Goal: Task Accomplishment & Management: Manage account settings

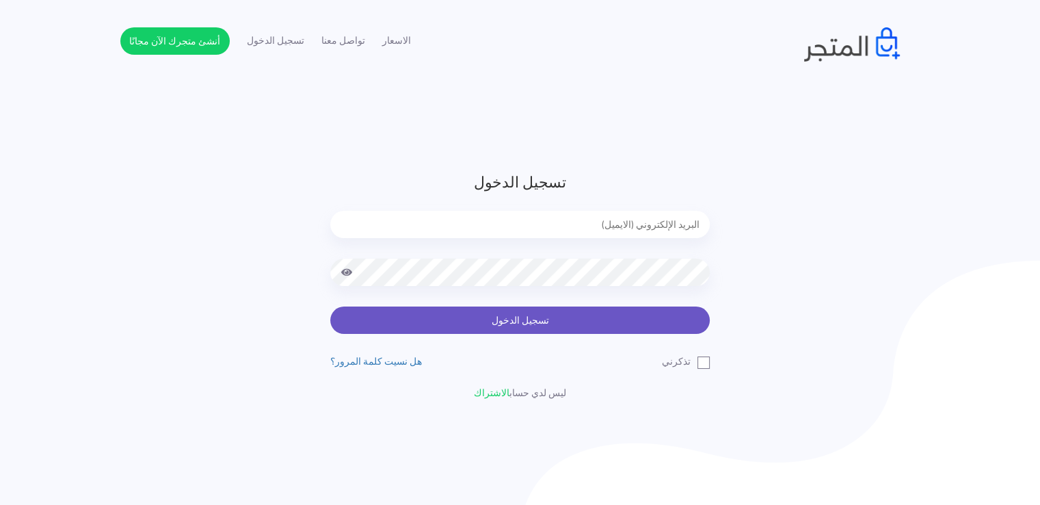
type input "noha_mae86@yahoo.com"
click at [524, 323] on button "تسجيل الدخول" at bounding box center [519, 319] width 379 height 27
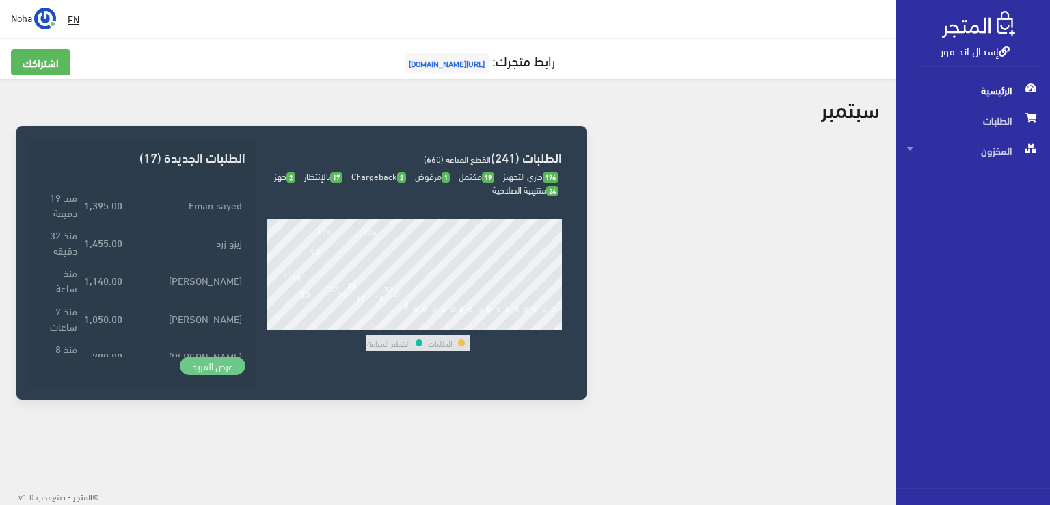
click at [237, 366] on link "عرض المزيد" at bounding box center [213, 365] width 66 height 19
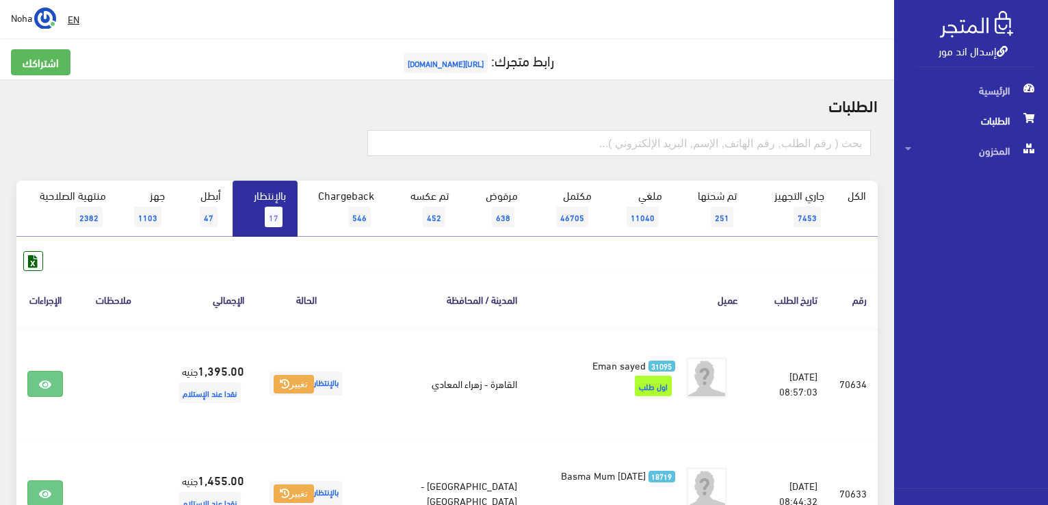
click at [286, 195] on link "بالإنتظار 17" at bounding box center [264, 209] width 65 height 56
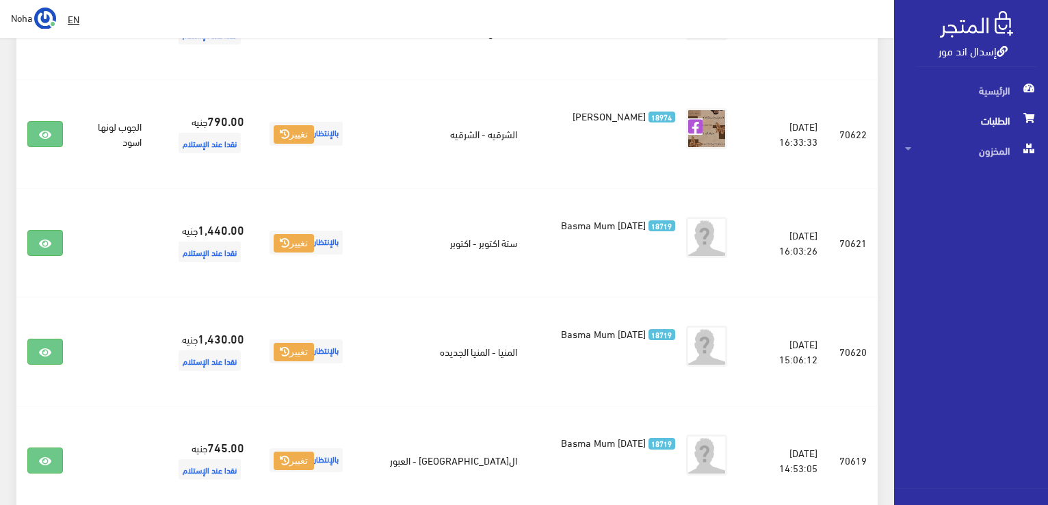
scroll to position [1504, 0]
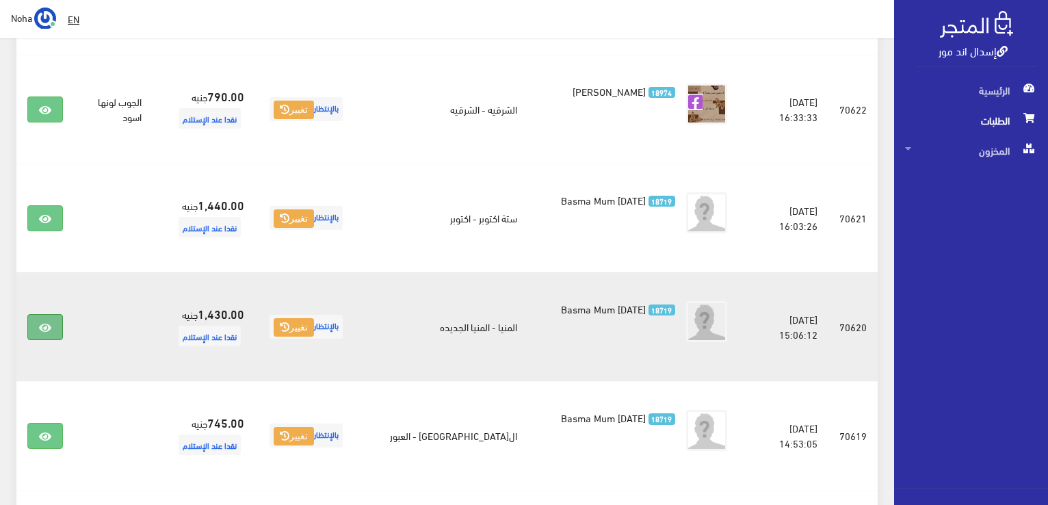
click at [40, 322] on icon at bounding box center [45, 327] width 12 height 11
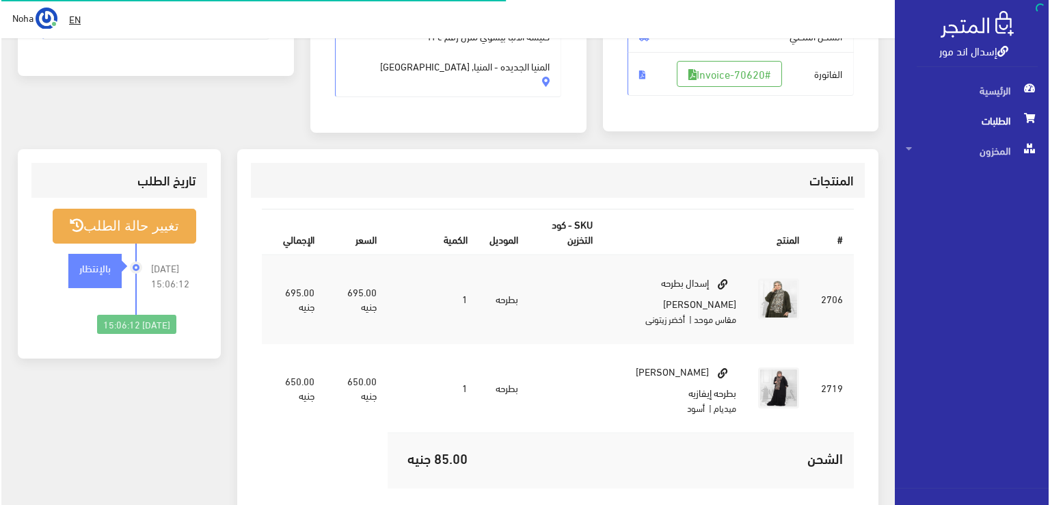
scroll to position [274, 0]
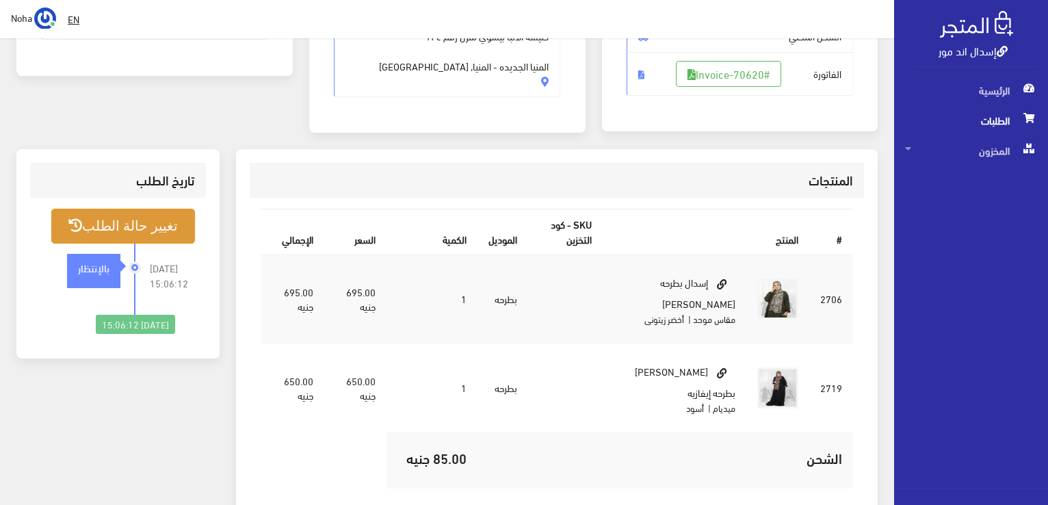
click at [136, 232] on button "تغيير حالة الطلب" at bounding box center [123, 226] width 144 height 35
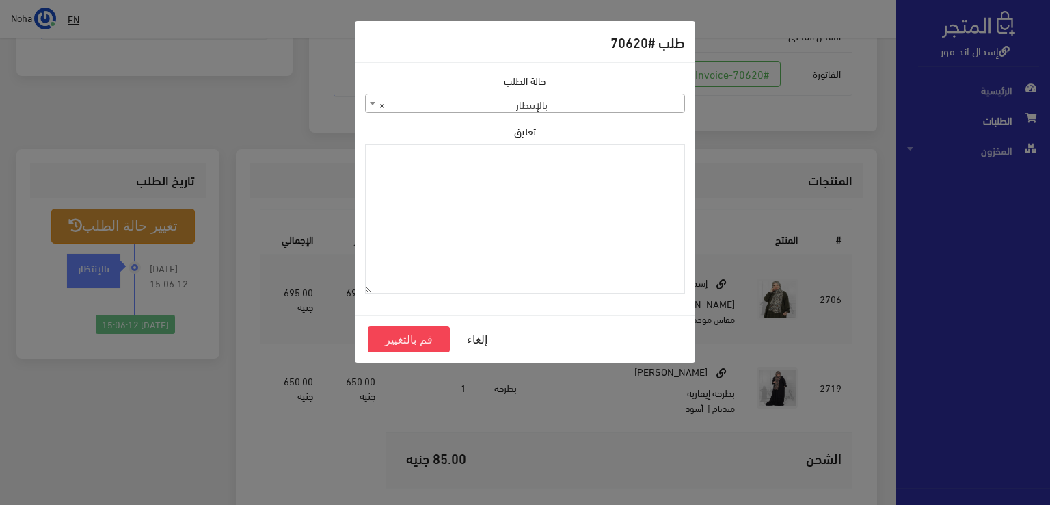
click at [584, 103] on span "× بالإنتظار" at bounding box center [525, 103] width 319 height 19
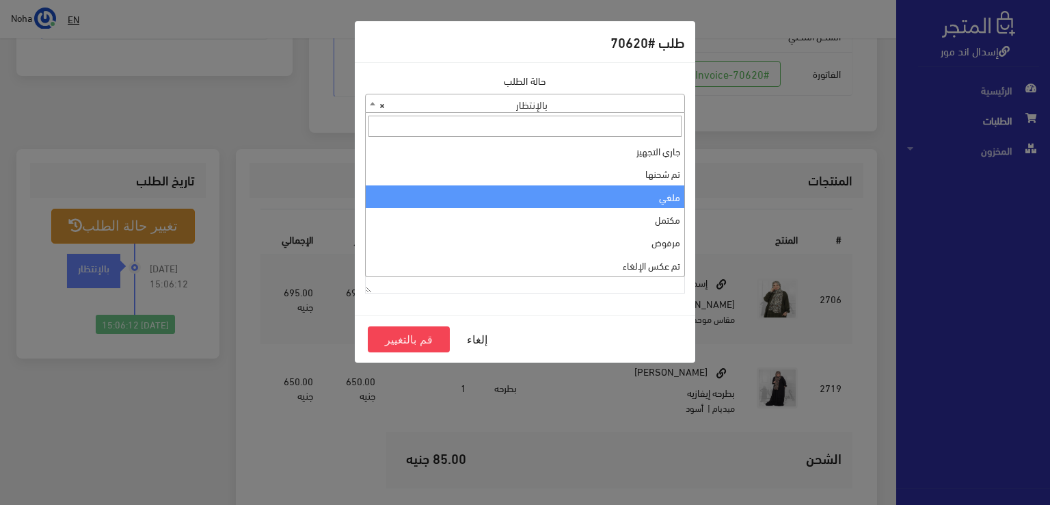
select select "3"
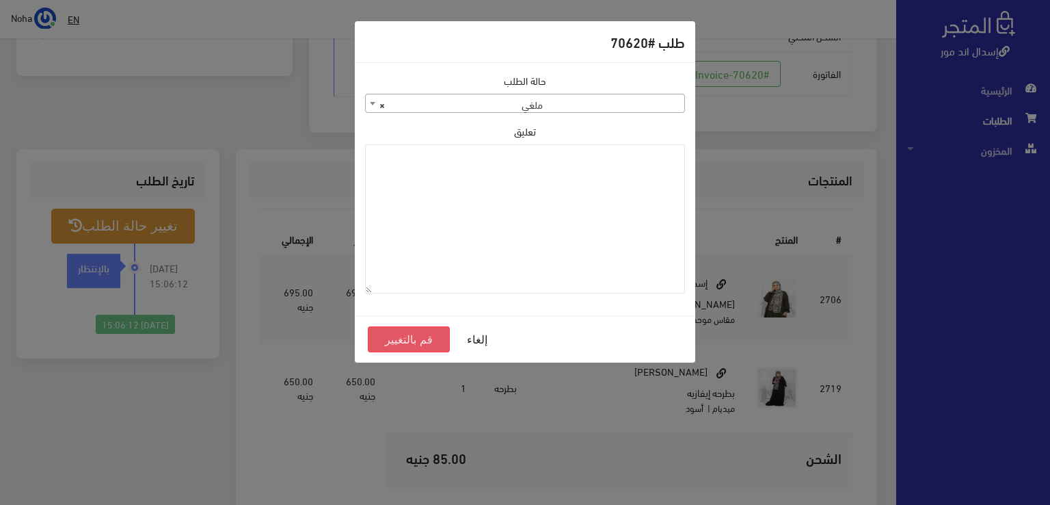
click at [424, 339] on button "قم بالتغيير" at bounding box center [409, 339] width 82 height 26
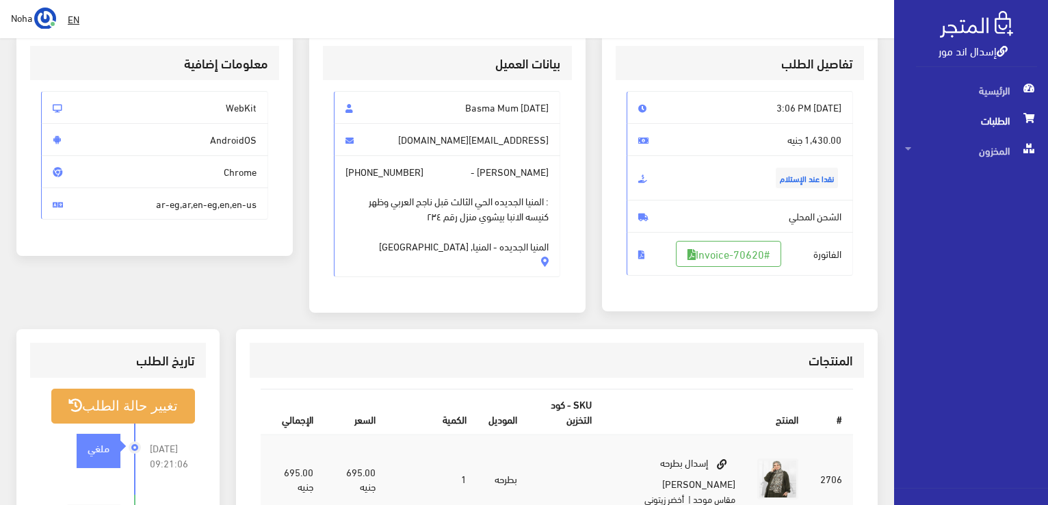
scroll to position [274, 0]
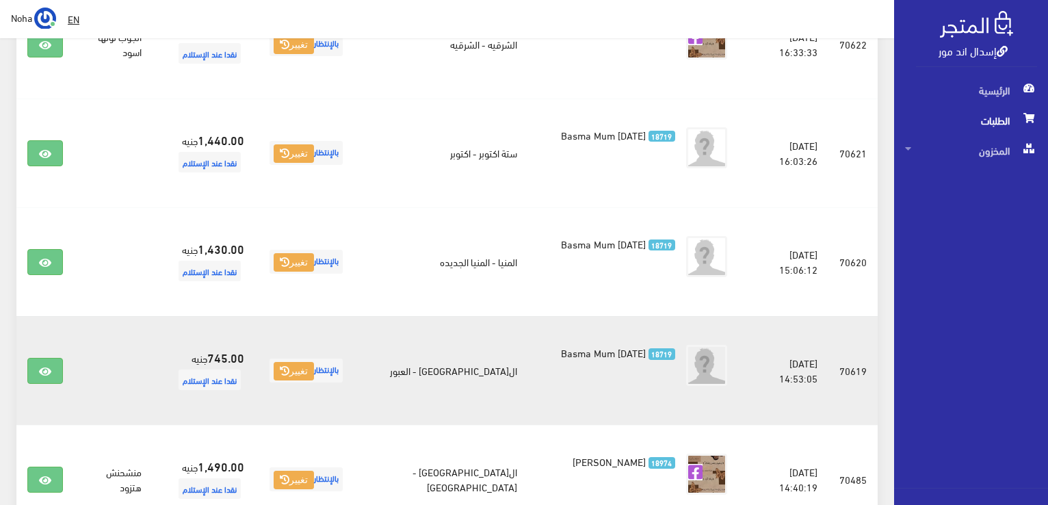
scroll to position [1573, 0]
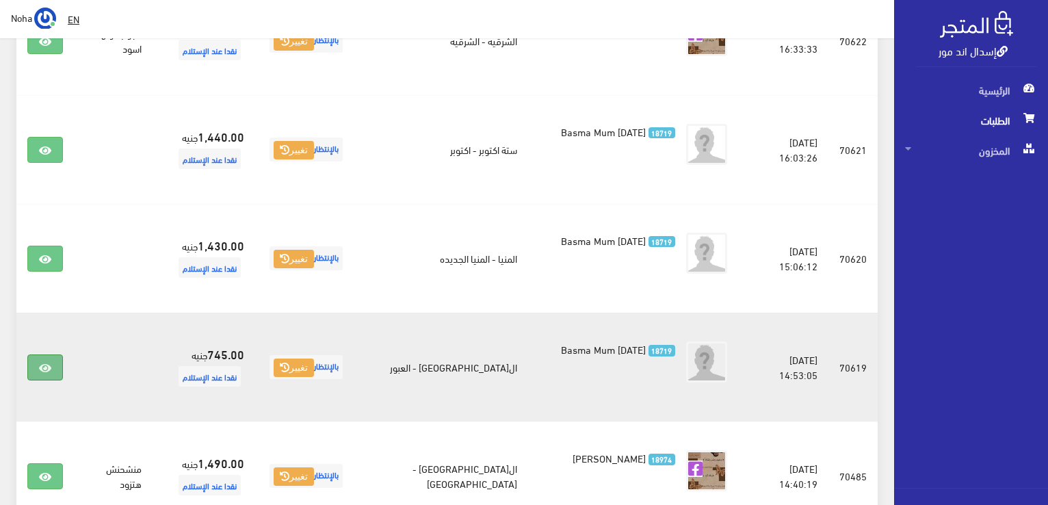
click at [54, 354] on link at bounding box center [45, 367] width 36 height 26
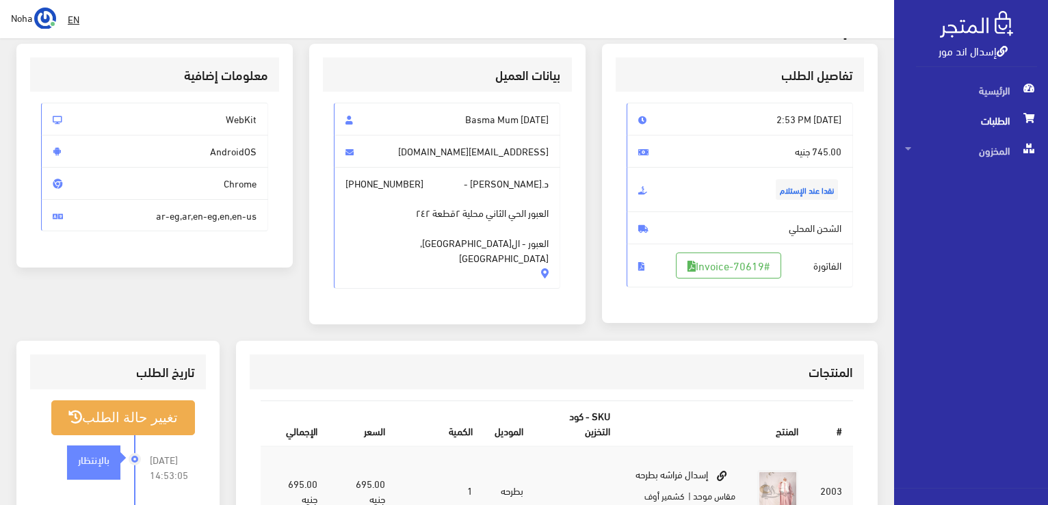
scroll to position [68, 0]
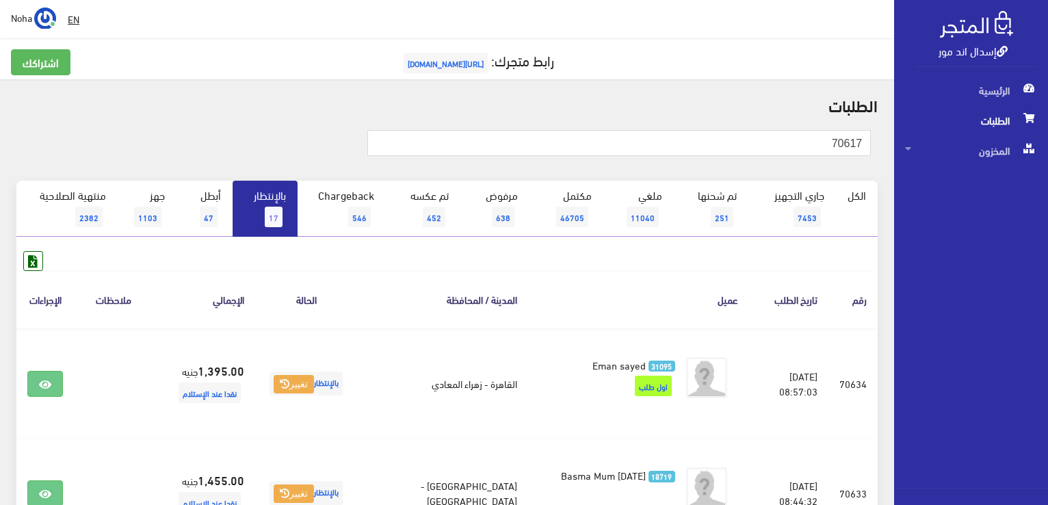
type input "70617"
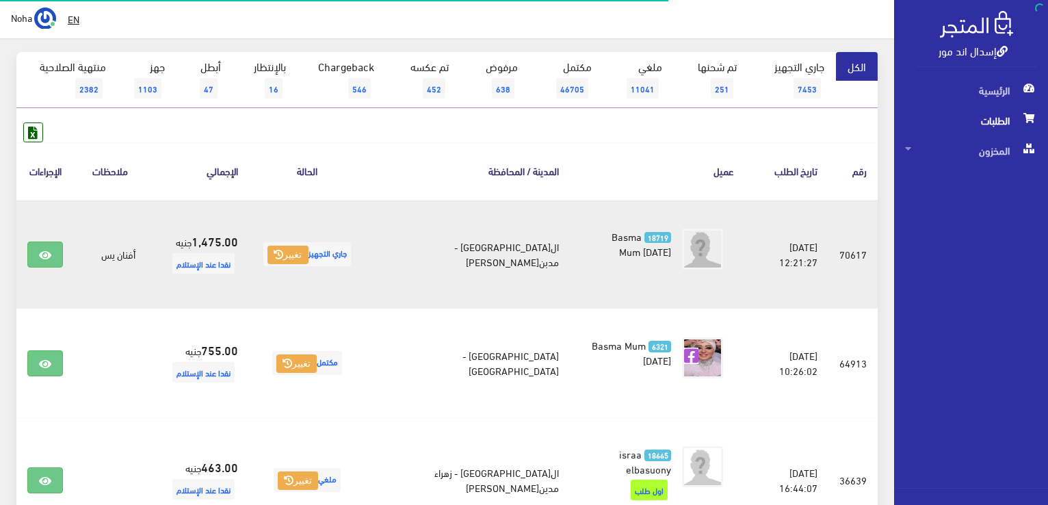
scroll to position [137, 0]
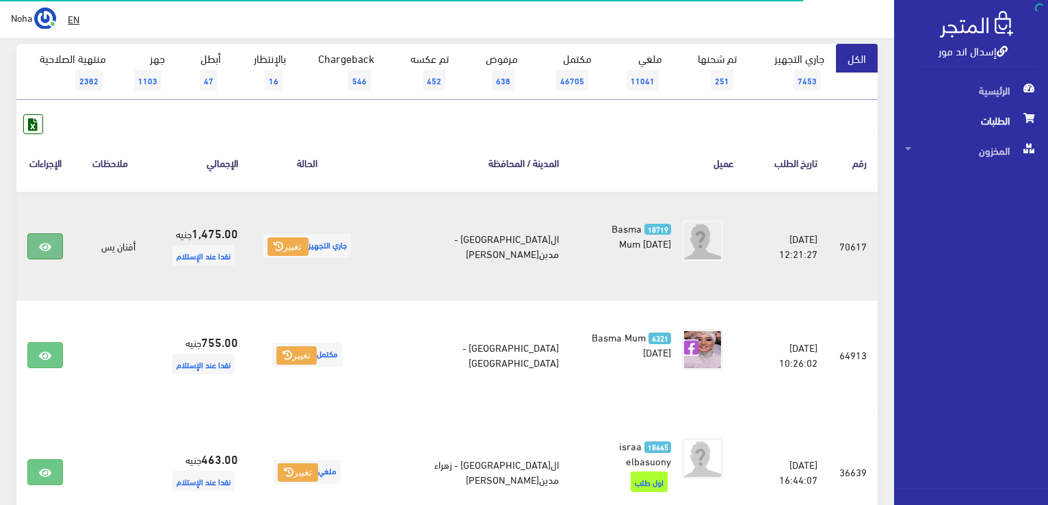
click at [49, 248] on icon at bounding box center [45, 246] width 12 height 11
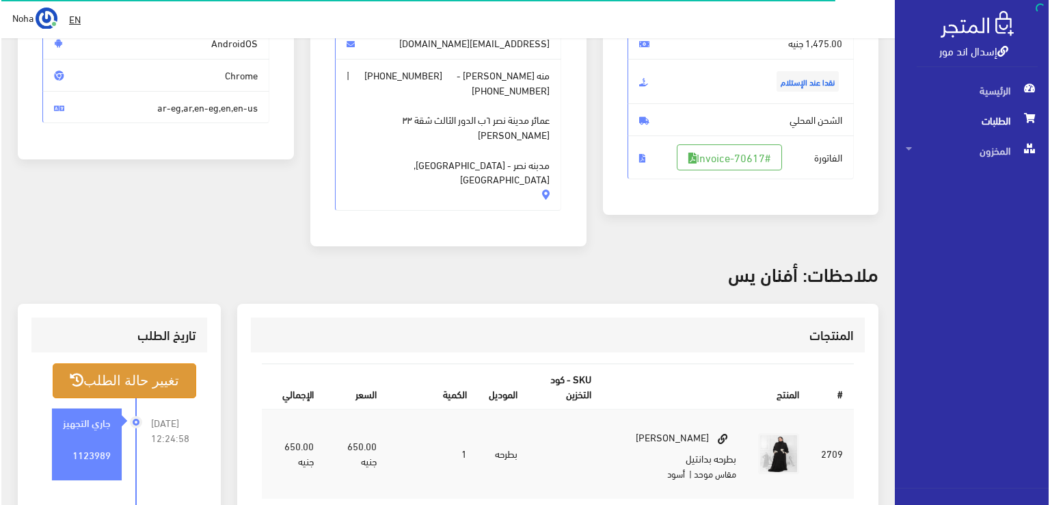
scroll to position [205, 0]
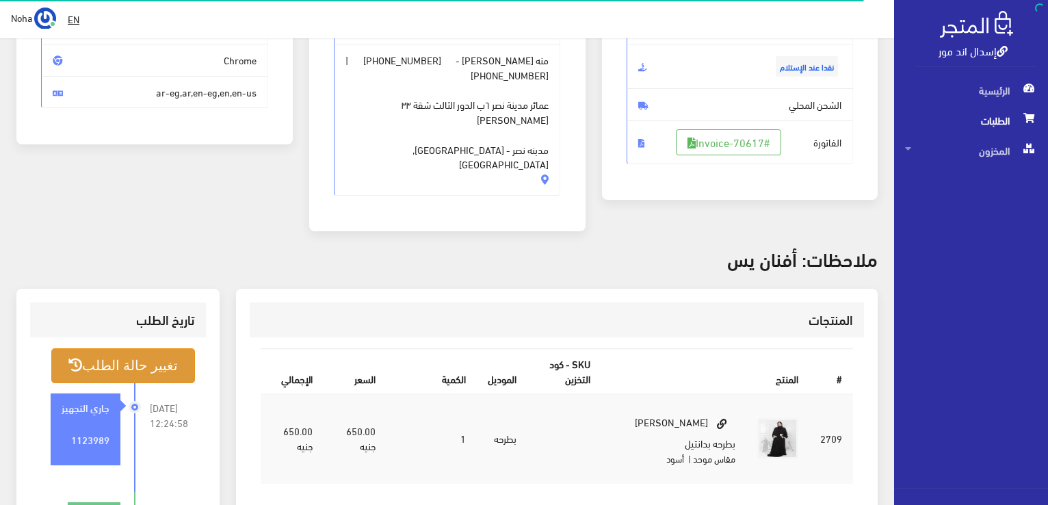
click at [138, 348] on button "تغيير حالة الطلب" at bounding box center [123, 365] width 144 height 35
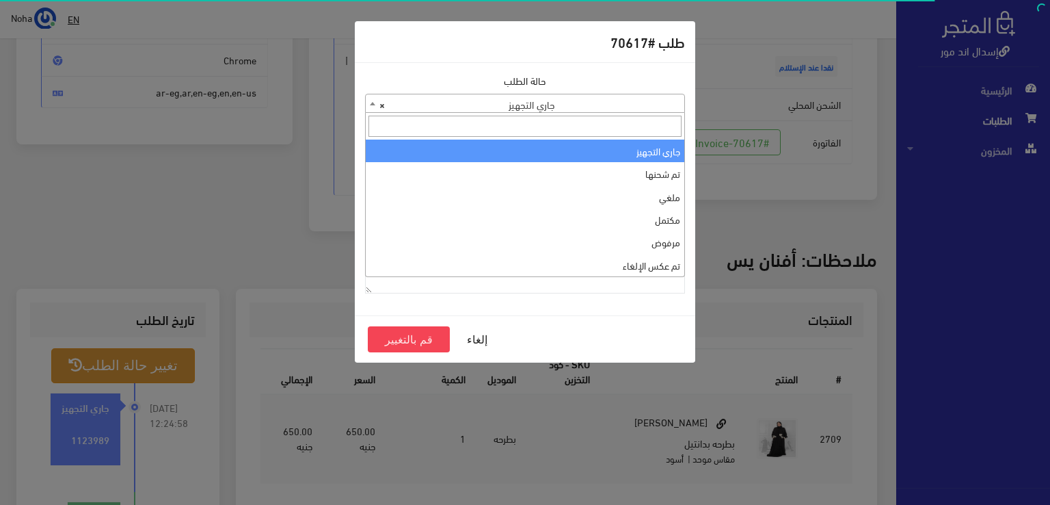
click at [527, 103] on span "× جاري التجهيز" at bounding box center [525, 103] width 319 height 19
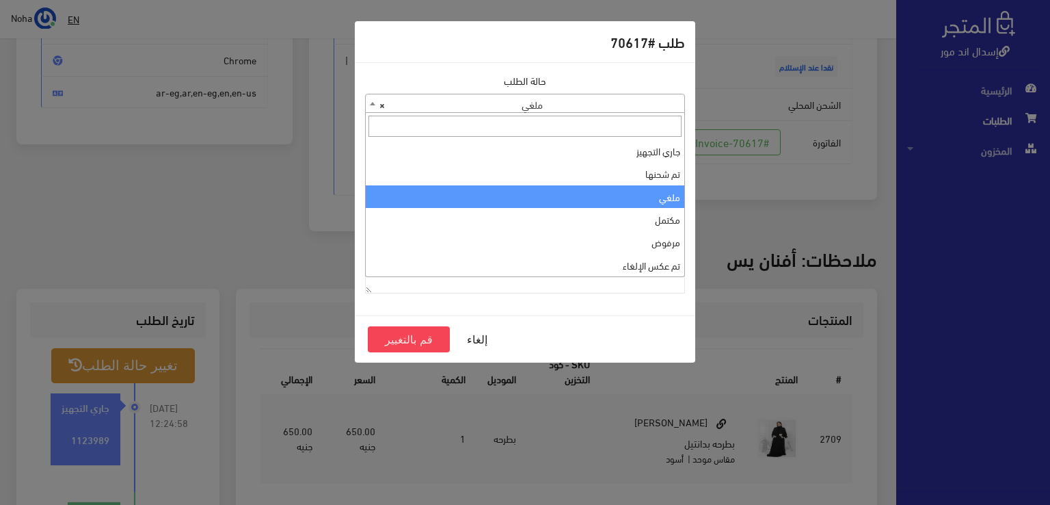
click at [617, 102] on span "× ملغي" at bounding box center [525, 103] width 319 height 19
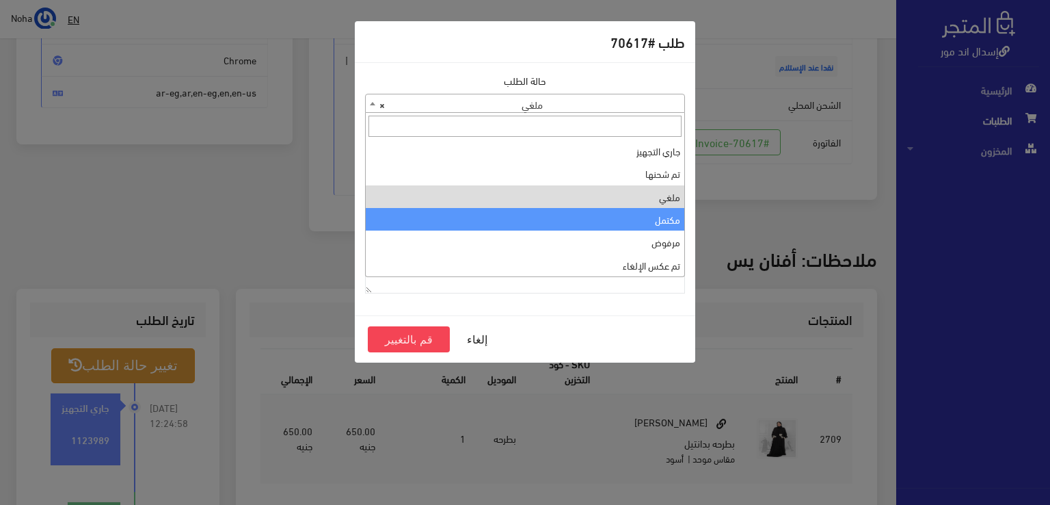
select select "4"
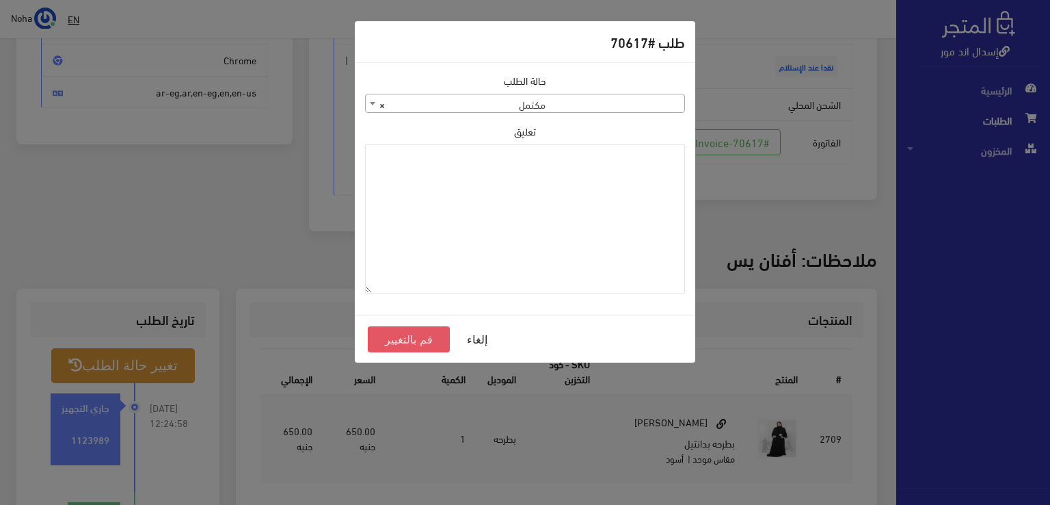
click at [416, 329] on button "قم بالتغيير" at bounding box center [409, 339] width 82 height 26
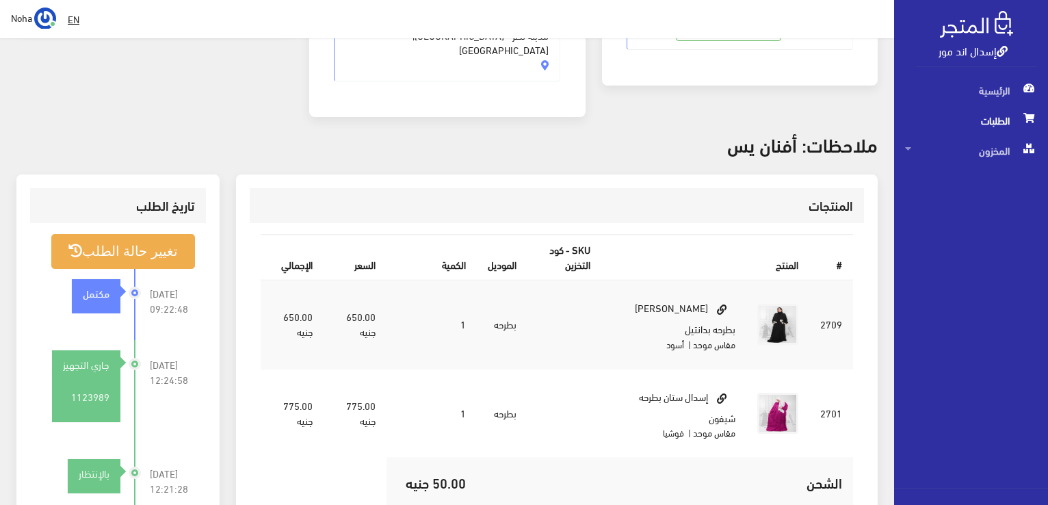
scroll to position [410, 0]
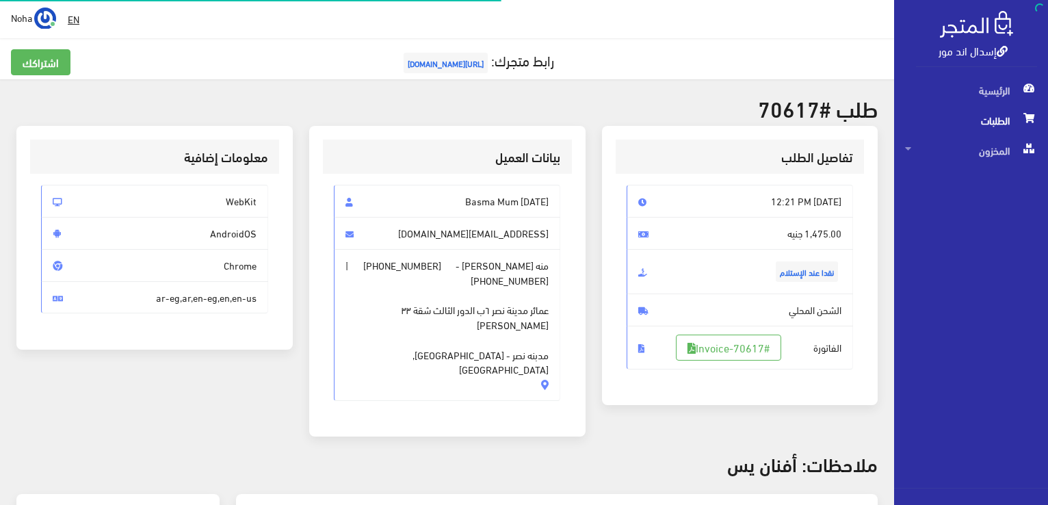
scroll to position [196, 0]
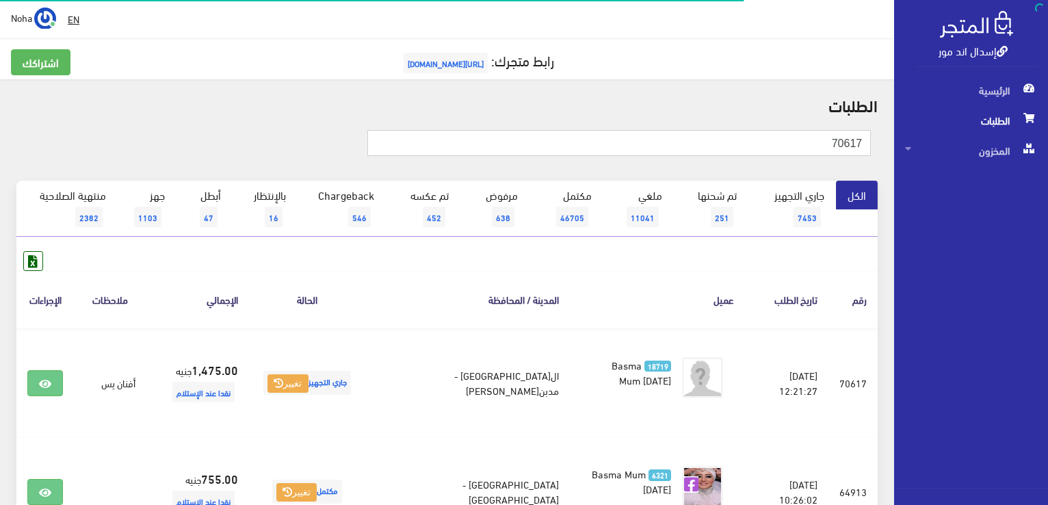
click at [796, 133] on input "70617" at bounding box center [618, 143] width 503 height 26
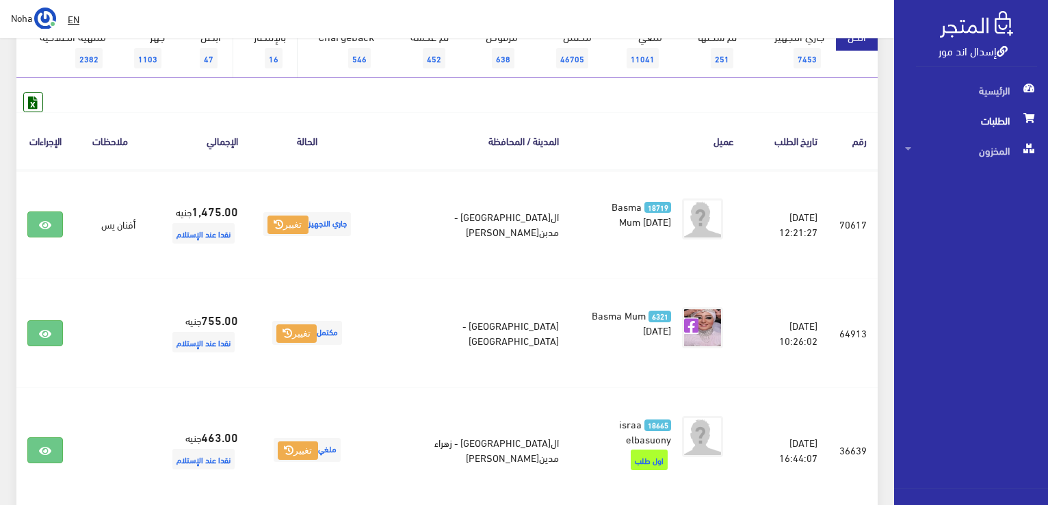
scroll to position [68, 0]
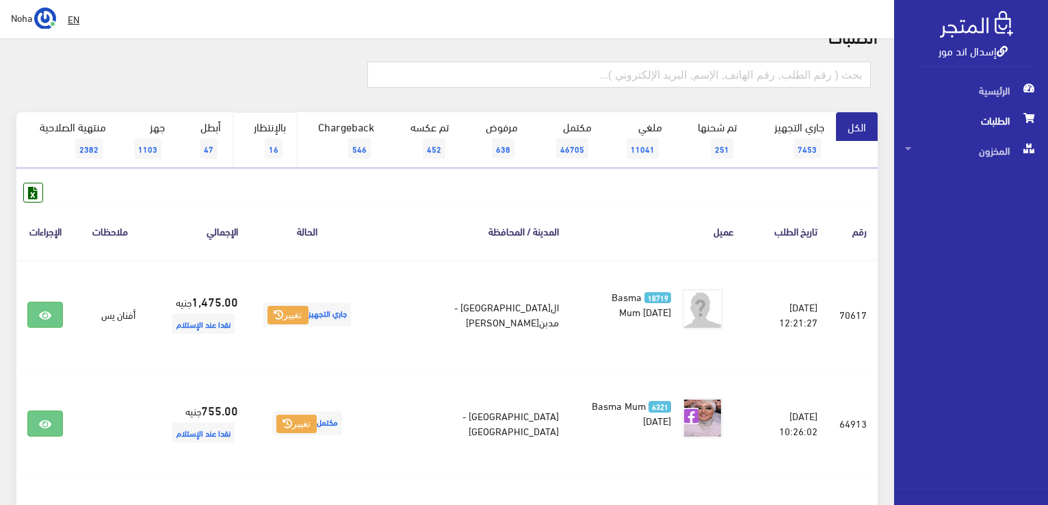
click at [264, 141] on link "بالإنتظار 16" at bounding box center [264, 140] width 65 height 56
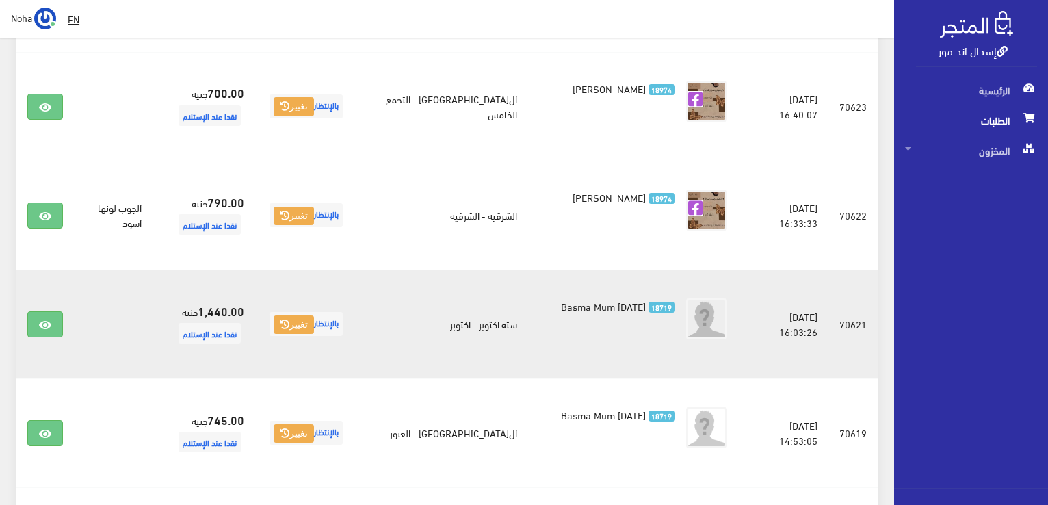
scroll to position [1368, 0]
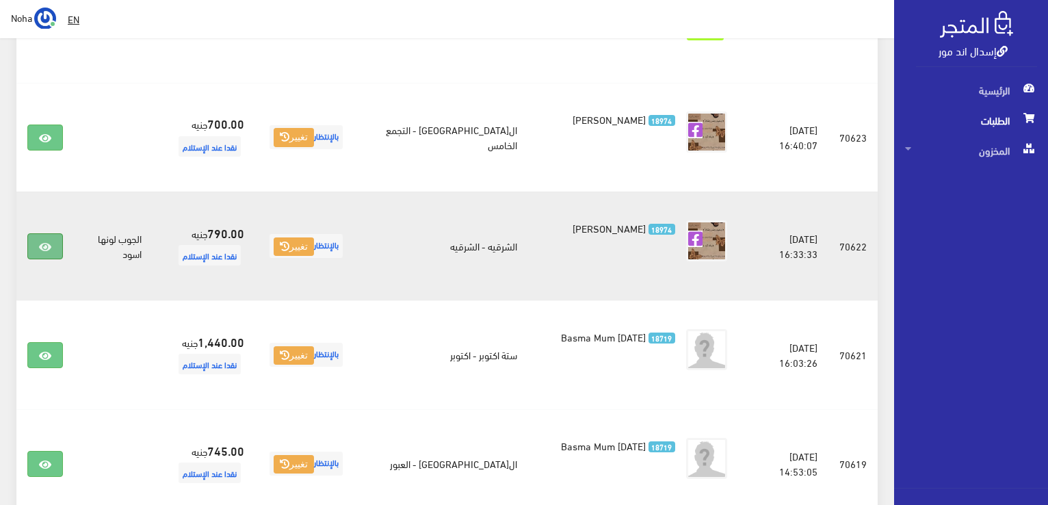
click at [52, 233] on link at bounding box center [45, 246] width 36 height 26
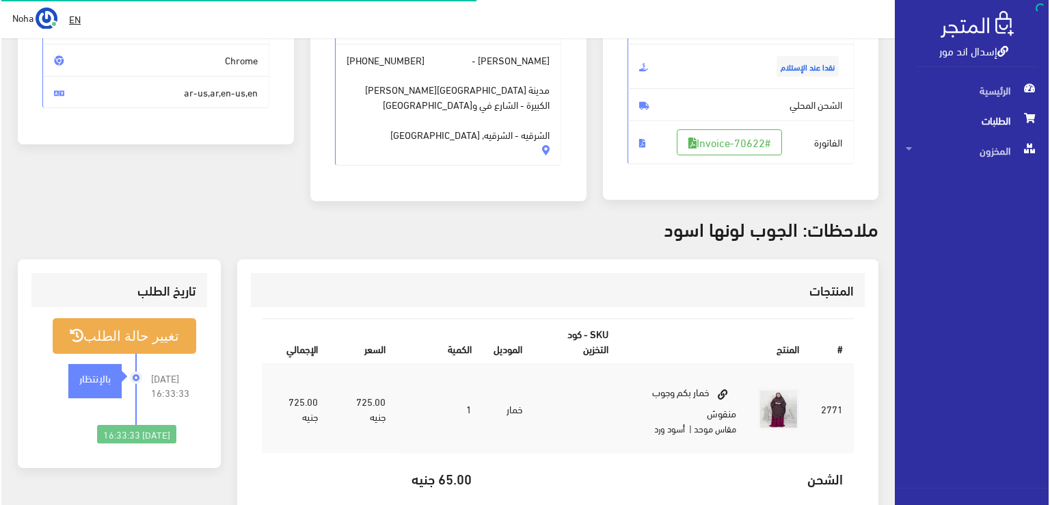
scroll to position [205, 0]
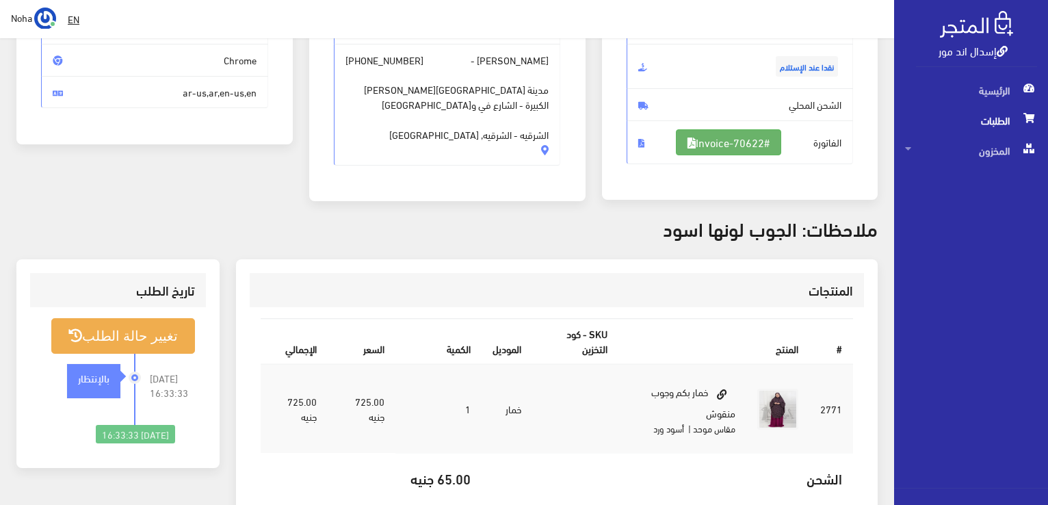
click at [765, 142] on link "#Invoice-70622" at bounding box center [728, 142] width 105 height 26
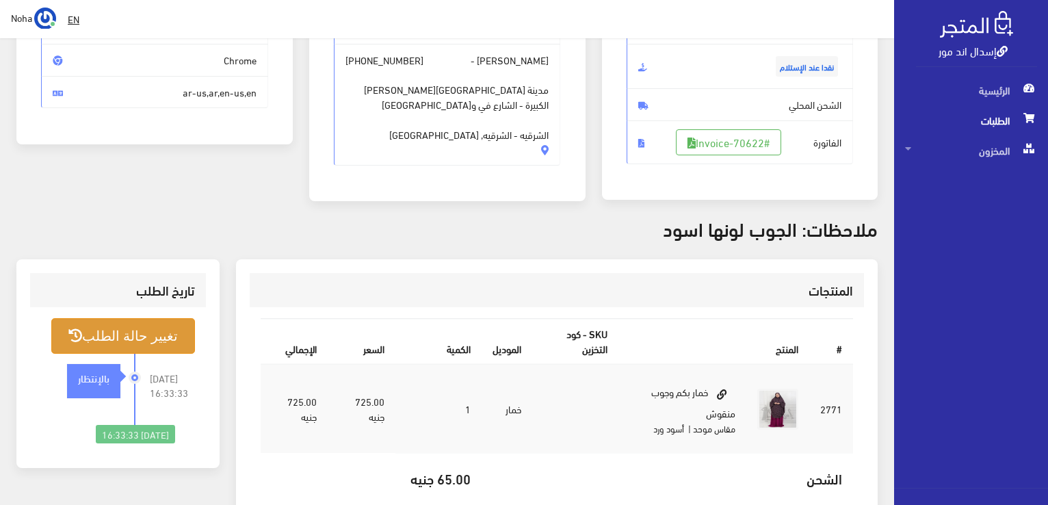
click at [125, 337] on button "تغيير حالة الطلب" at bounding box center [123, 335] width 144 height 35
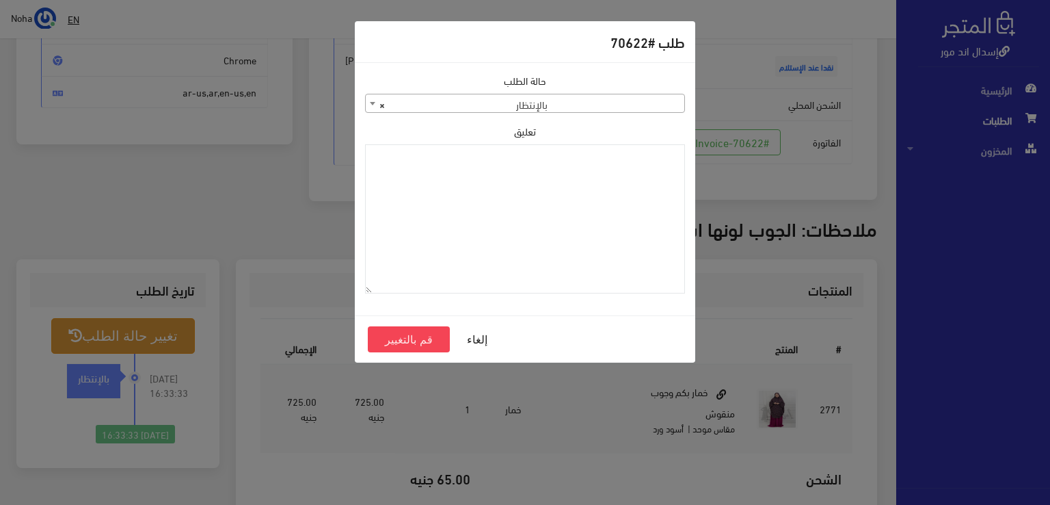
click at [565, 102] on span "× بالإنتظار" at bounding box center [525, 103] width 319 height 19
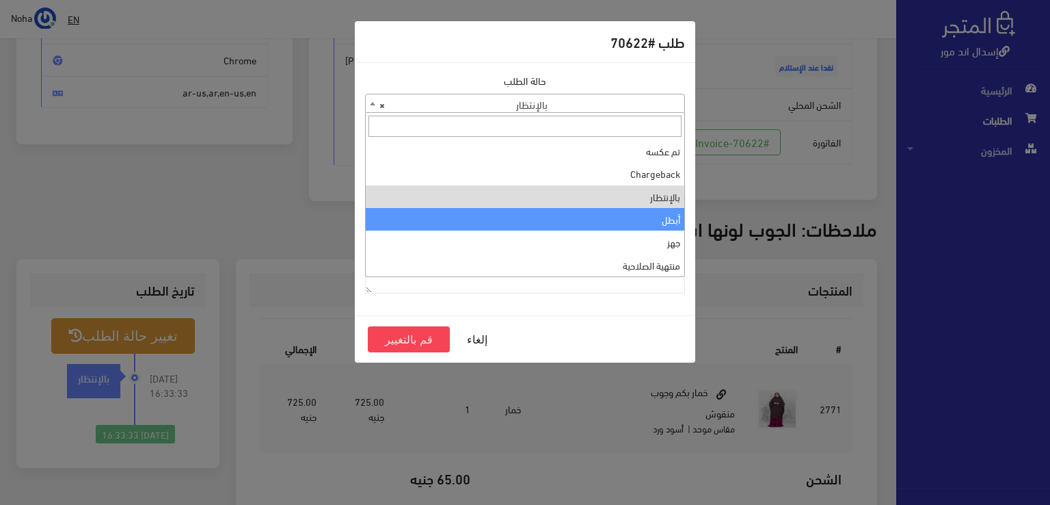
scroll to position [46, 0]
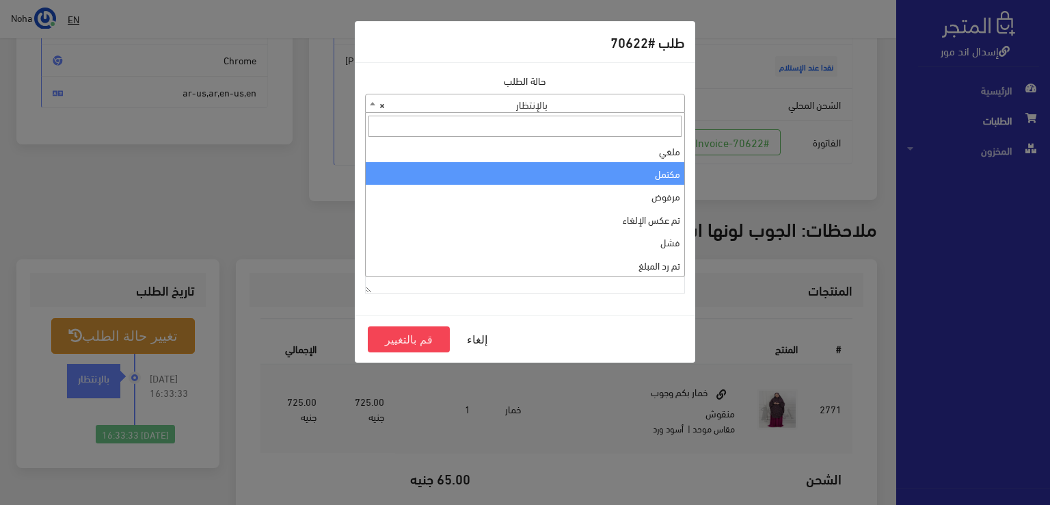
select select "4"
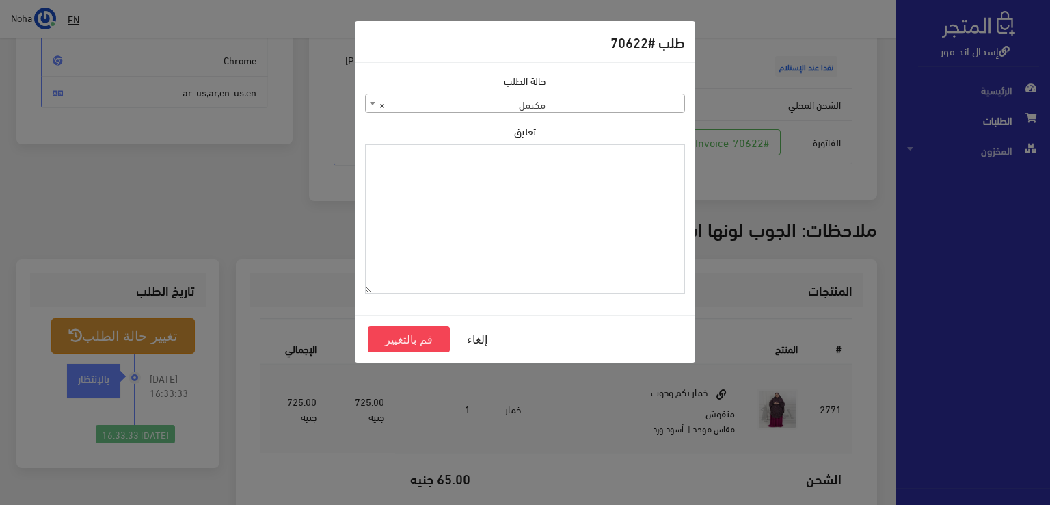
click at [523, 219] on textarea "تعليق" at bounding box center [525, 219] width 320 height 150
click at [657, 151] on textarea "1123990" at bounding box center [525, 219] width 320 height 150
type textarea "1123990"
click at [415, 336] on button "قم بالتغيير" at bounding box center [409, 339] width 82 height 26
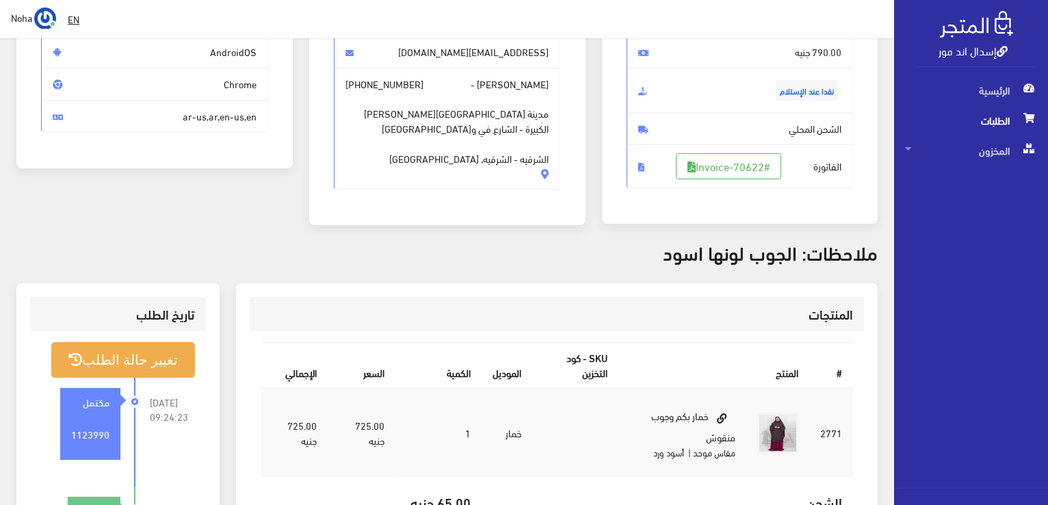
scroll to position [205, 0]
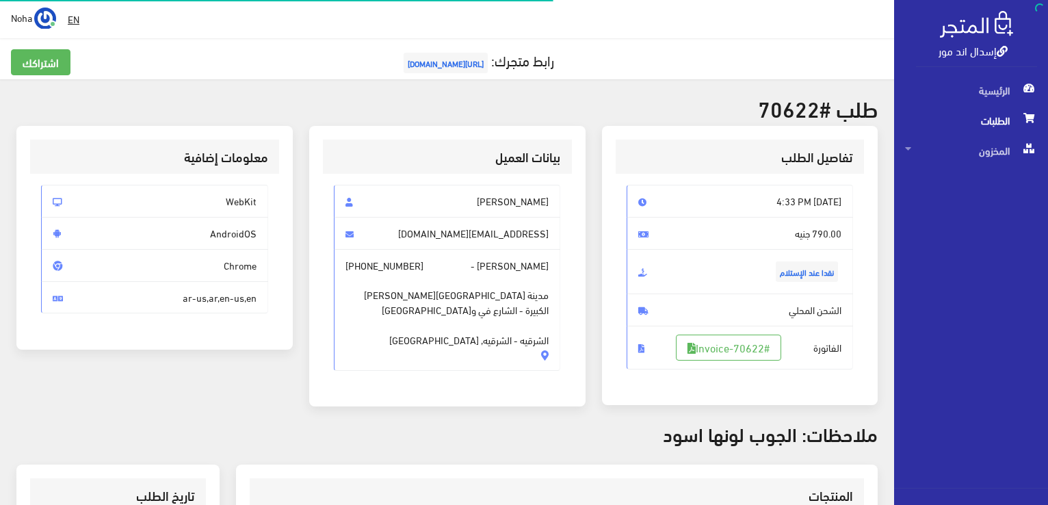
scroll to position [196, 0]
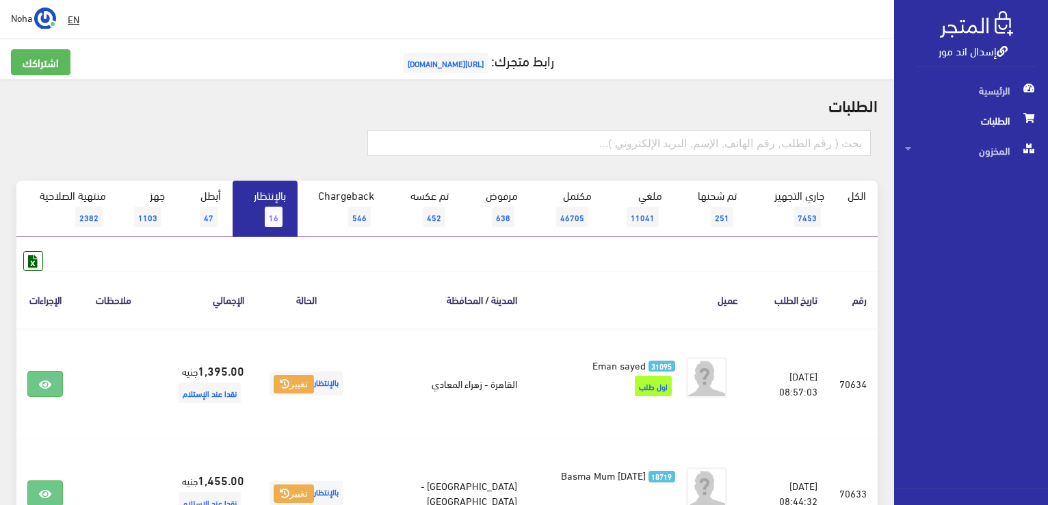
click at [267, 212] on span "16" at bounding box center [274, 216] width 18 height 21
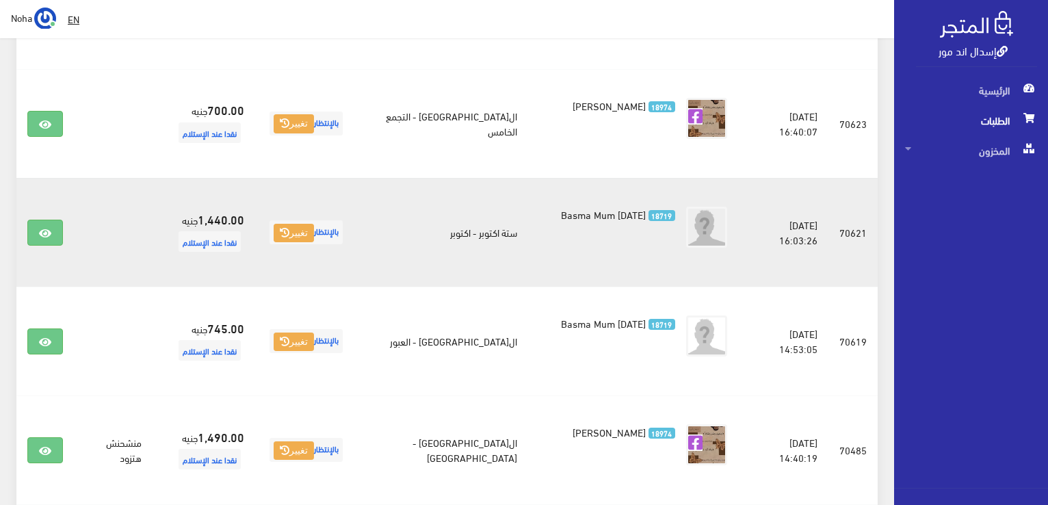
scroll to position [1376, 0]
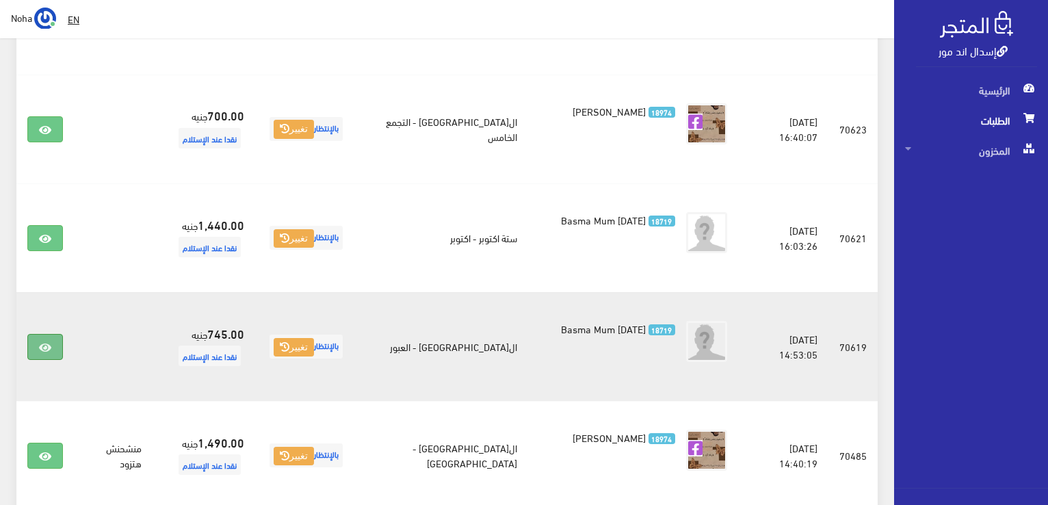
click at [52, 334] on link at bounding box center [45, 347] width 36 height 26
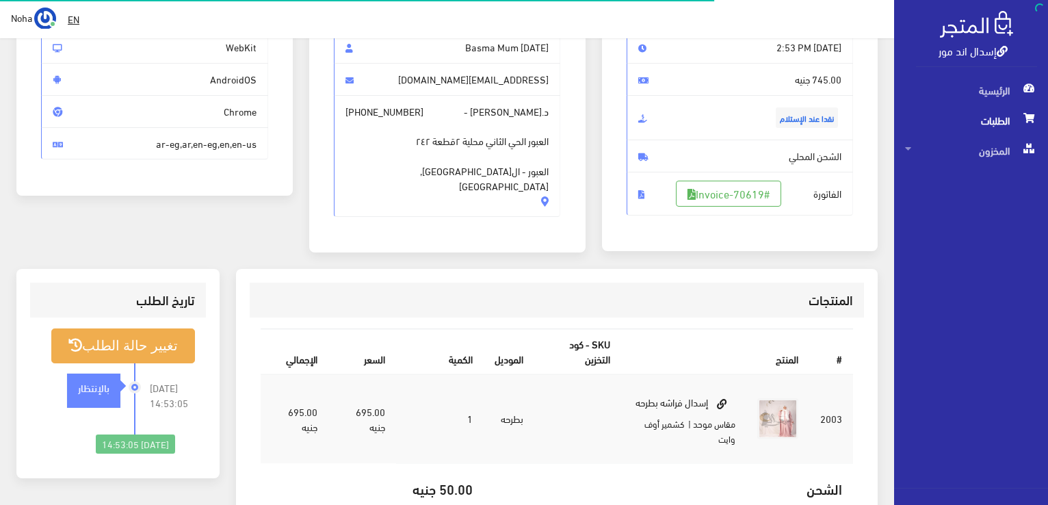
scroll to position [205, 0]
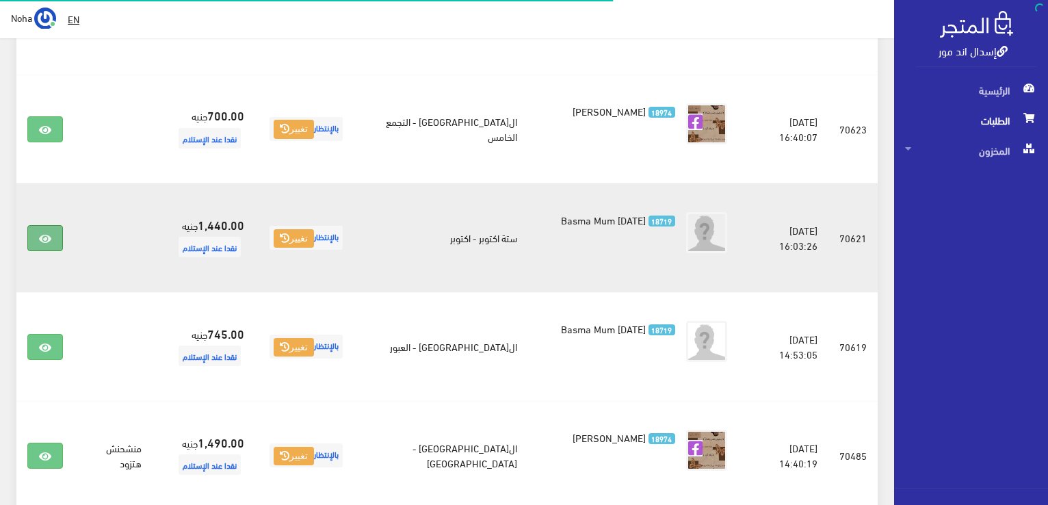
scroll to position [1376, 0]
click at [51, 225] on link at bounding box center [45, 238] width 36 height 26
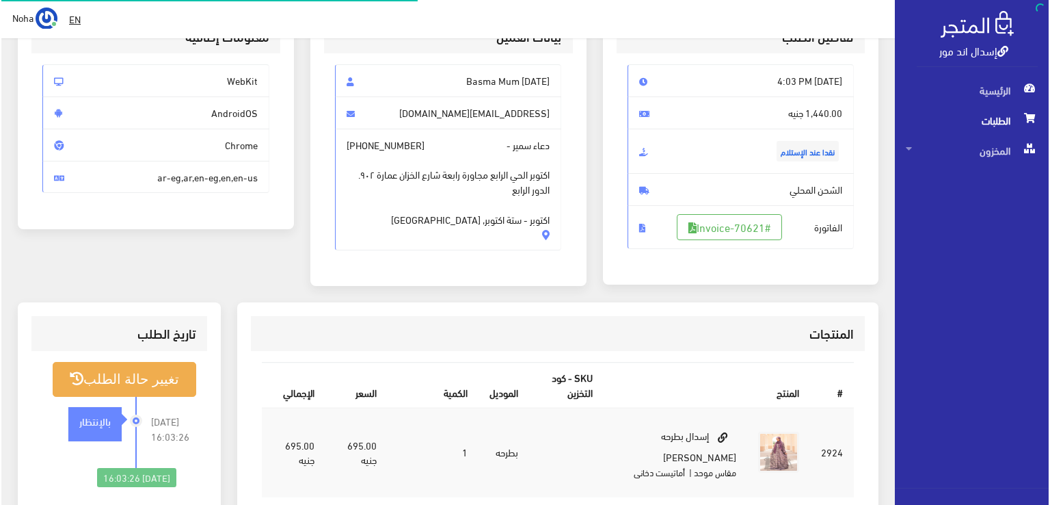
scroll to position [137, 0]
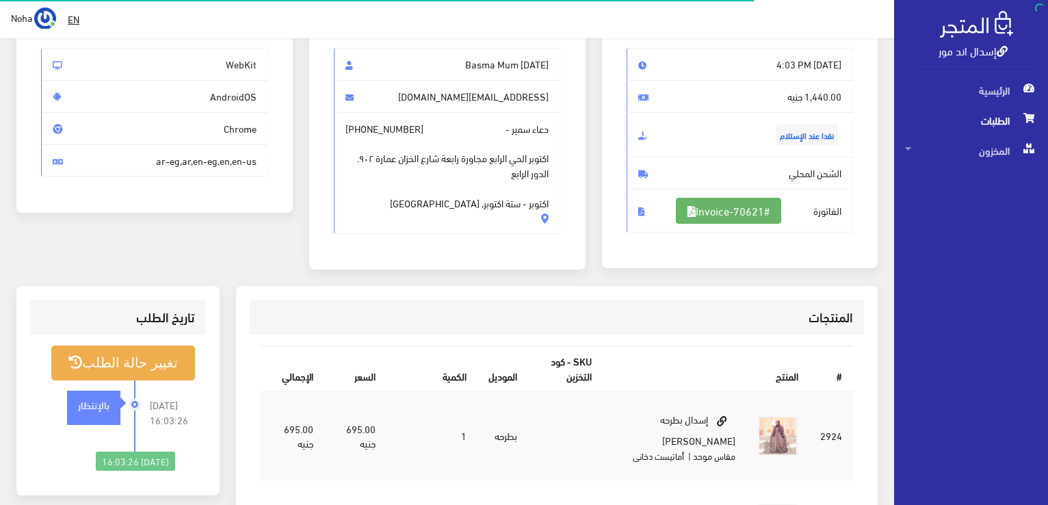
click at [711, 209] on link "#Invoice-70621" at bounding box center [728, 211] width 105 height 26
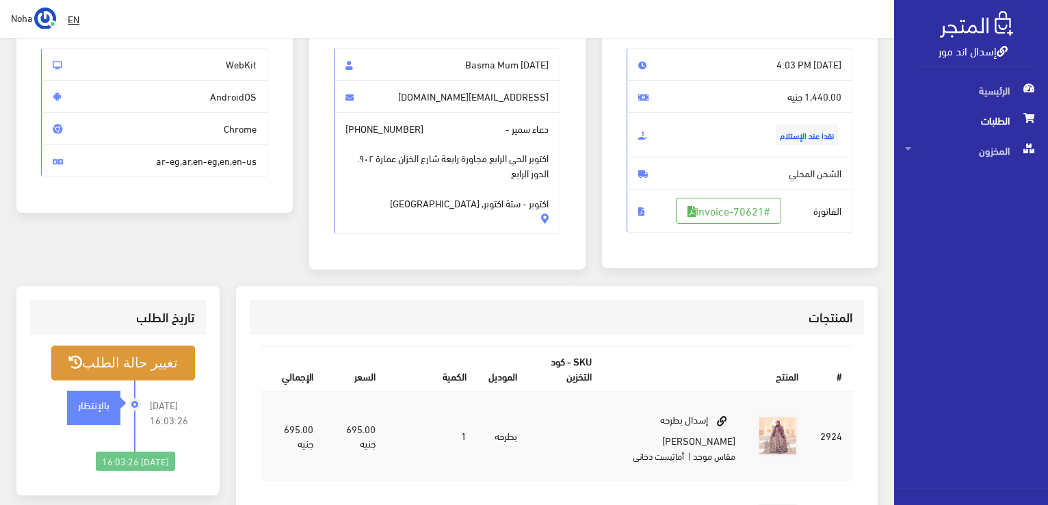
click at [138, 370] on button "تغيير حالة الطلب" at bounding box center [123, 362] width 144 height 35
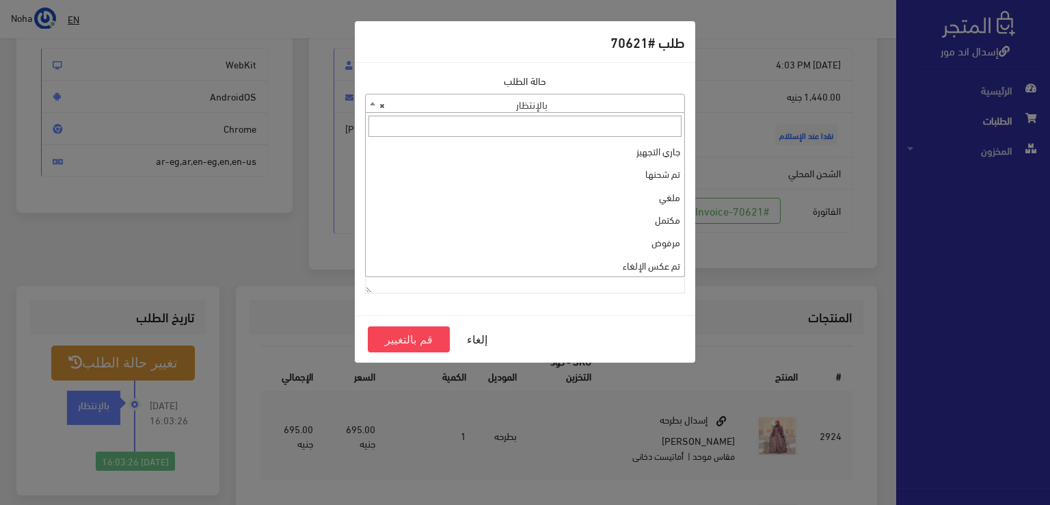
click at [568, 103] on span "× بالإنتظار" at bounding box center [525, 103] width 319 height 19
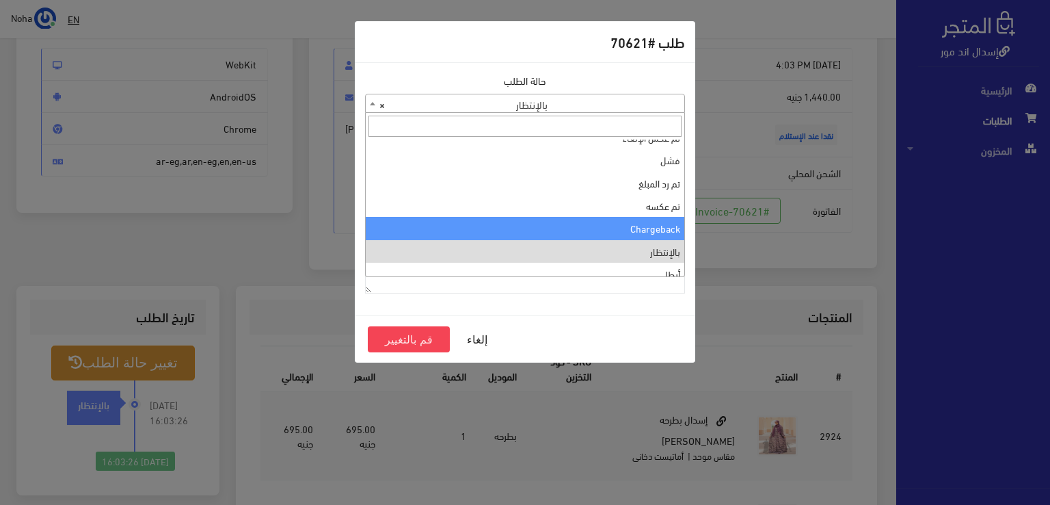
scroll to position [0, 0]
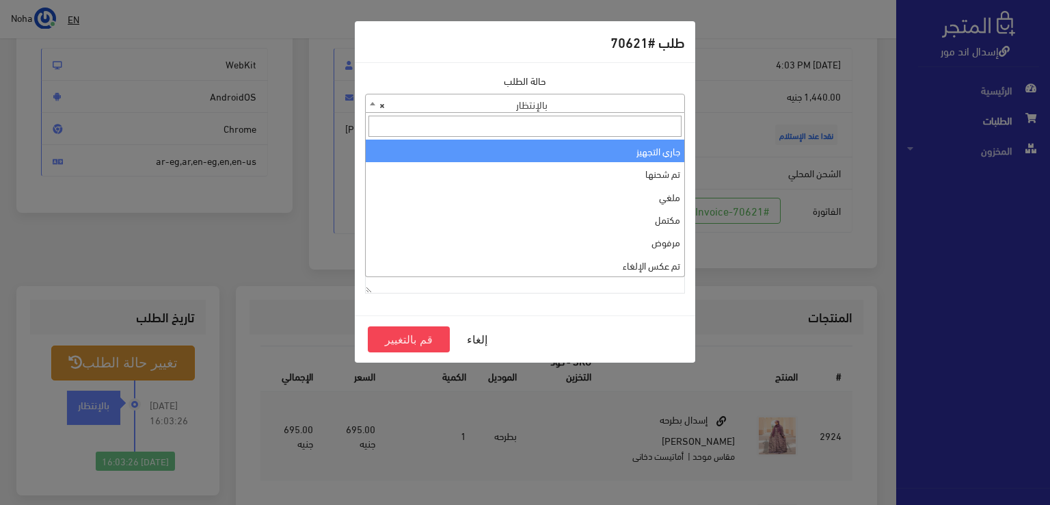
select select "1"
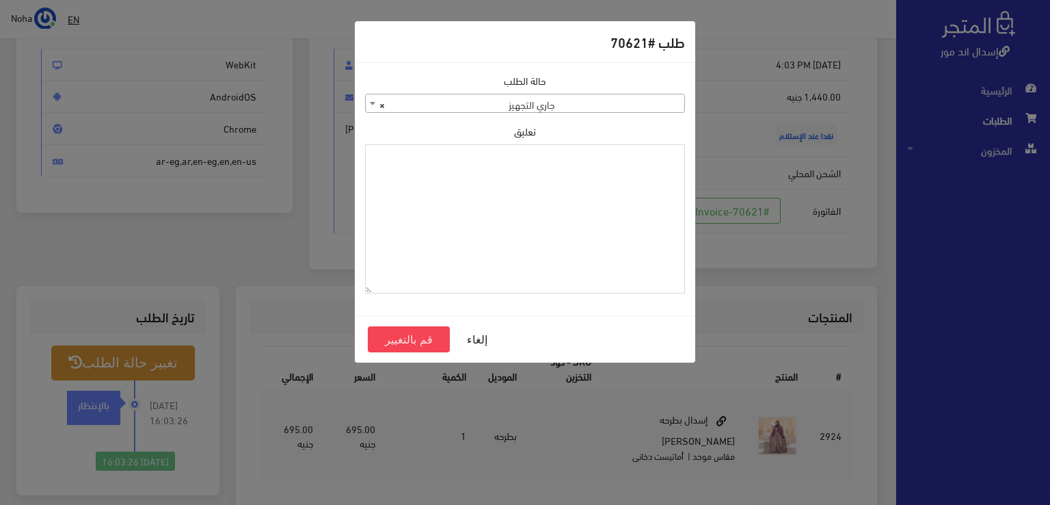
paste textarea "1123990"
type textarea "1123990"
click at [420, 339] on button "قم بالتغيير" at bounding box center [409, 339] width 82 height 26
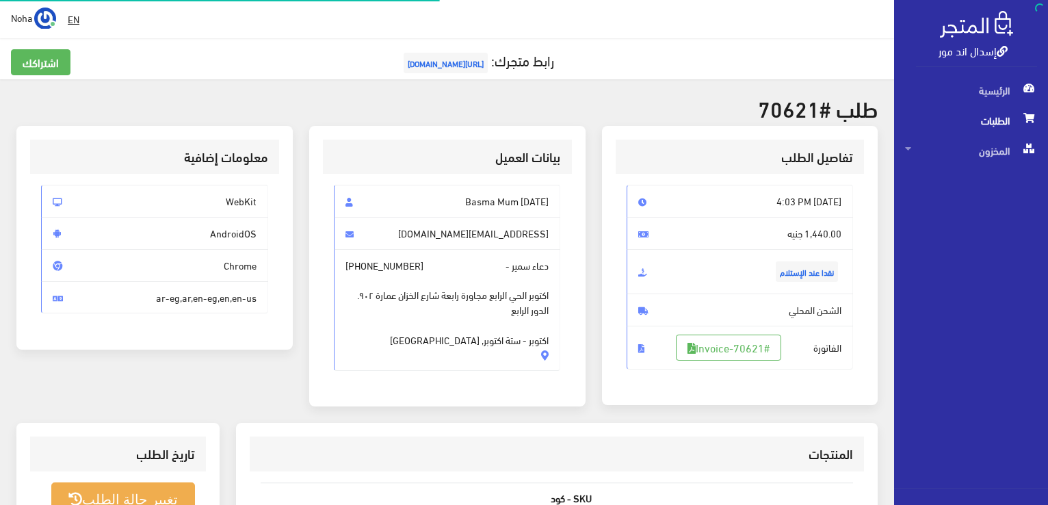
scroll to position [137, 0]
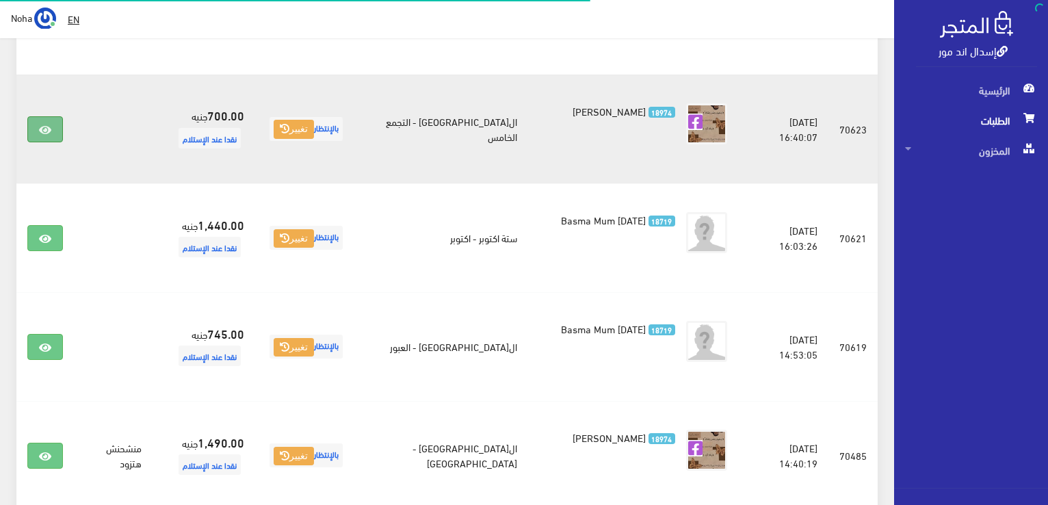
scroll to position [1376, 0]
click at [54, 116] on link at bounding box center [45, 129] width 36 height 26
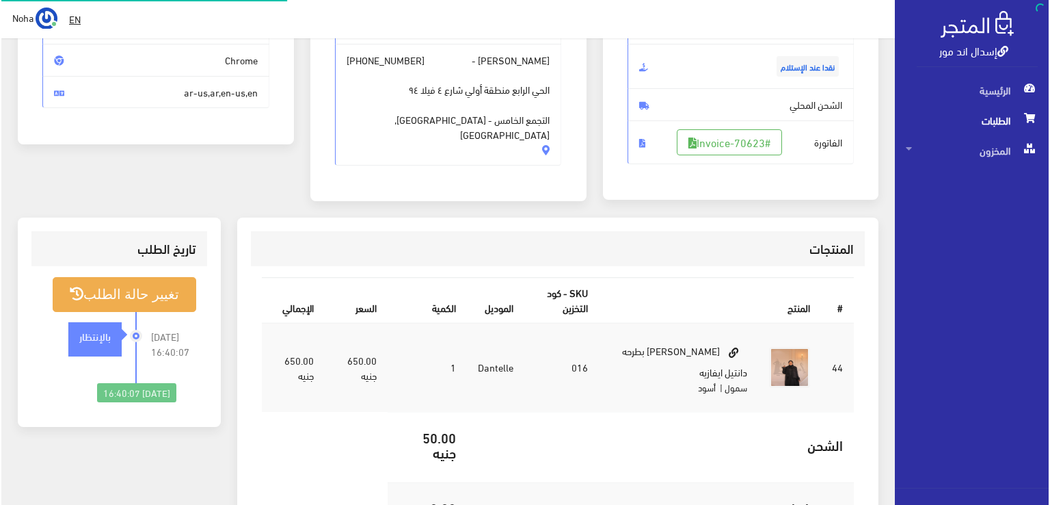
scroll to position [205, 0]
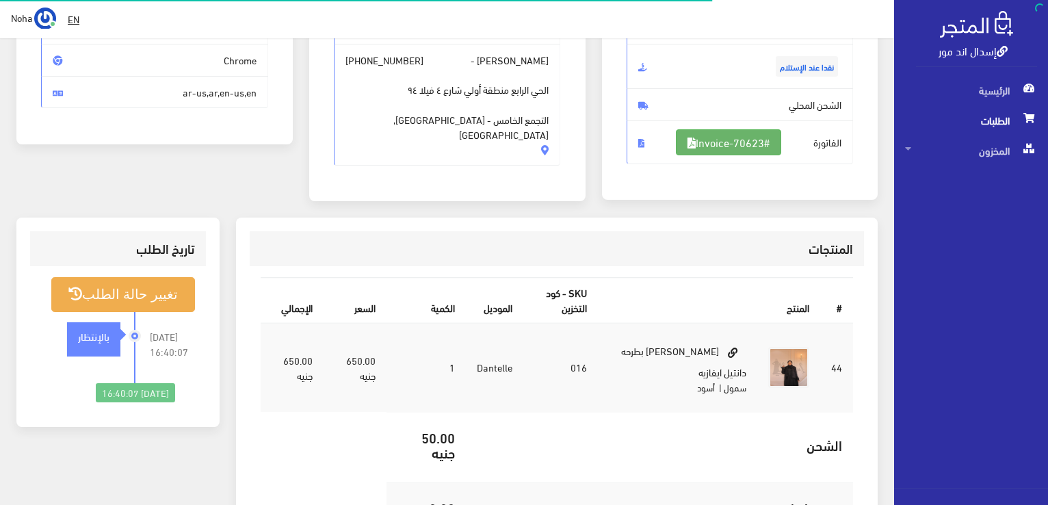
click at [744, 135] on link "#Invoice-70623" at bounding box center [728, 142] width 105 height 26
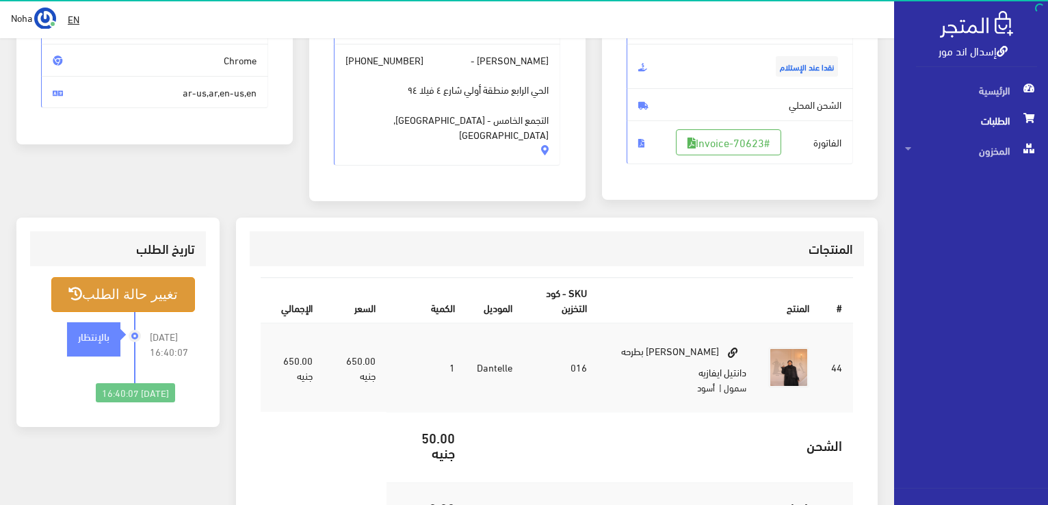
click at [146, 299] on button "تغيير حالة الطلب" at bounding box center [123, 294] width 144 height 35
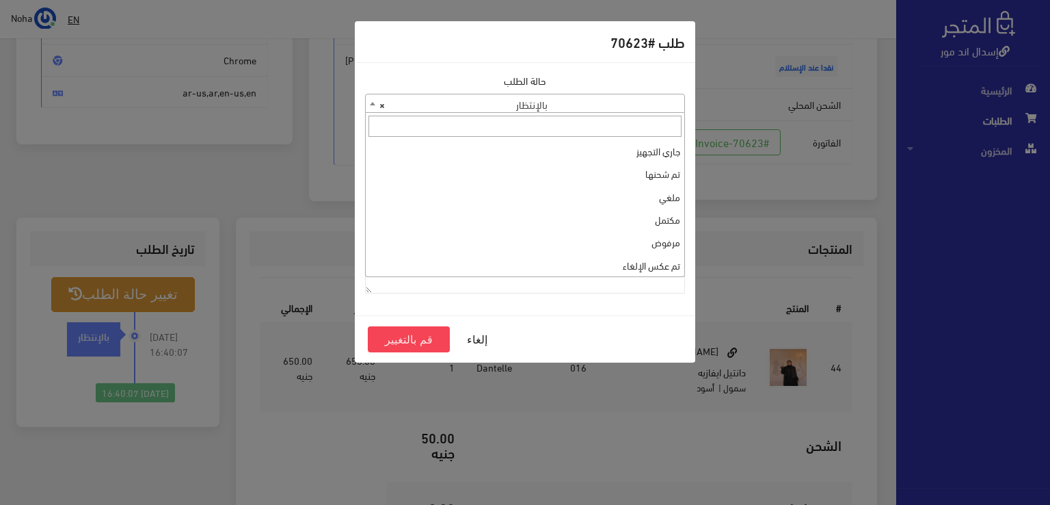
click at [472, 106] on span "× بالإنتظار" at bounding box center [525, 103] width 319 height 19
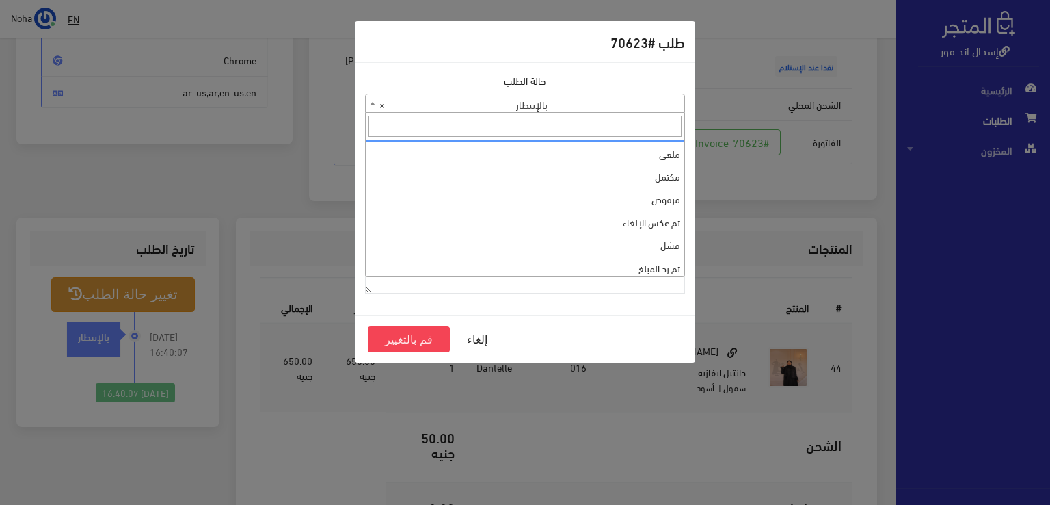
scroll to position [0, 0]
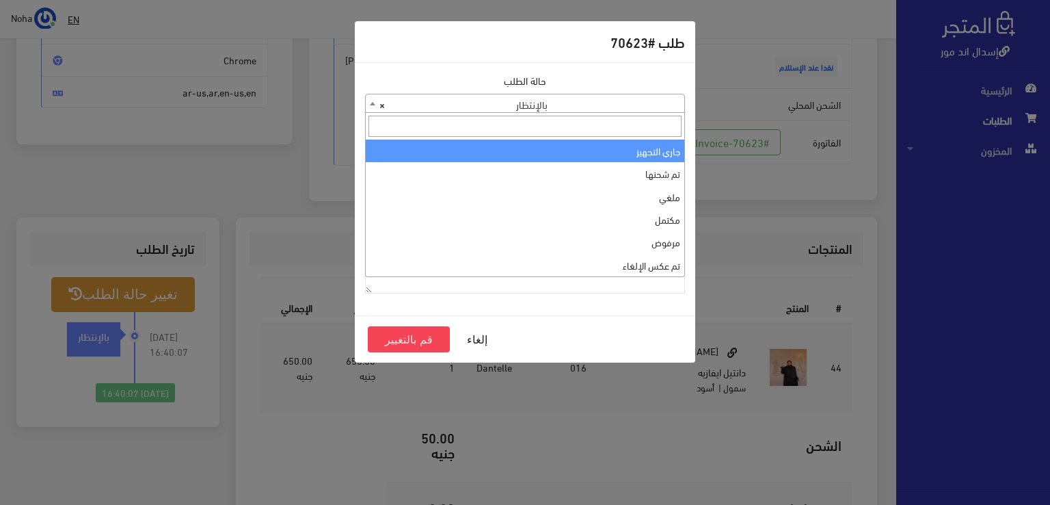
select select "1"
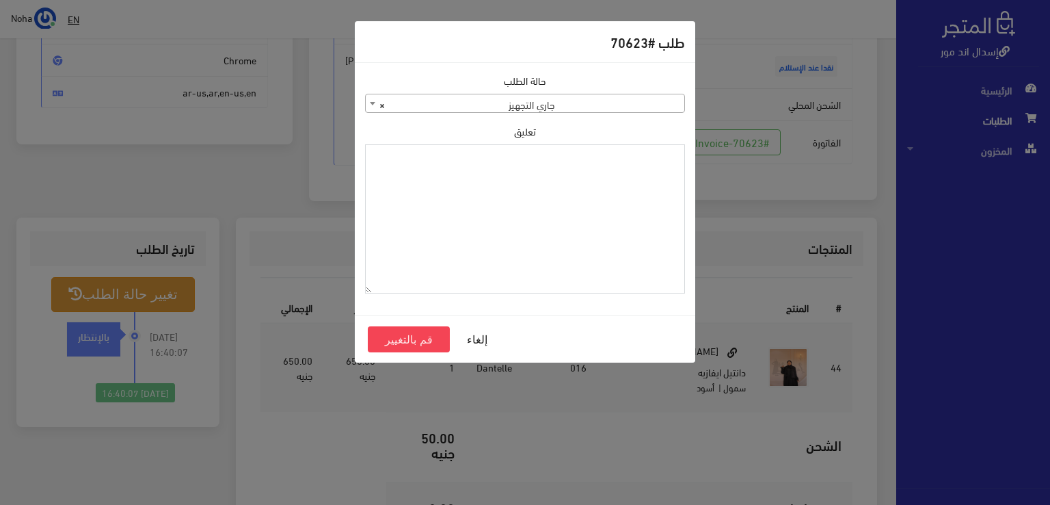
paste textarea "1123990"
type textarea "1123990"
click at [416, 343] on button "قم بالتغيير" at bounding box center [409, 339] width 82 height 26
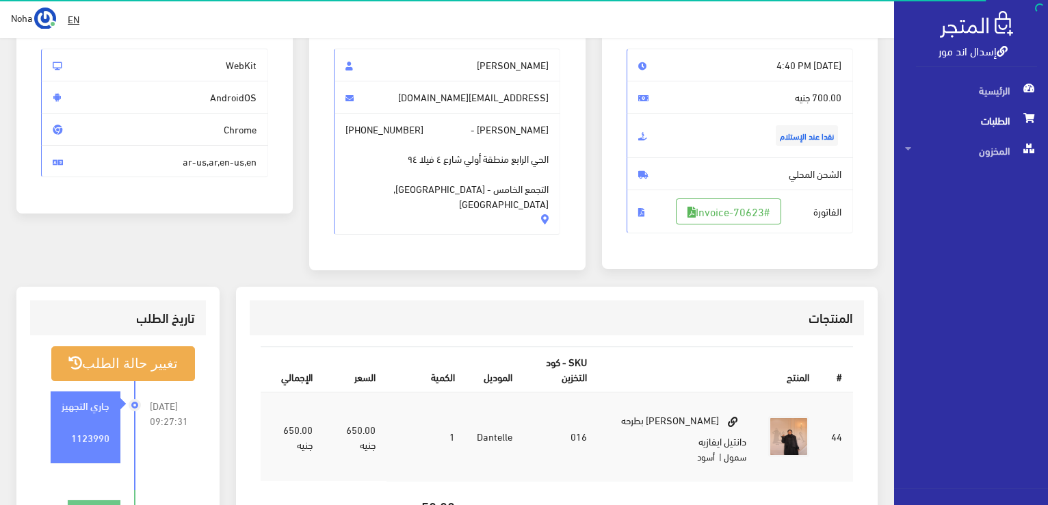
scroll to position [137, 0]
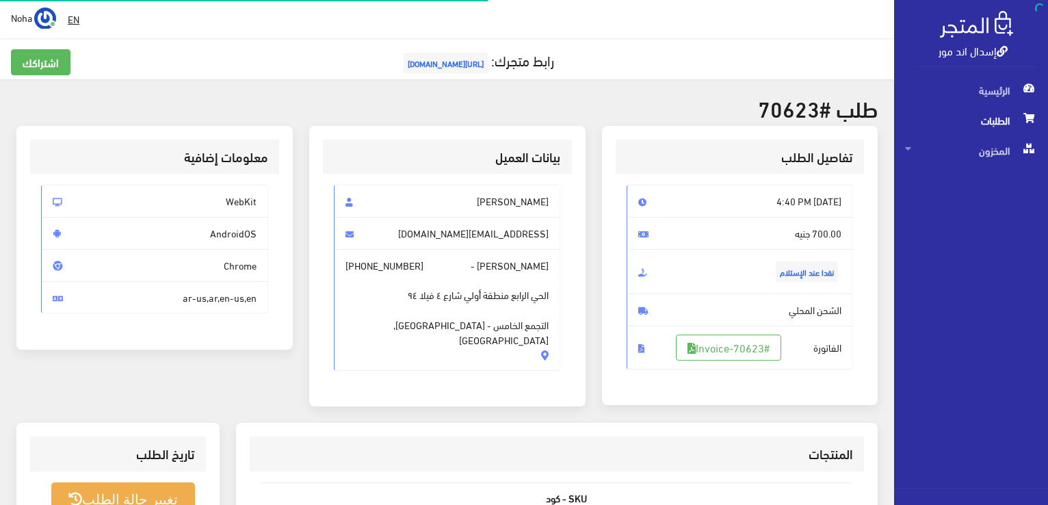
scroll to position [196, 0]
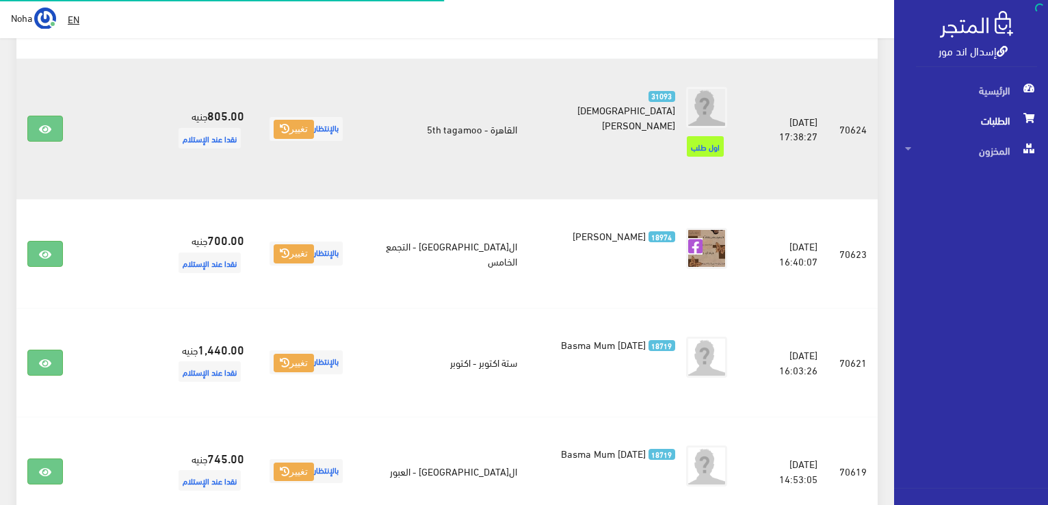
scroll to position [1239, 0]
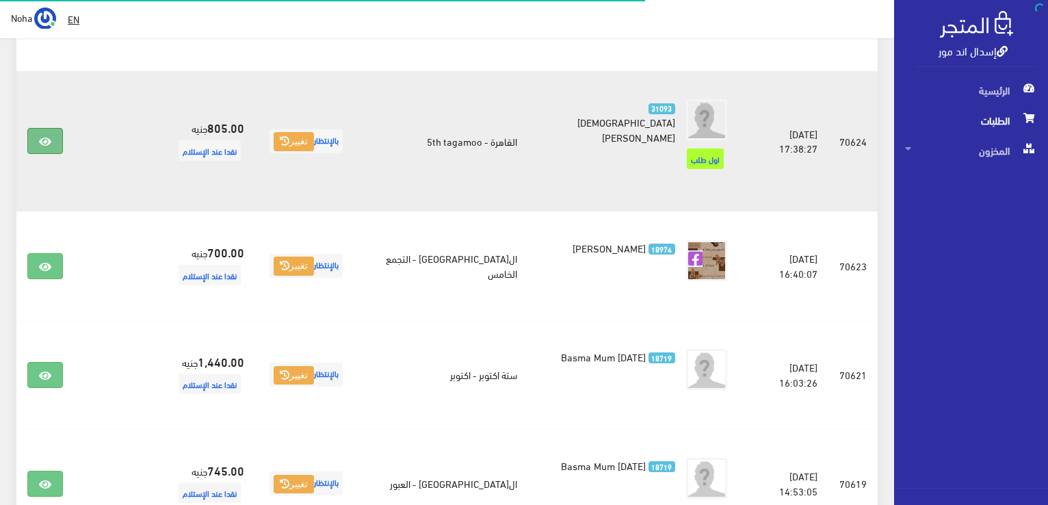
click at [42, 129] on link at bounding box center [45, 141] width 36 height 26
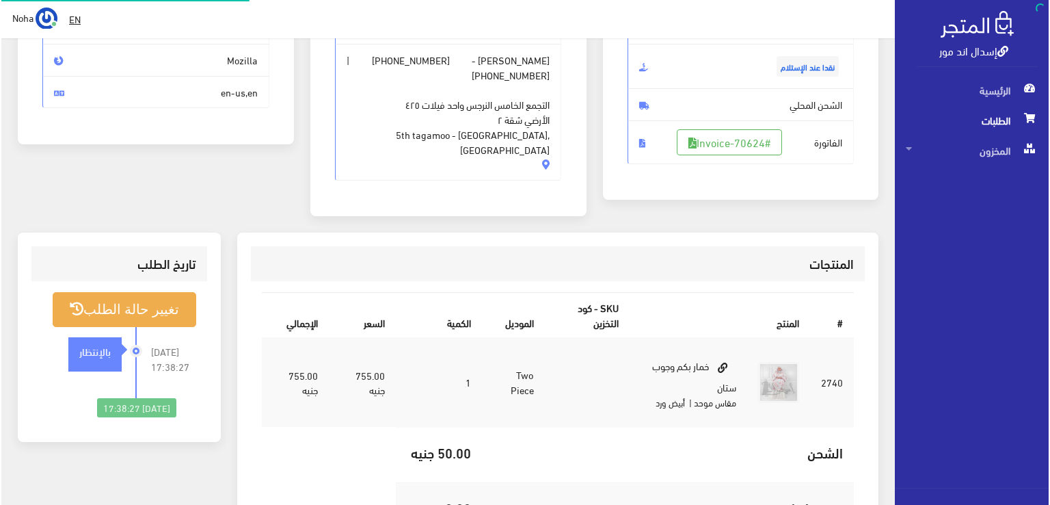
scroll to position [205, 0]
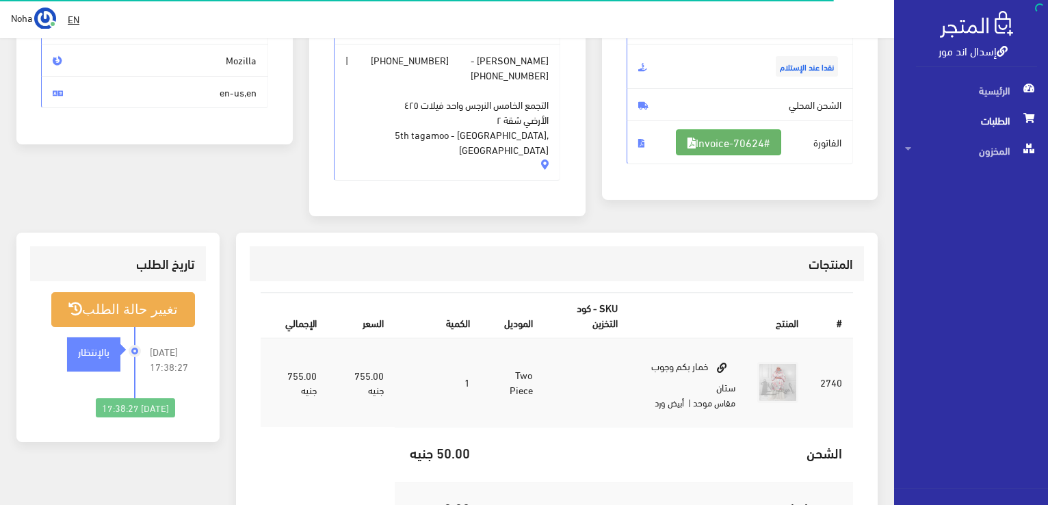
click at [712, 146] on link "#Invoice-70624" at bounding box center [728, 142] width 105 height 26
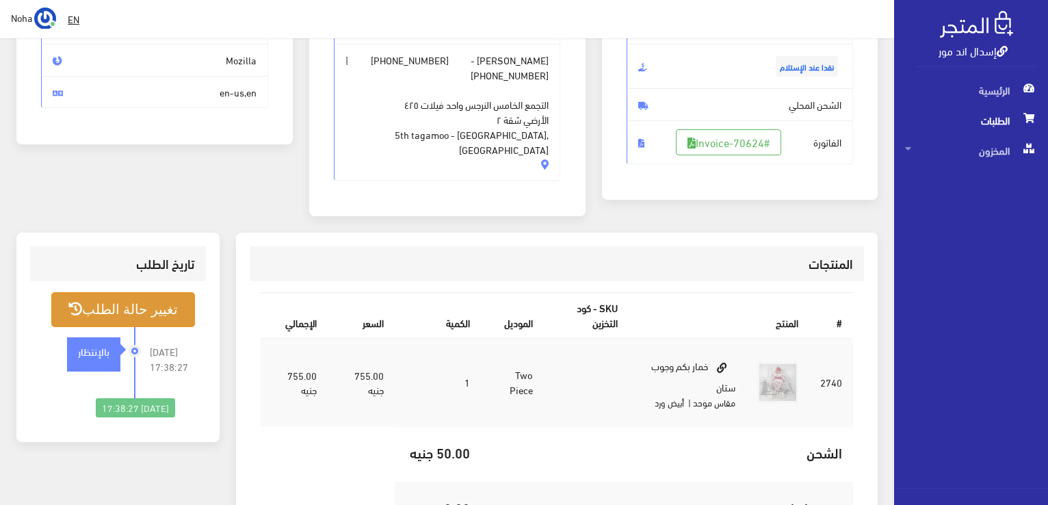
click at [119, 297] on button "تغيير حالة الطلب" at bounding box center [123, 309] width 144 height 35
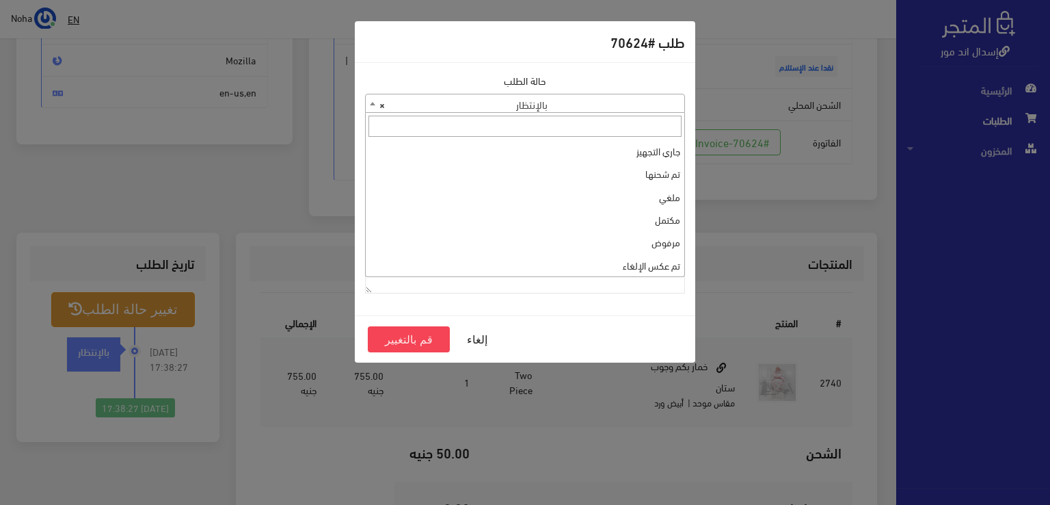
click at [628, 94] on span "× بالإنتظار" at bounding box center [525, 103] width 319 height 19
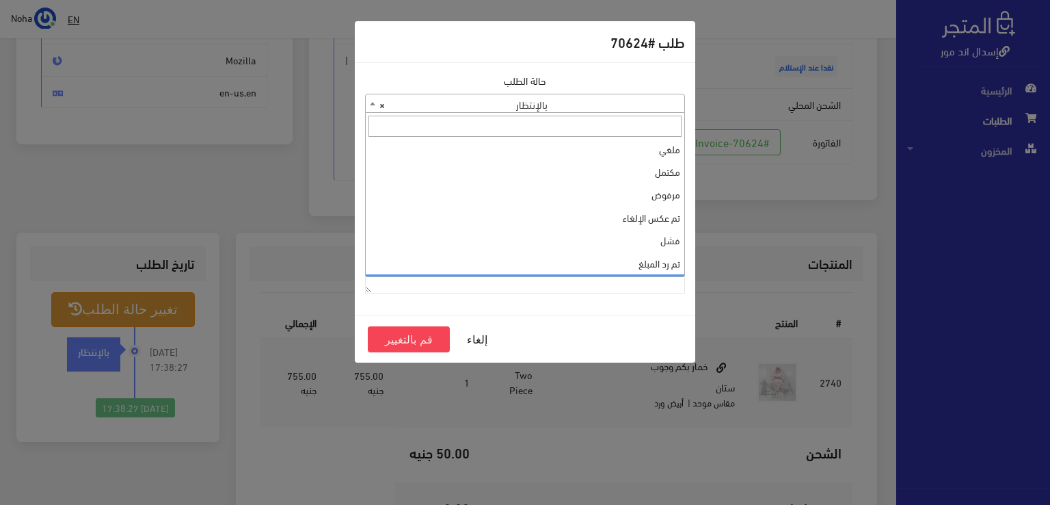
scroll to position [0, 0]
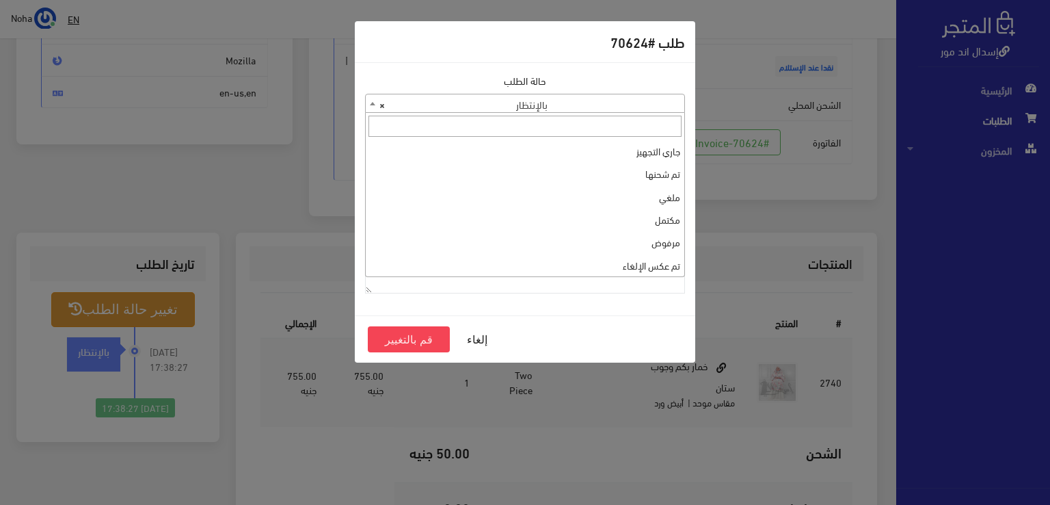
select select "1"
paste textarea "1123990"
type textarea "1123990"
click at [436, 337] on button "قم بالتغيير" at bounding box center [409, 339] width 82 height 26
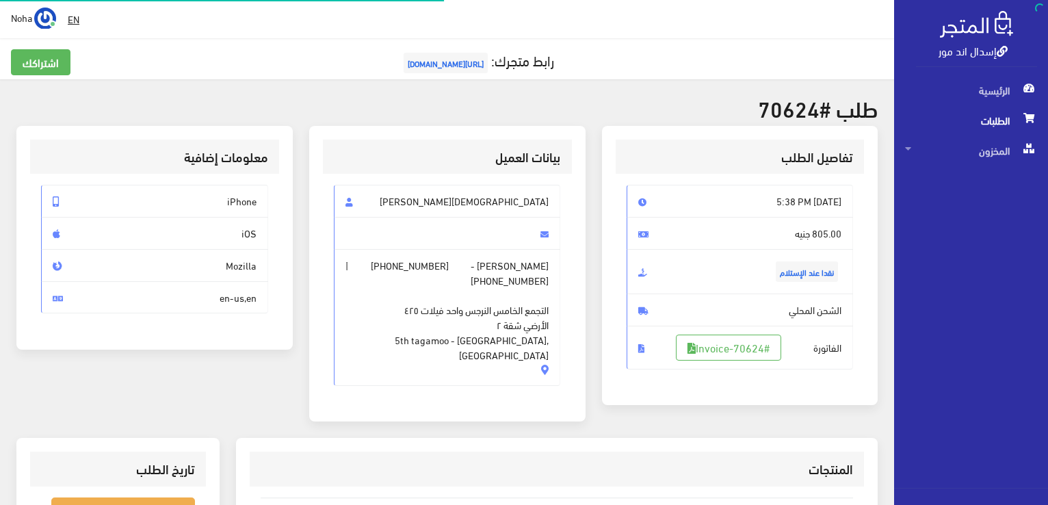
scroll to position [137, 0]
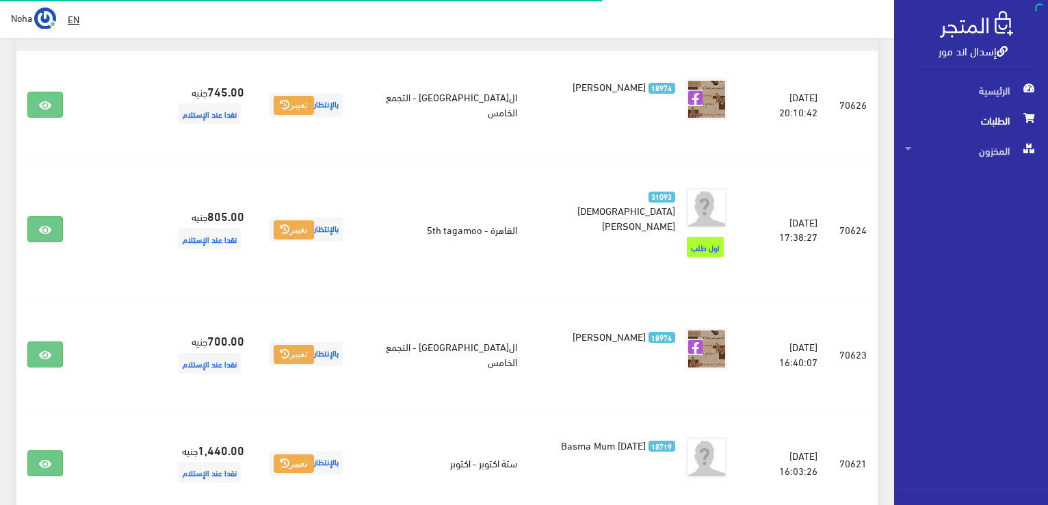
scroll to position [1102, 0]
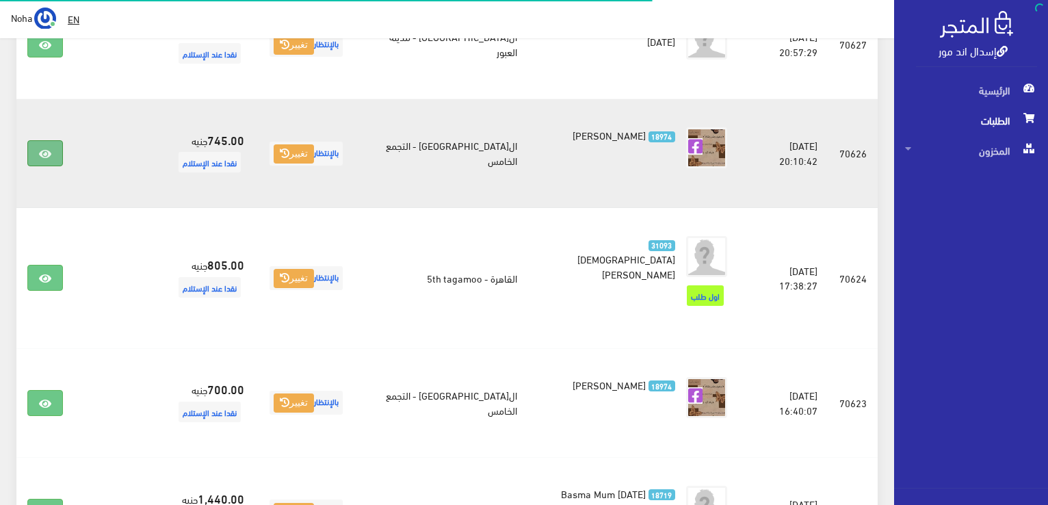
click at [30, 162] on link at bounding box center [45, 153] width 36 height 26
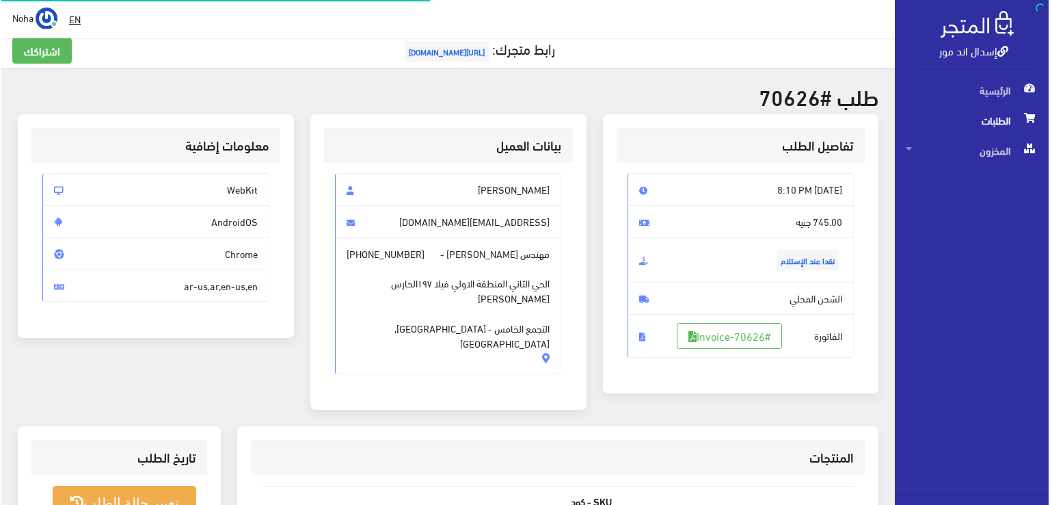
scroll to position [205, 0]
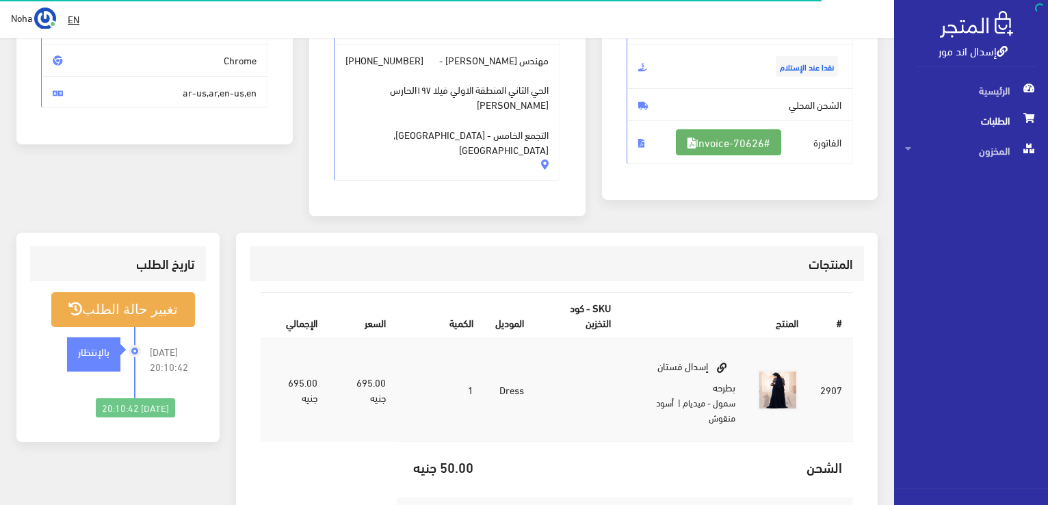
click at [695, 148] on link "#Invoice-70626" at bounding box center [728, 142] width 105 height 26
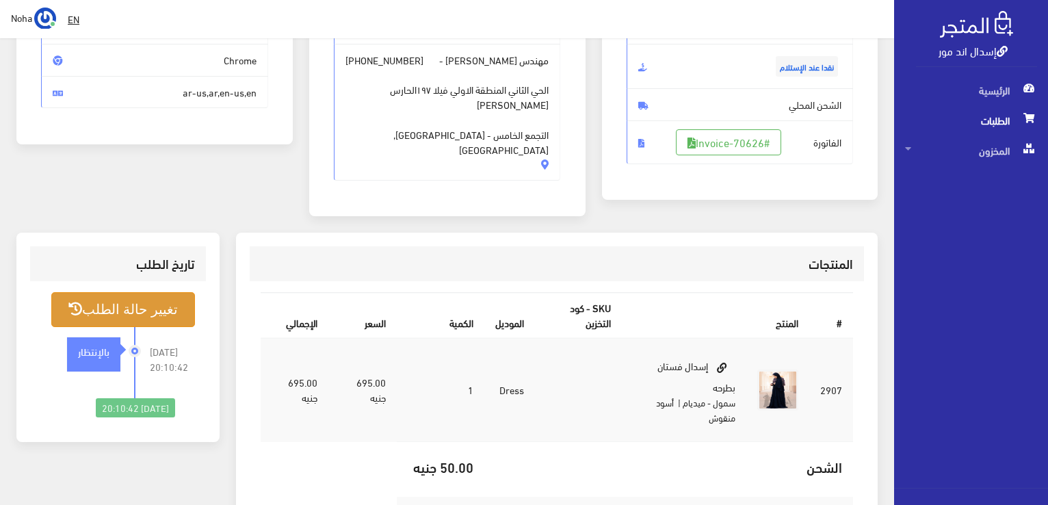
click at [171, 300] on button "تغيير حالة الطلب" at bounding box center [123, 309] width 144 height 35
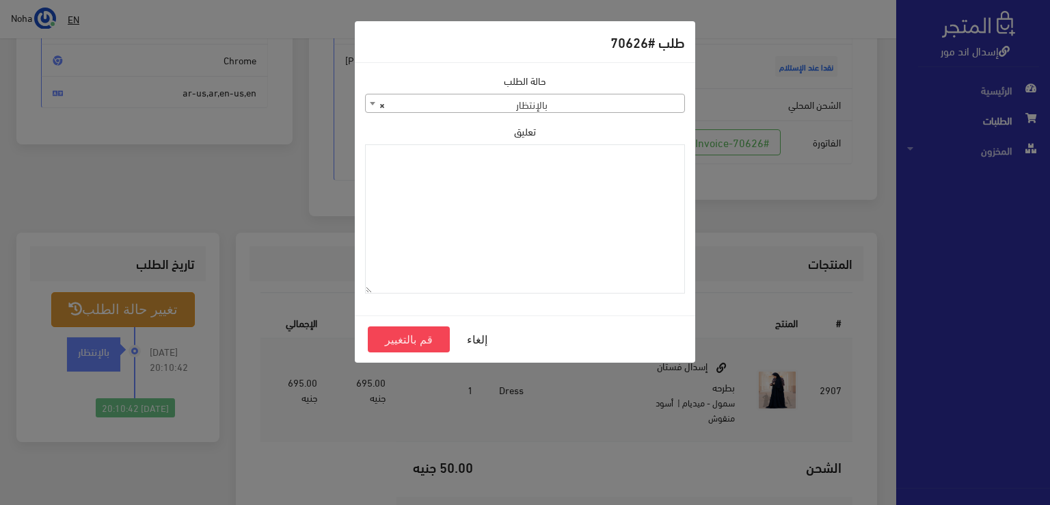
drag, startPoint x: 530, startPoint y: 96, endPoint x: 531, endPoint y: 103, distance: 6.9
click at [530, 97] on span "× بالإنتظار" at bounding box center [525, 103] width 319 height 19
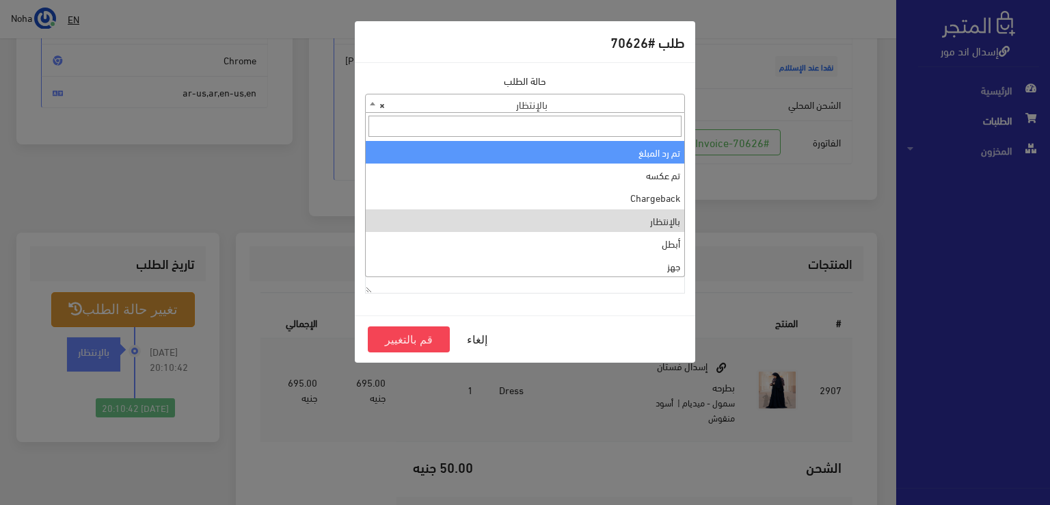
scroll to position [0, 0]
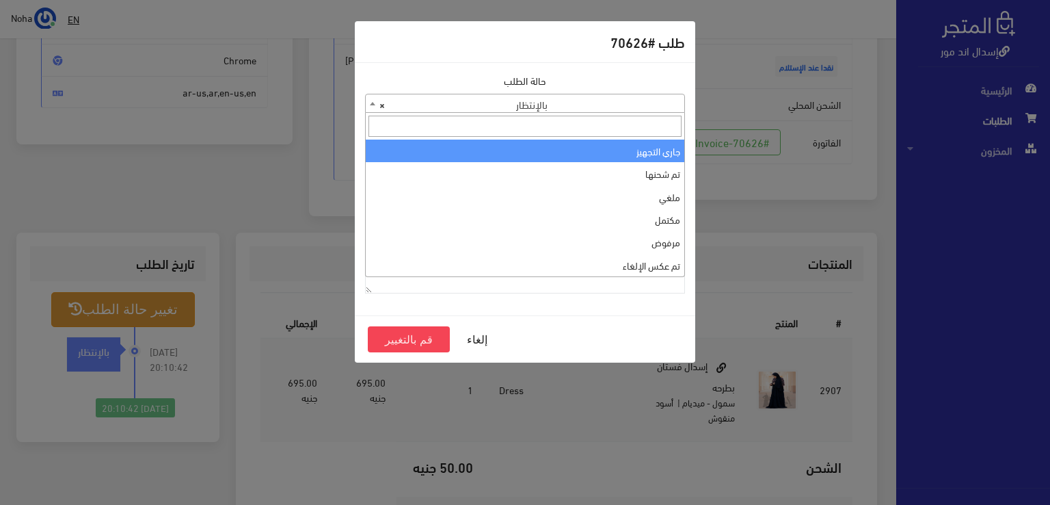
select select "1"
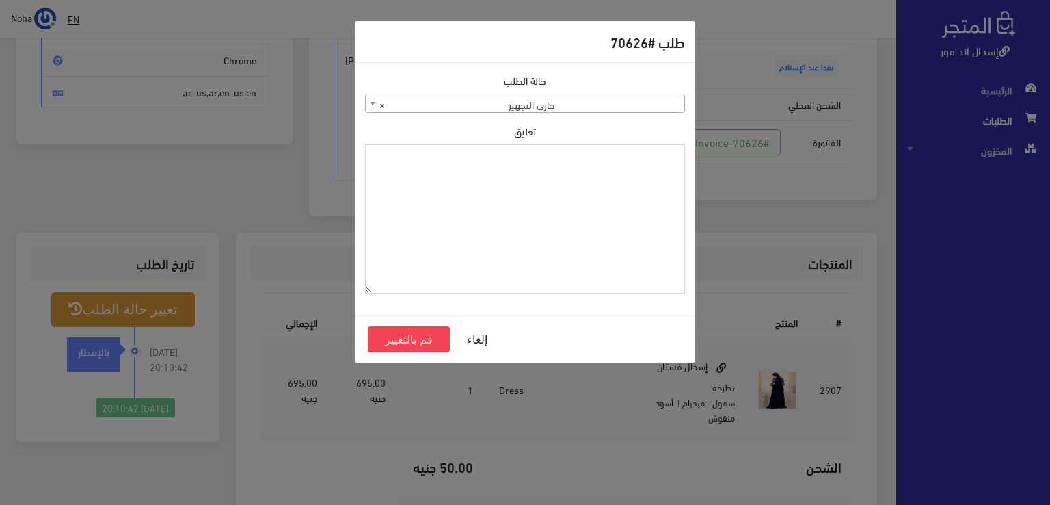
paste textarea "1123990"
type textarea "1123990"
click at [419, 340] on button "قم بالتغيير" at bounding box center [409, 339] width 82 height 26
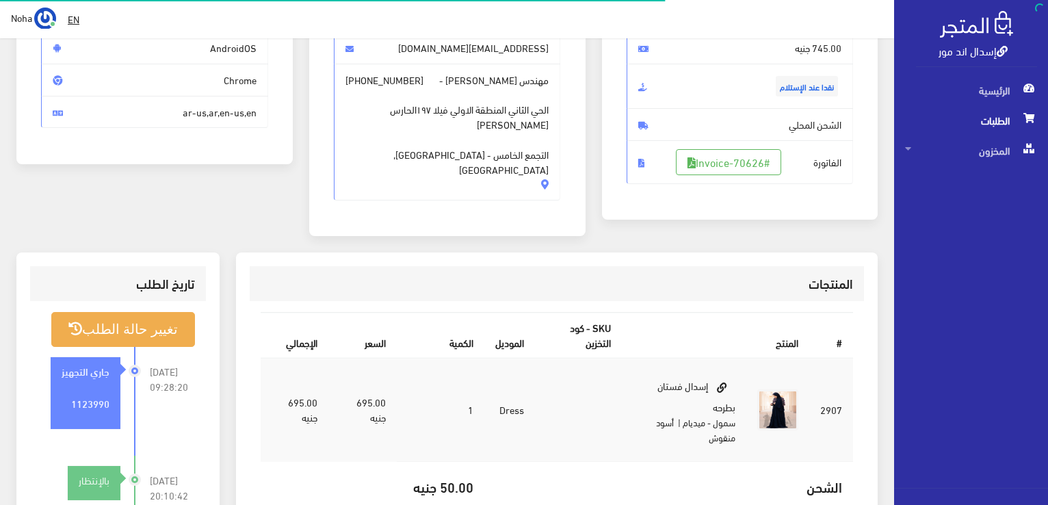
scroll to position [205, 0]
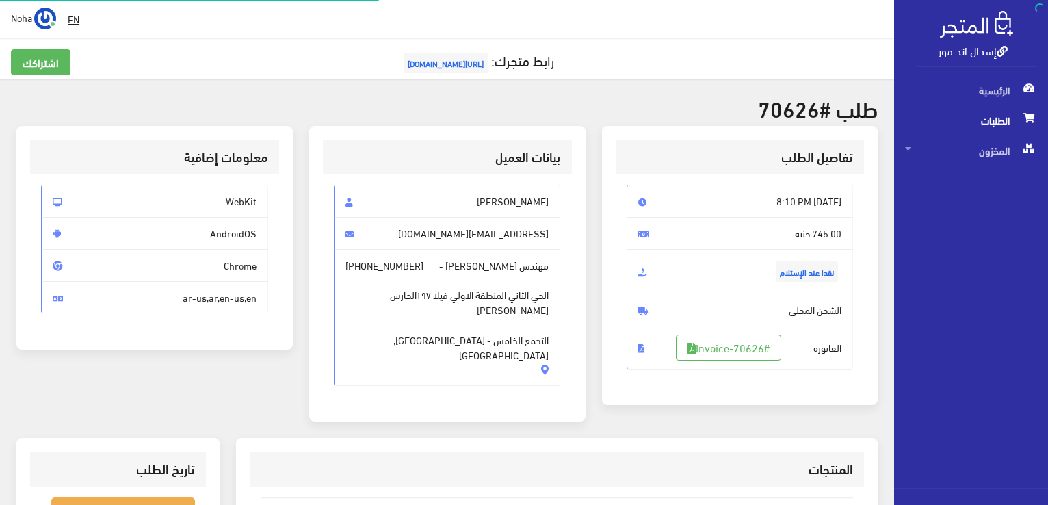
scroll to position [196, 0]
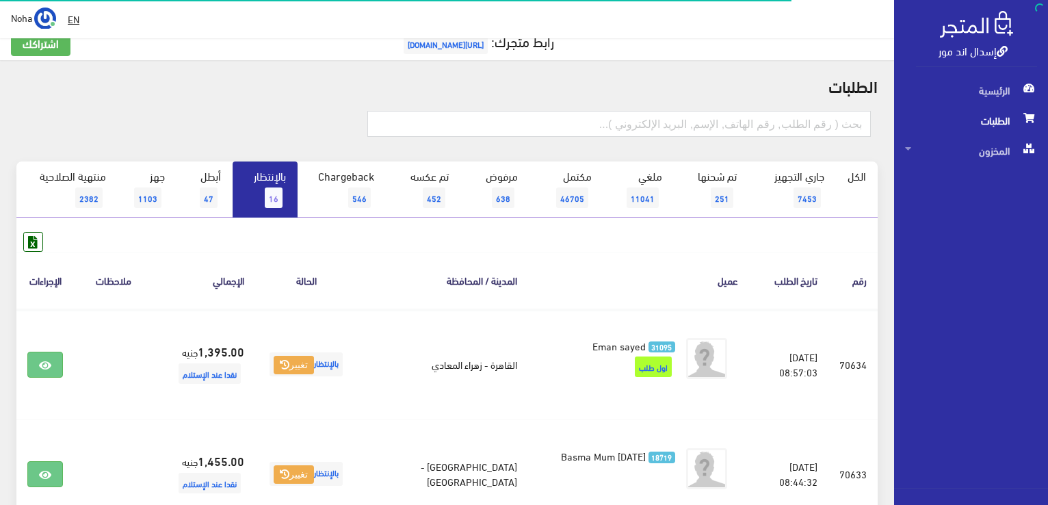
scroll to position [8, 0]
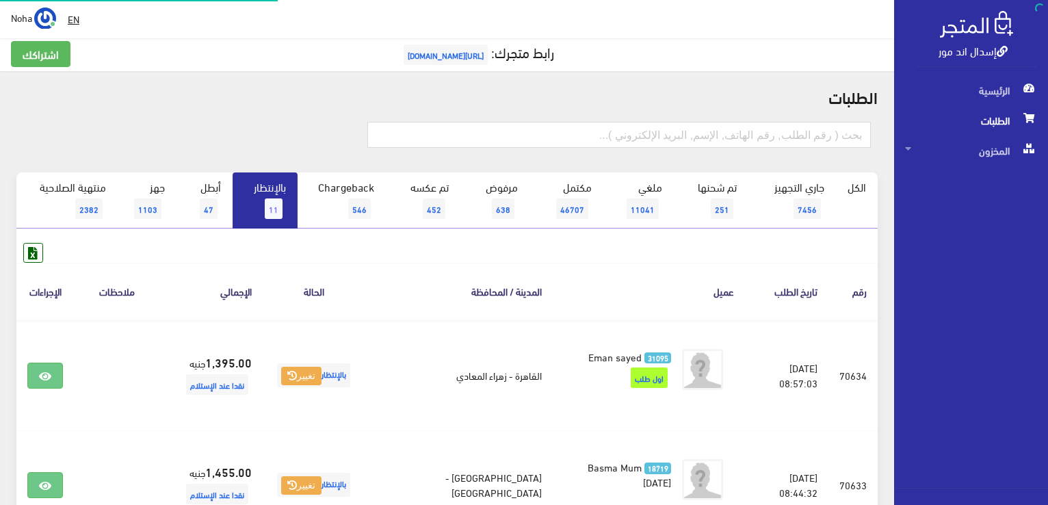
scroll to position [8, 0]
click at [252, 209] on link "بالإنتظار 11" at bounding box center [264, 200] width 65 height 56
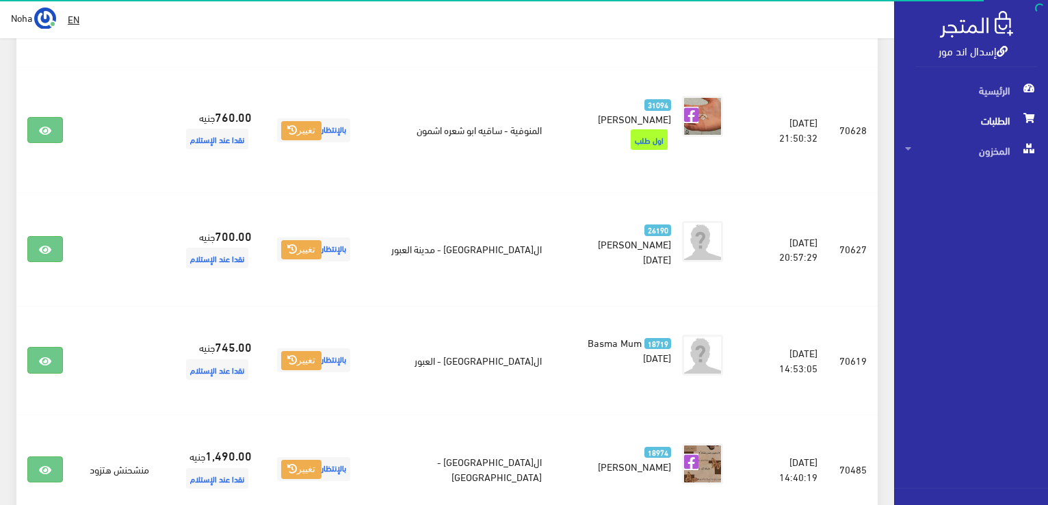
scroll to position [1026, 0]
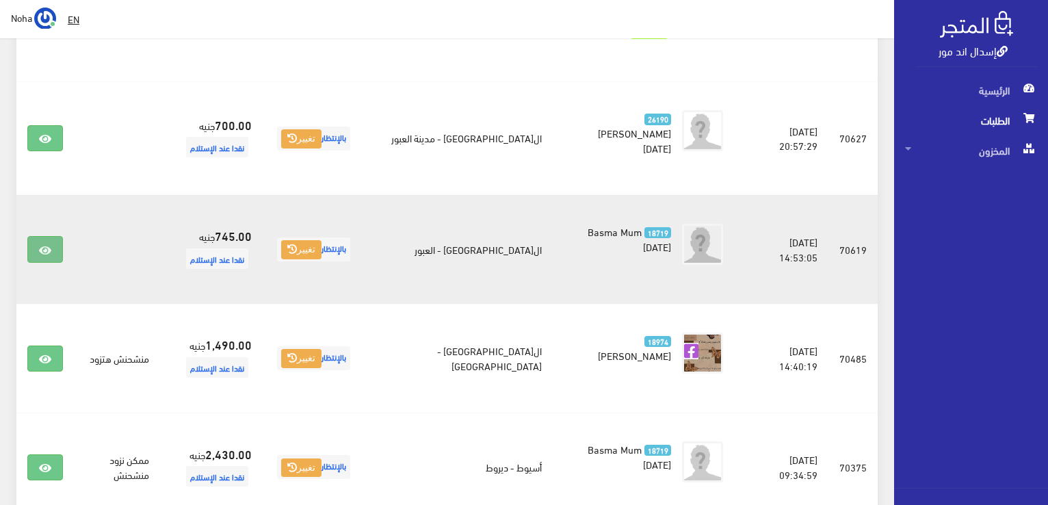
click at [60, 239] on link at bounding box center [45, 249] width 36 height 26
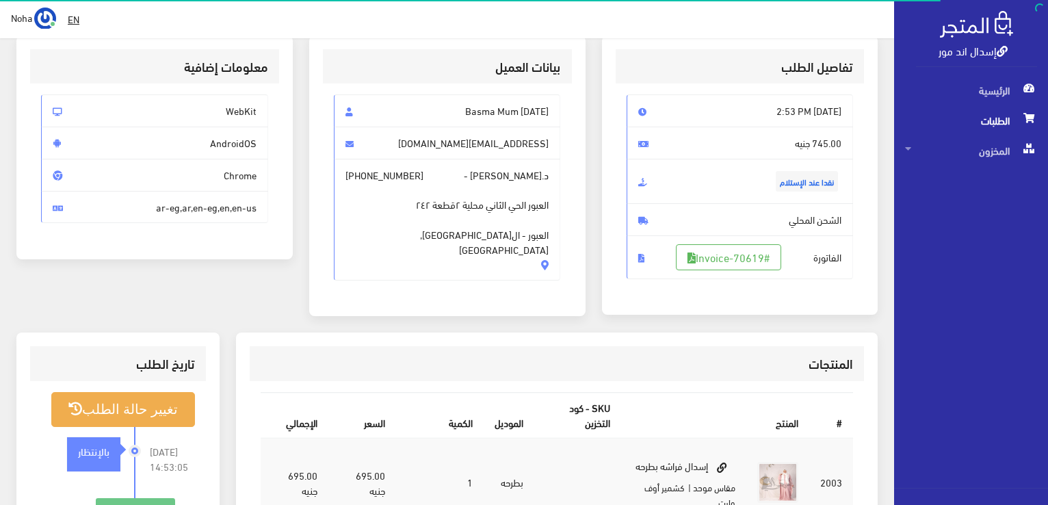
scroll to position [205, 0]
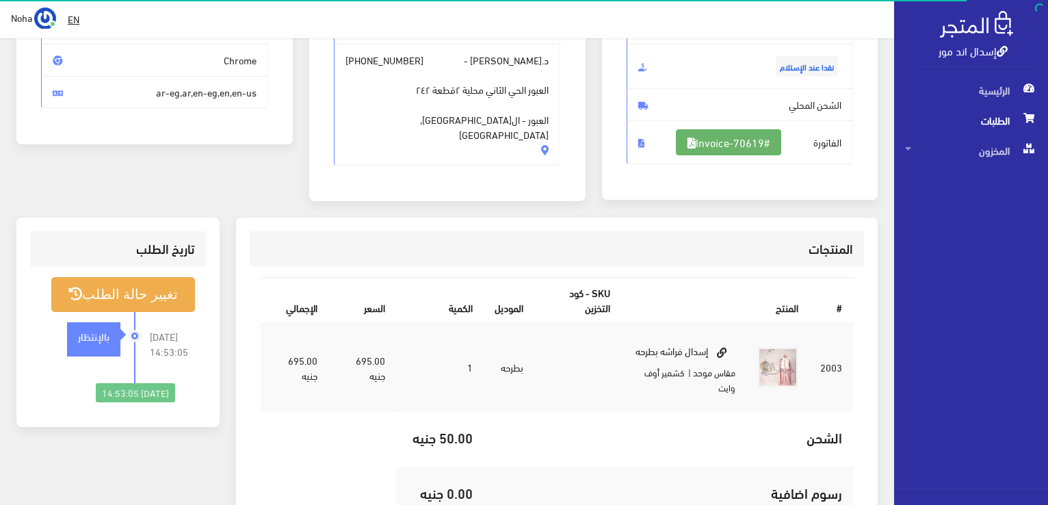
click at [745, 146] on link "#Invoice-70619" at bounding box center [728, 142] width 105 height 26
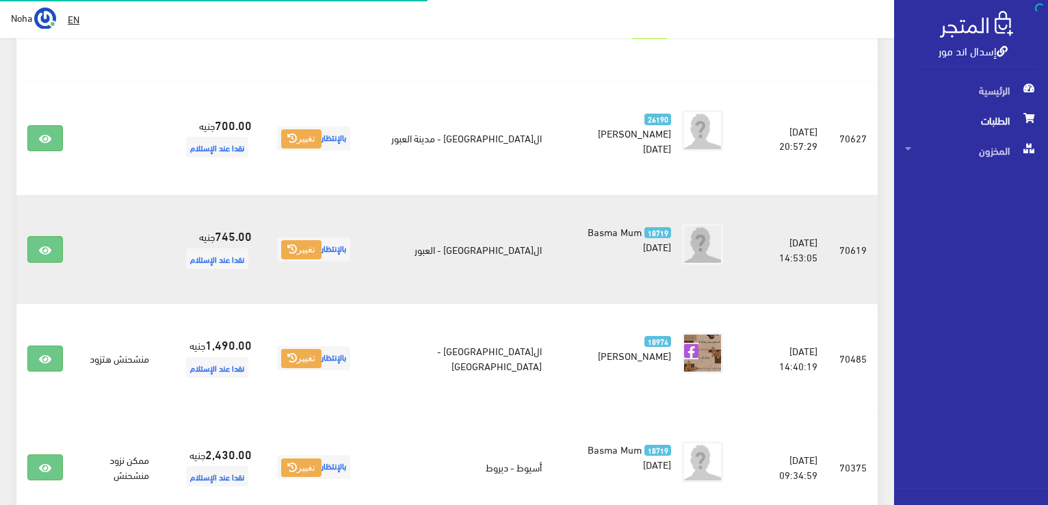
scroll to position [1026, 0]
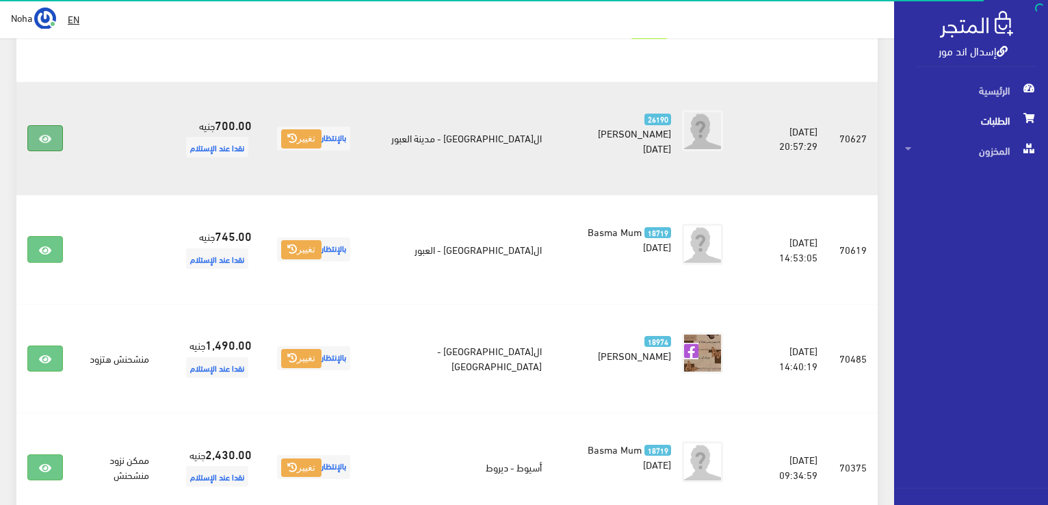
click at [45, 133] on icon at bounding box center [45, 138] width 12 height 11
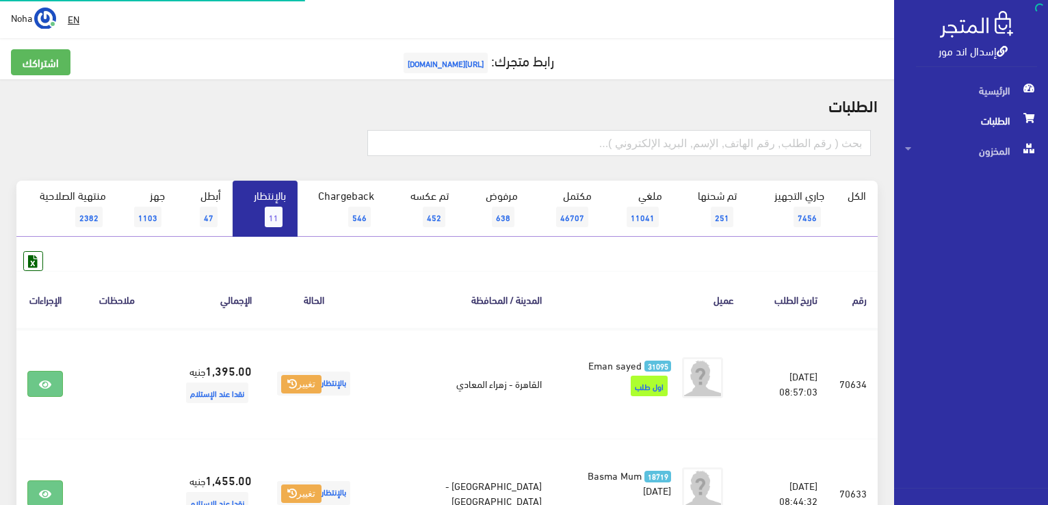
scroll to position [1026, 0]
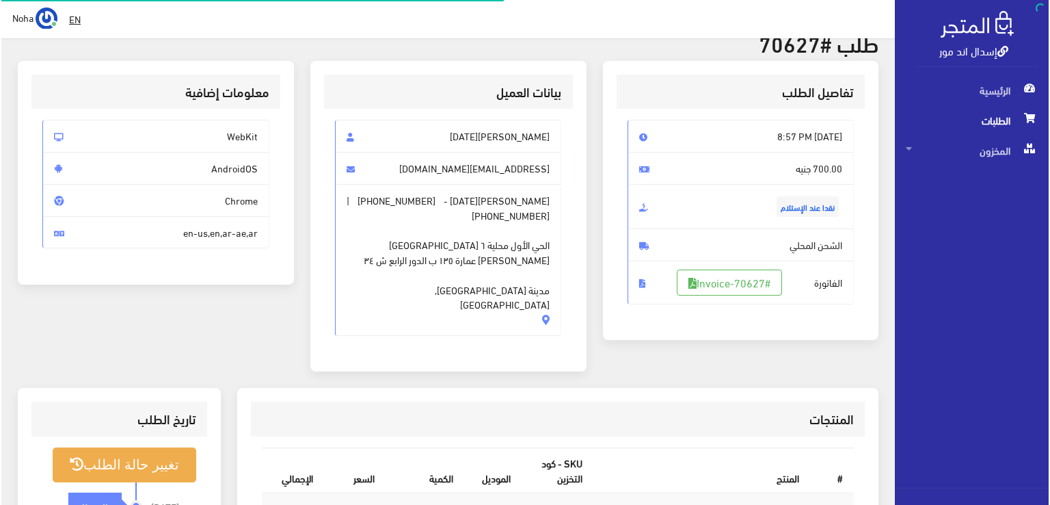
scroll to position [205, 0]
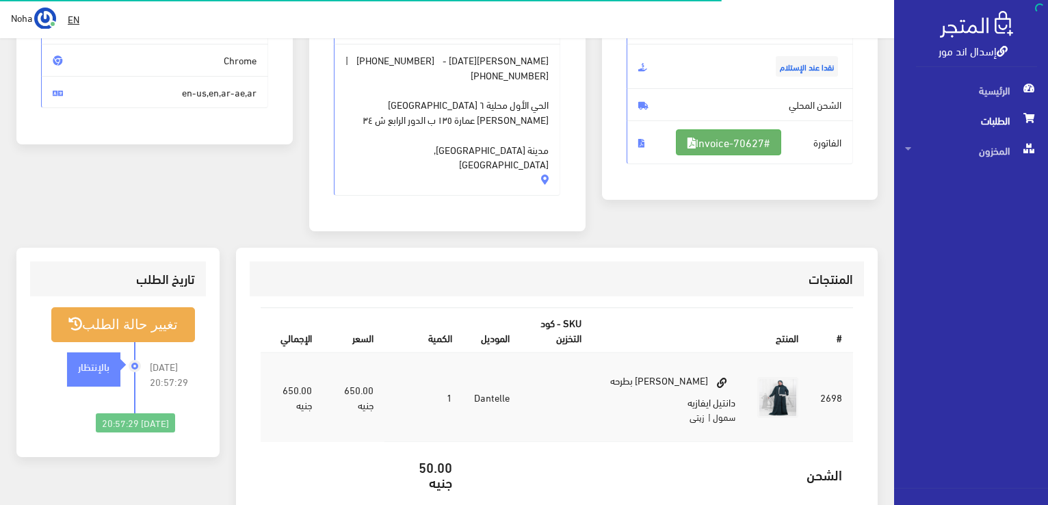
click at [753, 149] on link "#Invoice-70627" at bounding box center [728, 142] width 105 height 26
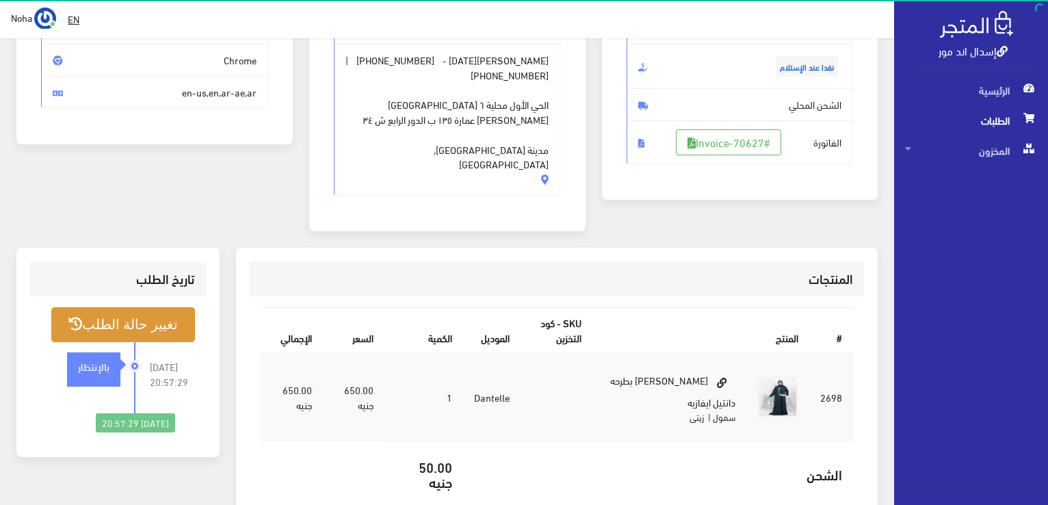
click at [148, 307] on button "تغيير حالة الطلب" at bounding box center [123, 324] width 144 height 35
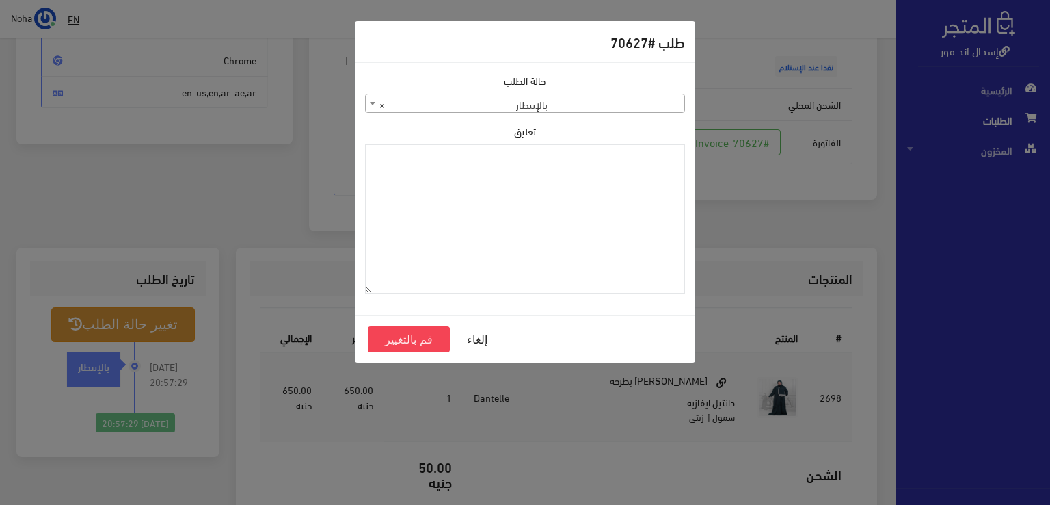
click at [498, 103] on span "× بالإنتظار" at bounding box center [525, 103] width 319 height 19
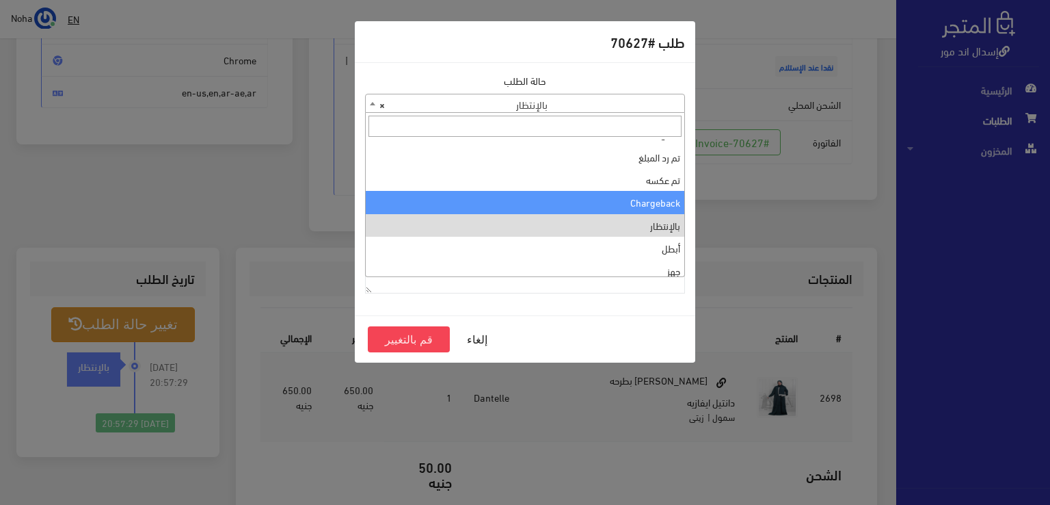
scroll to position [0, 0]
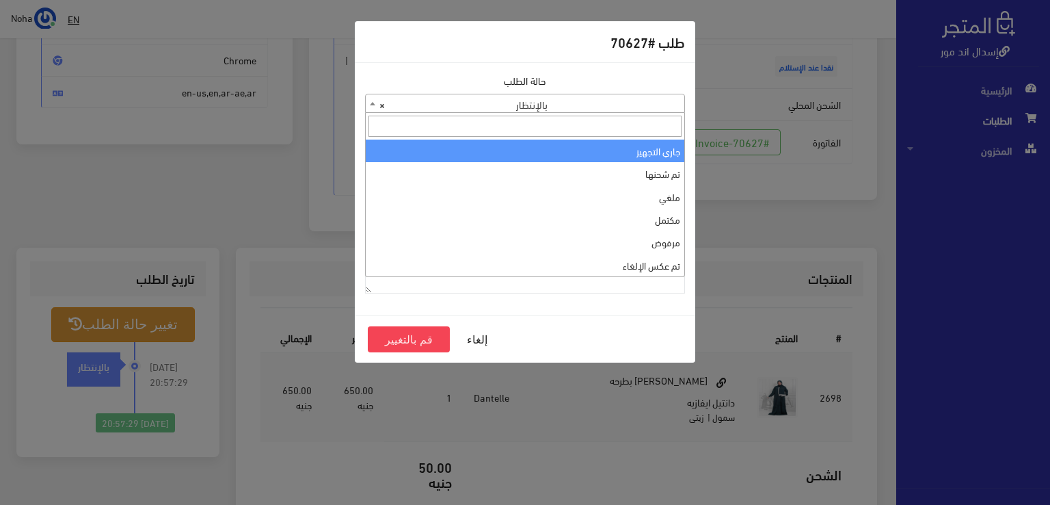
select select "1"
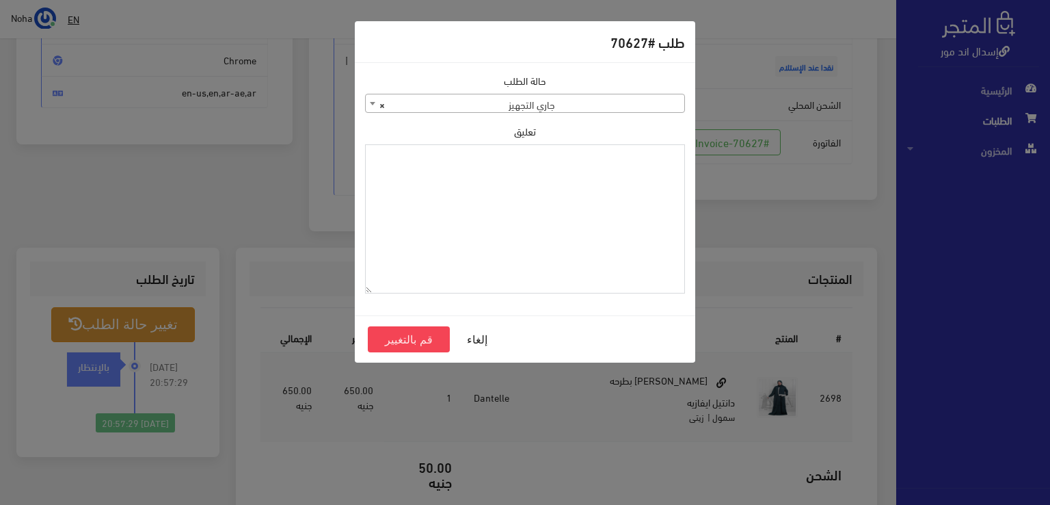
paste textarea "1123990"
type textarea "1123990"
click at [417, 329] on button "قم بالتغيير" at bounding box center [409, 339] width 82 height 26
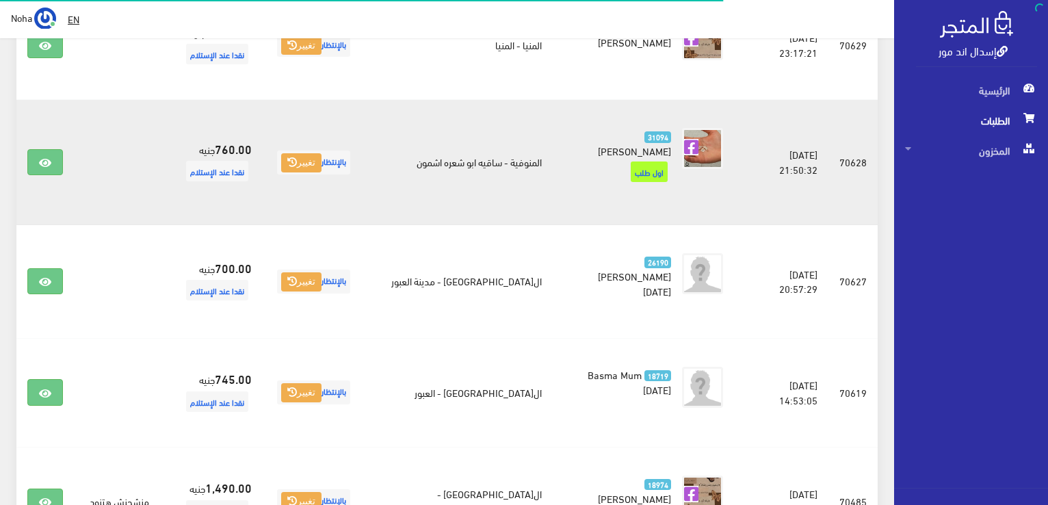
scroll to position [821, 0]
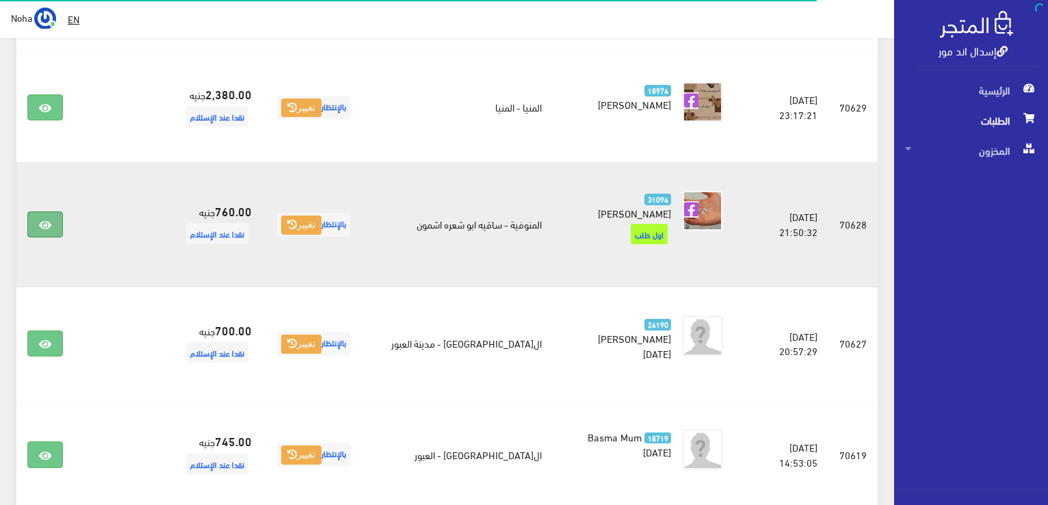
click at [47, 222] on icon at bounding box center [45, 224] width 12 height 11
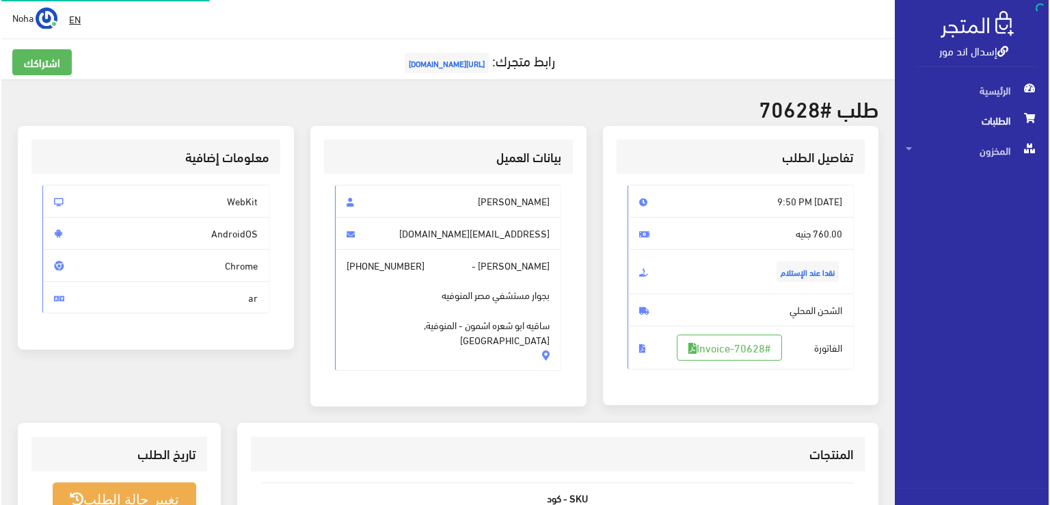
scroll to position [205, 0]
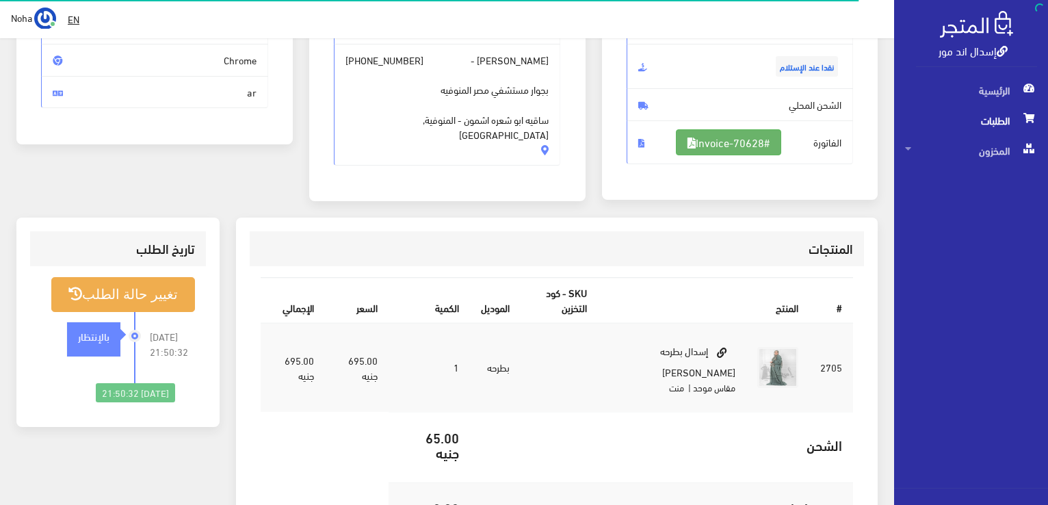
click at [730, 142] on link "#Invoice-70628" at bounding box center [728, 142] width 105 height 26
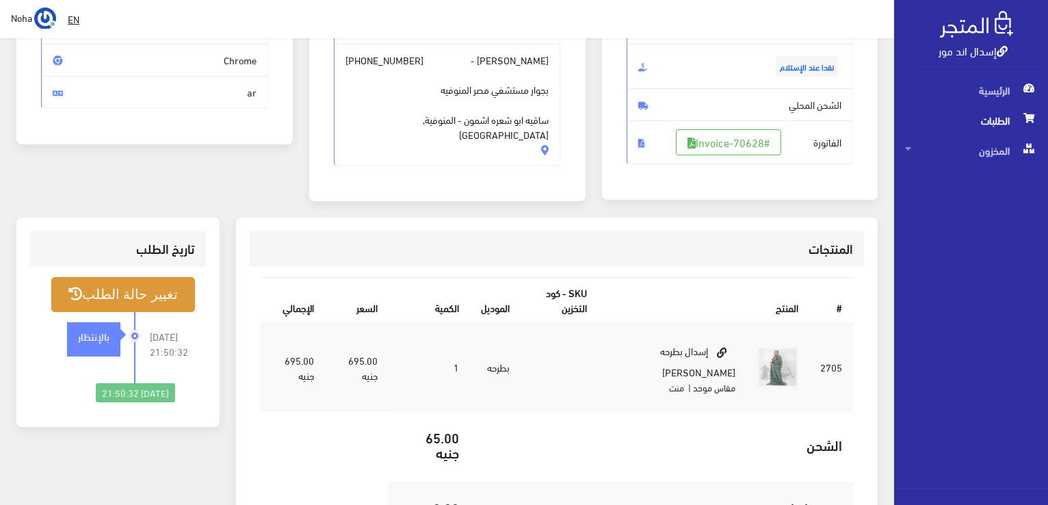
click at [108, 289] on button "تغيير حالة الطلب" at bounding box center [123, 294] width 144 height 35
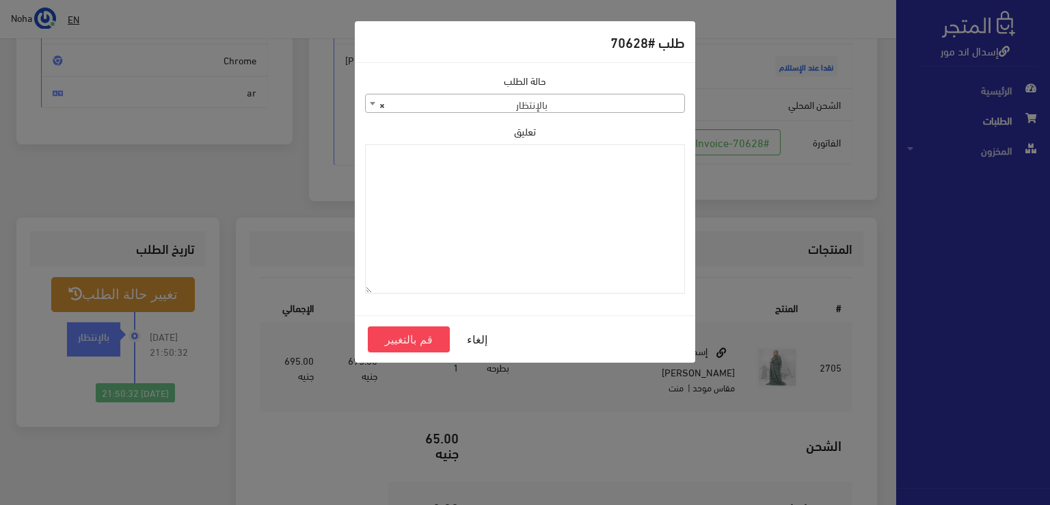
click at [619, 101] on span "× بالإنتظار" at bounding box center [525, 103] width 319 height 19
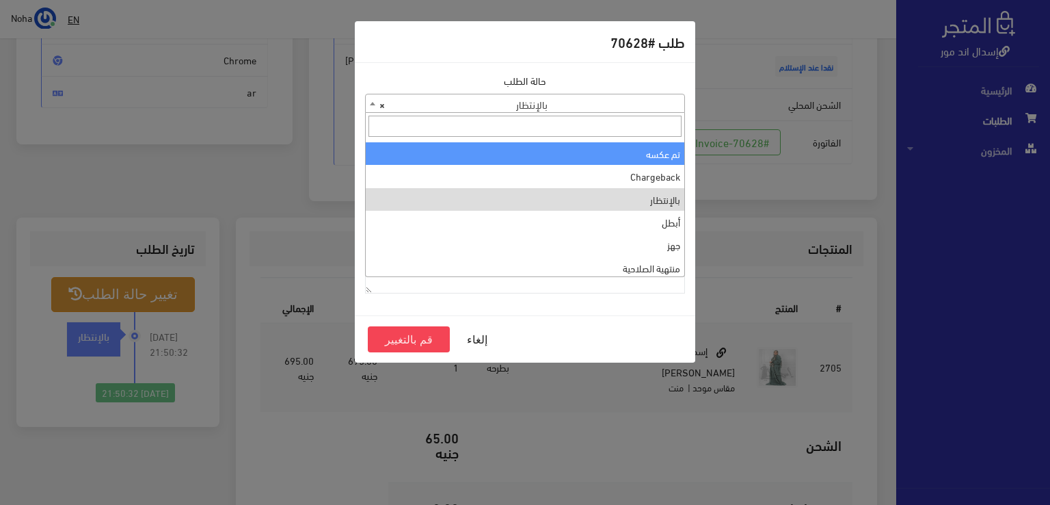
scroll to position [0, 0]
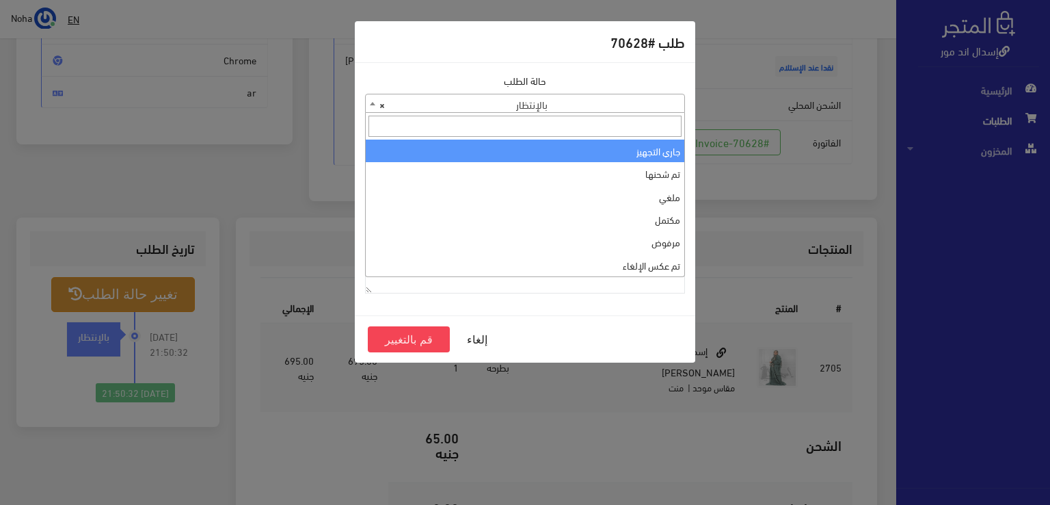
select select "1"
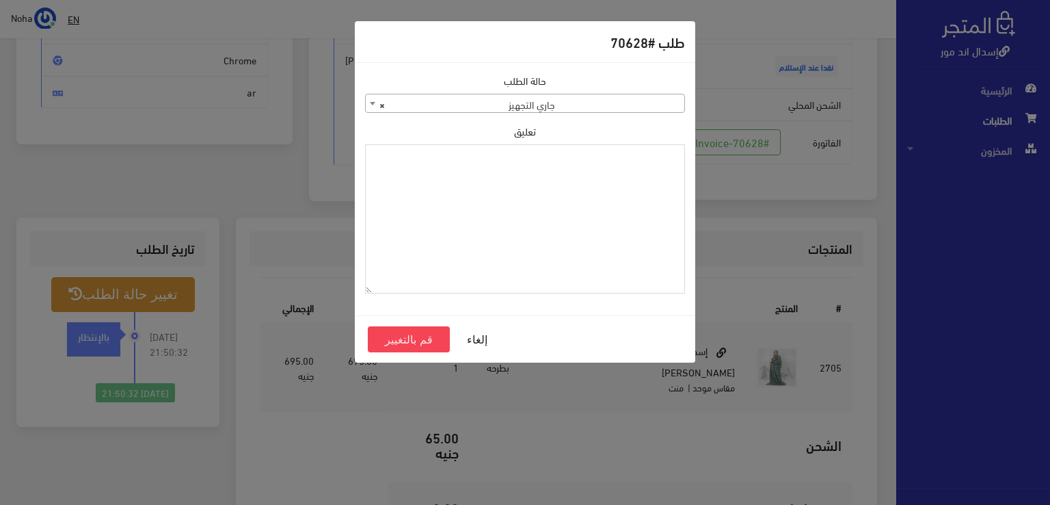
paste textarea "1123990"
type textarea "1123990"
click at [419, 328] on button "قم بالتغيير" at bounding box center [409, 339] width 82 height 26
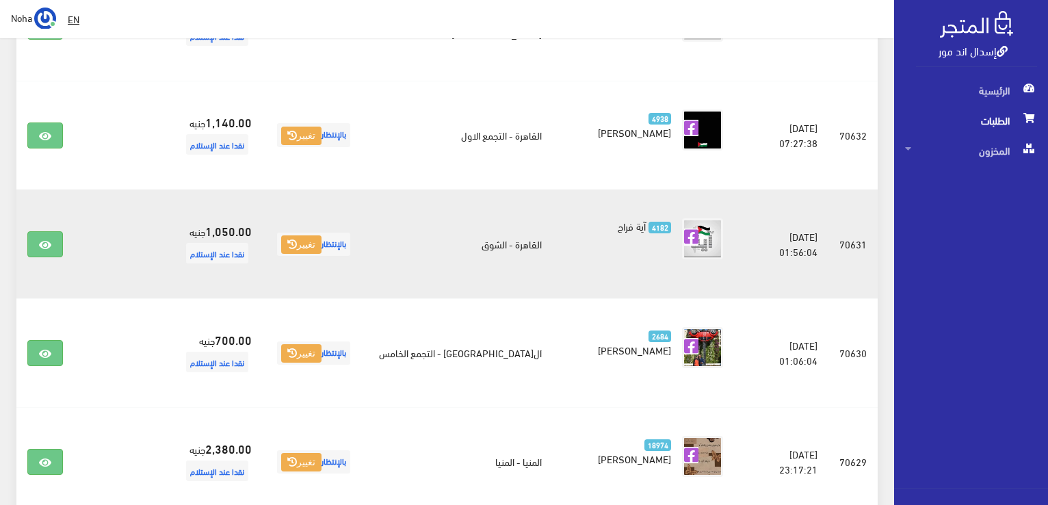
scroll to position [479, 0]
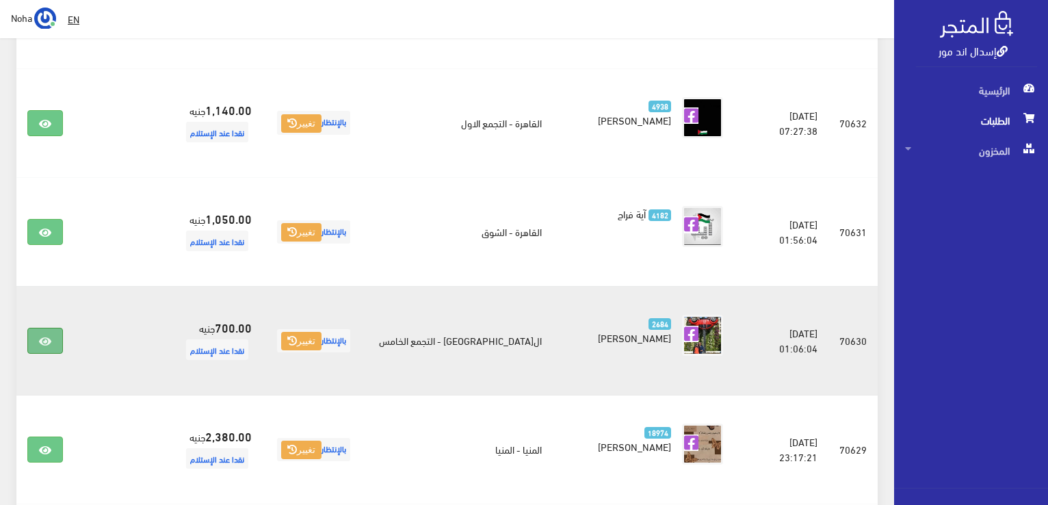
click at [37, 343] on link at bounding box center [45, 341] width 36 height 26
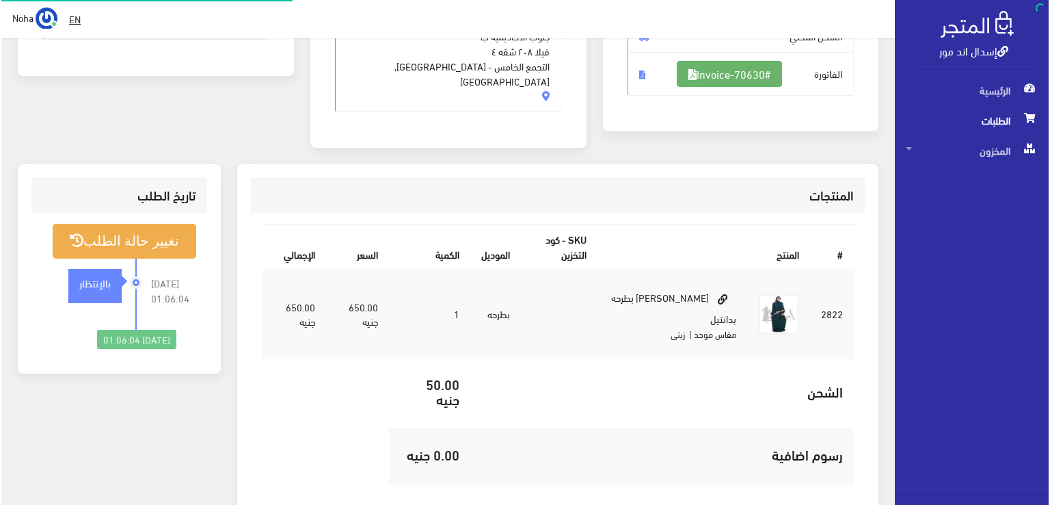
scroll to position [274, 0]
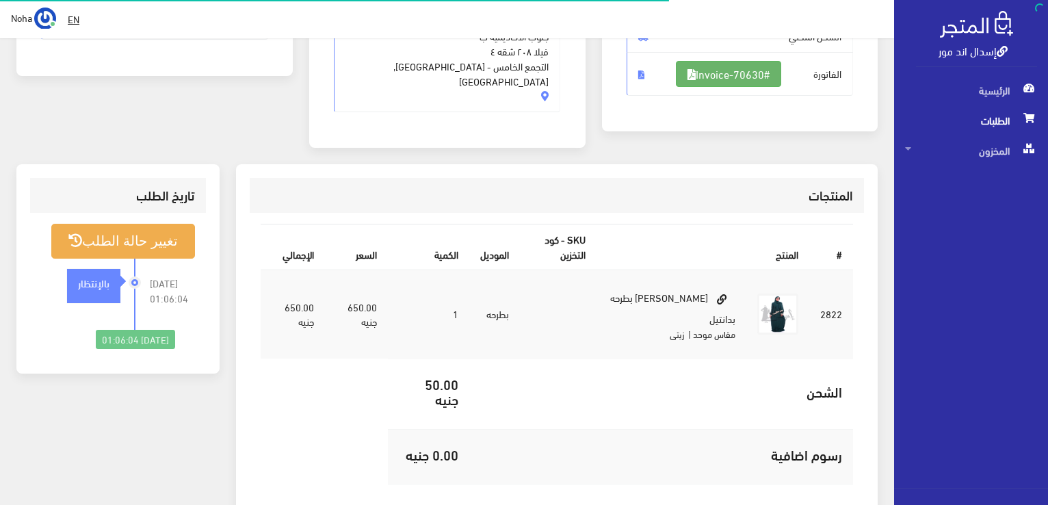
click at [713, 72] on link "#Invoice-70630" at bounding box center [728, 74] width 105 height 26
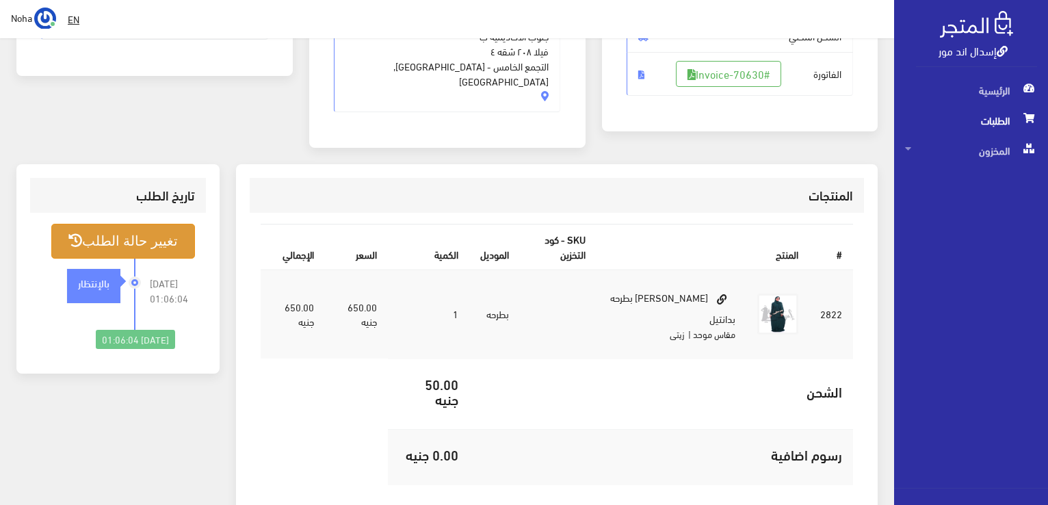
click at [137, 224] on button "تغيير حالة الطلب" at bounding box center [123, 241] width 144 height 35
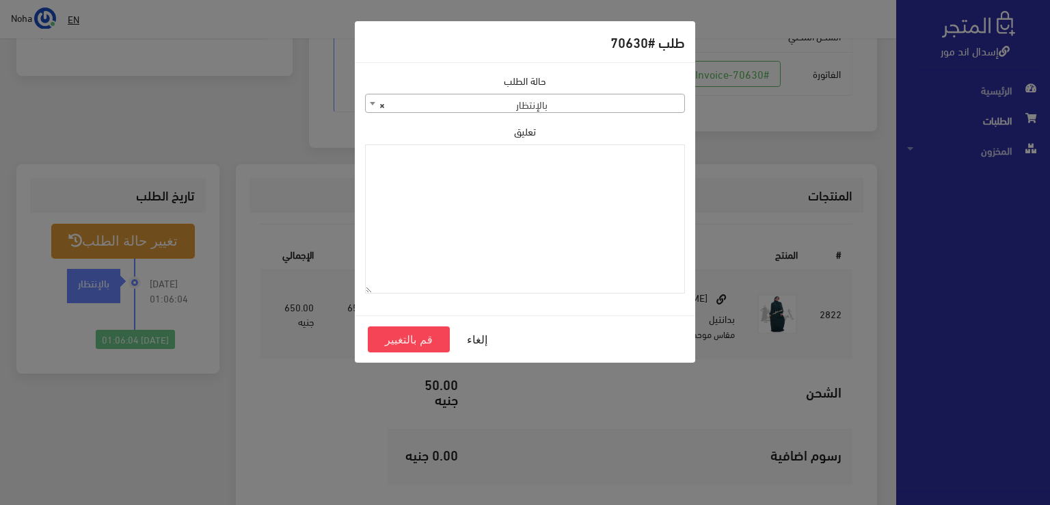
drag, startPoint x: 538, startPoint y: 92, endPoint x: 539, endPoint y: 106, distance: 14.4
click at [538, 94] on div "حالة الطلب جاري التجهيز تم شحنها ملغي مكتمل مرفوض تم عكس الإلغاء فشل تم رد المب…" at bounding box center [525, 93] width 320 height 40
click at [539, 113] on body "إسدال اند مور الرئيسية الطلبات EN" at bounding box center [525, 196] width 1050 height 940
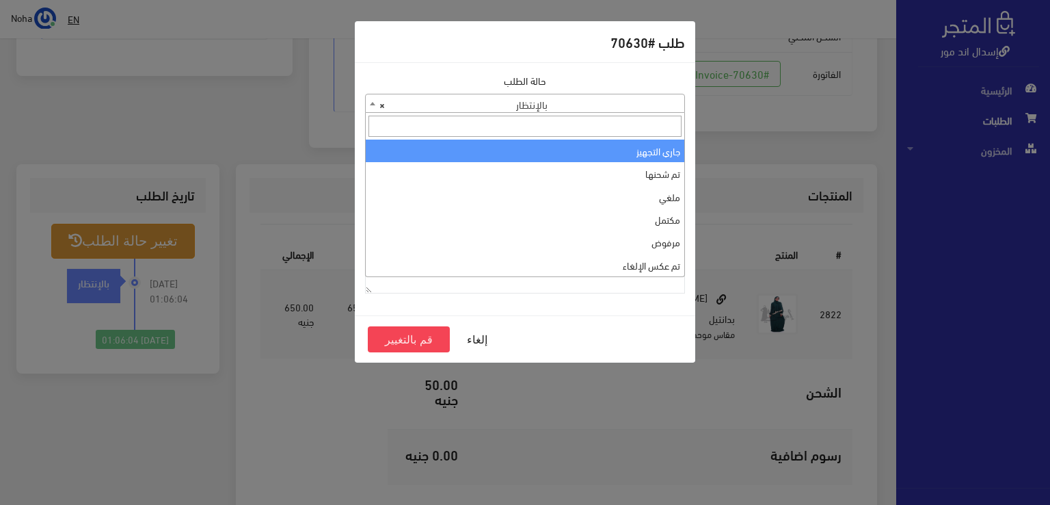
select select "1"
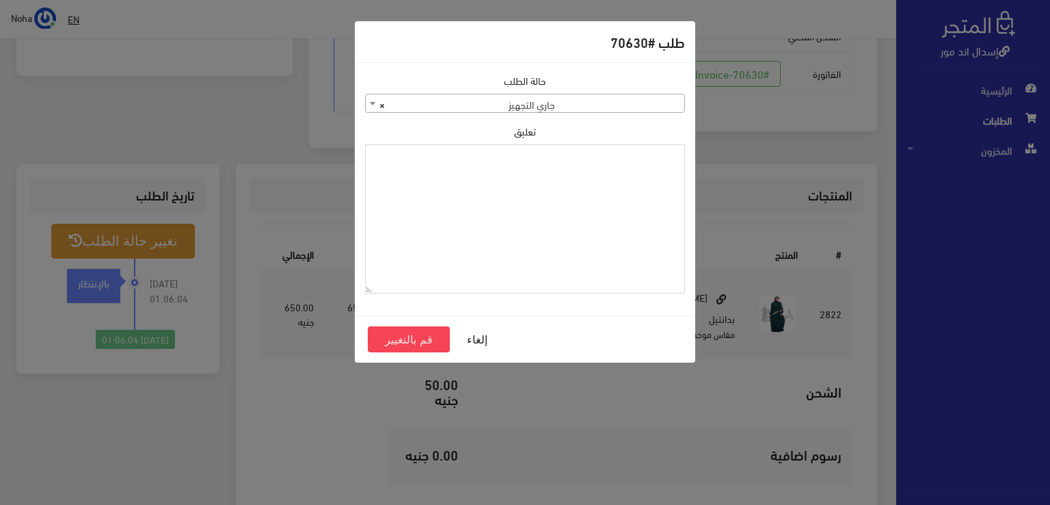
paste textarea "1123990"
type textarea "1123990"
click at [386, 347] on button "قم بالتغيير" at bounding box center [409, 339] width 82 height 26
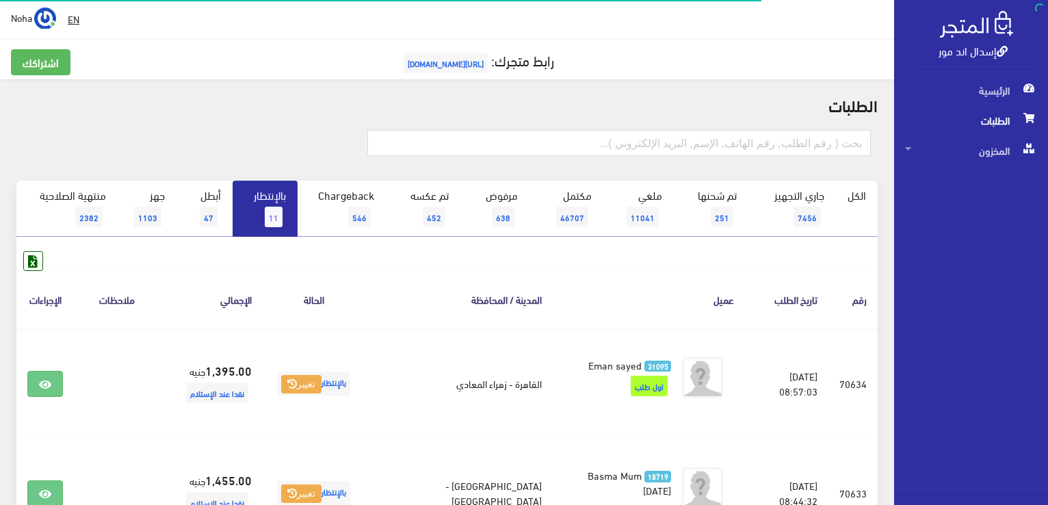
click at [268, 219] on span "11" at bounding box center [274, 216] width 18 height 21
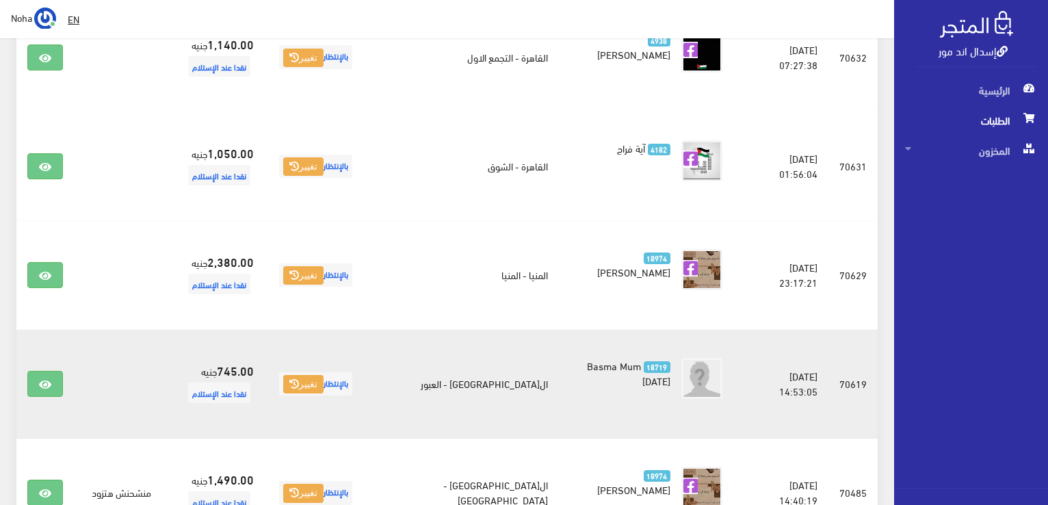
scroll to position [461, 0]
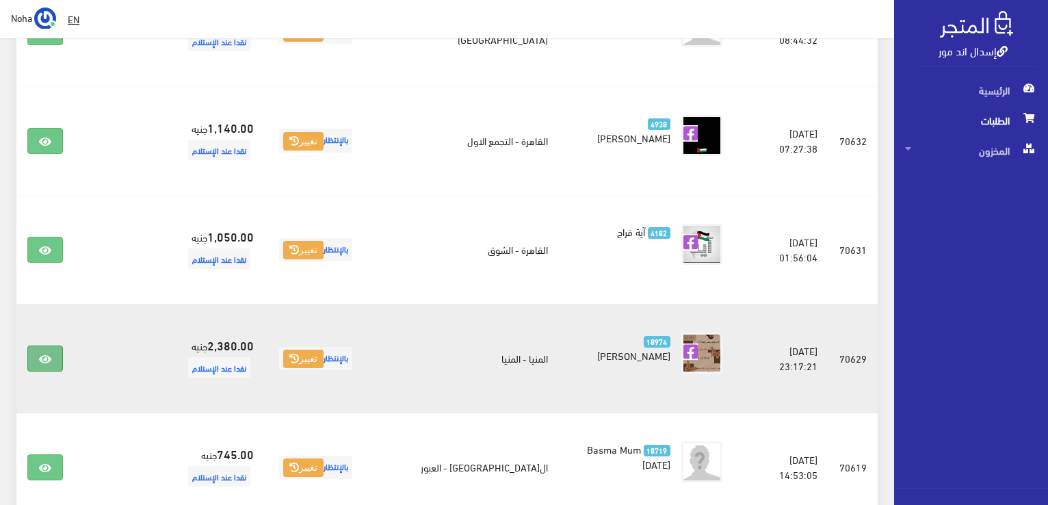
click at [44, 356] on icon at bounding box center [45, 359] width 12 height 11
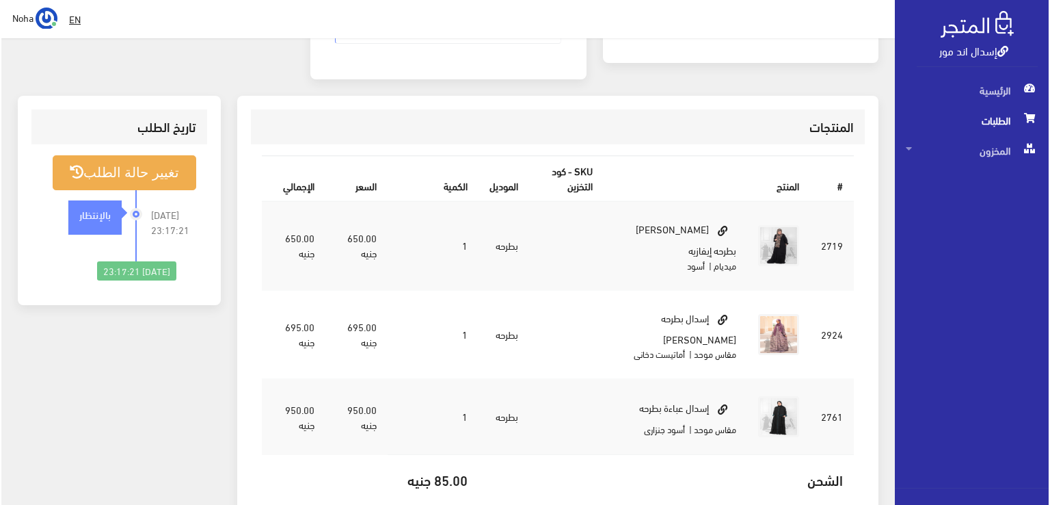
scroll to position [205, 0]
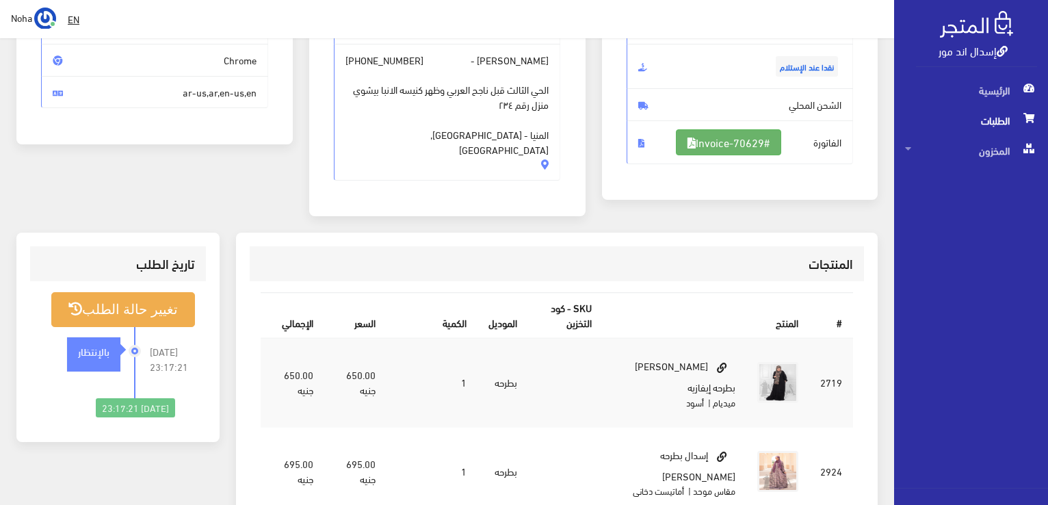
click at [736, 137] on link "#Invoice-70629" at bounding box center [728, 142] width 105 height 26
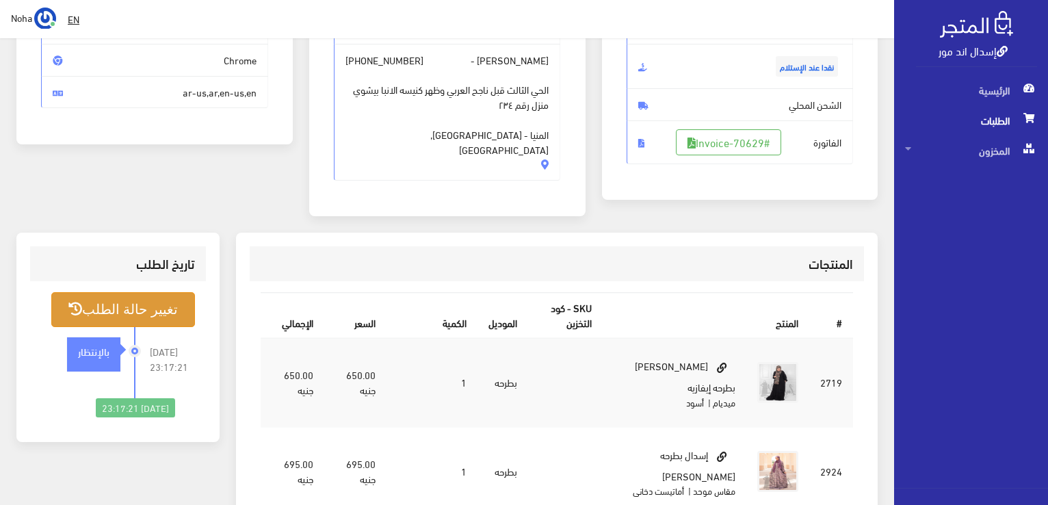
click at [149, 298] on button "تغيير حالة الطلب" at bounding box center [123, 309] width 144 height 35
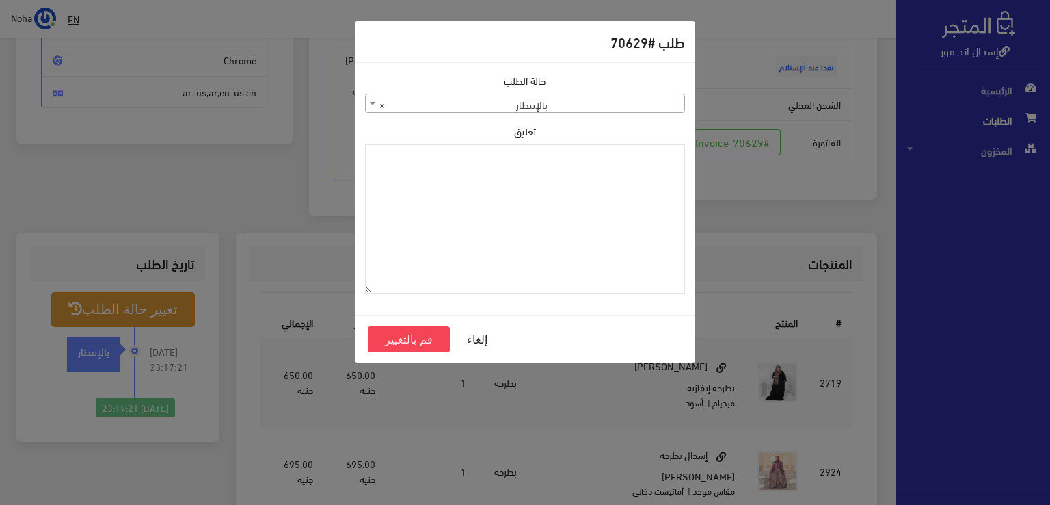
click at [512, 108] on span "× بالإنتظار" at bounding box center [525, 103] width 319 height 19
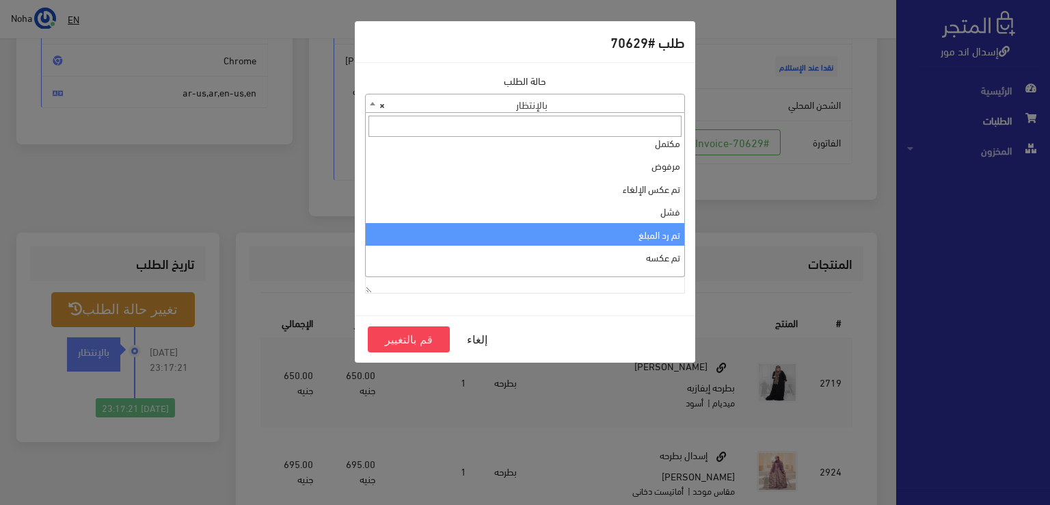
scroll to position [0, 0]
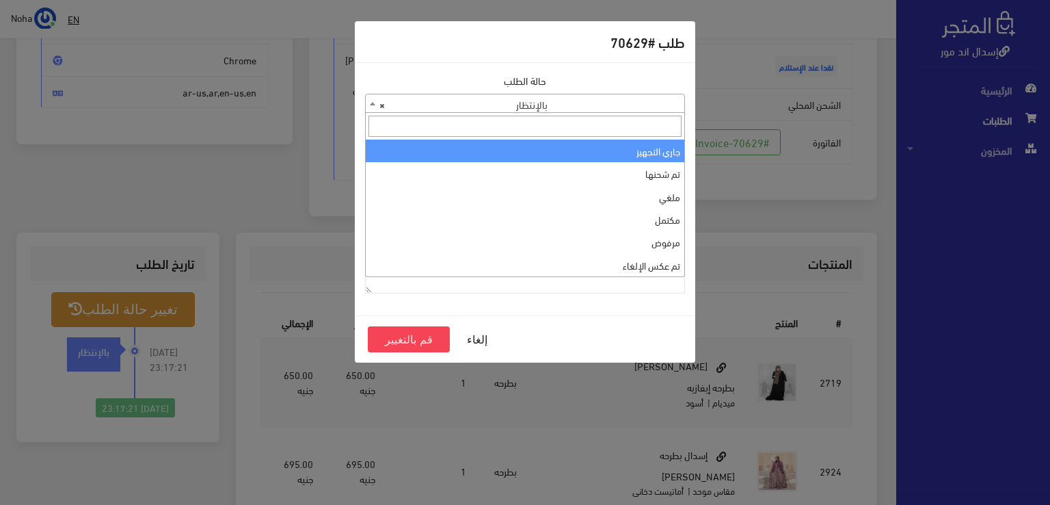
select select "1"
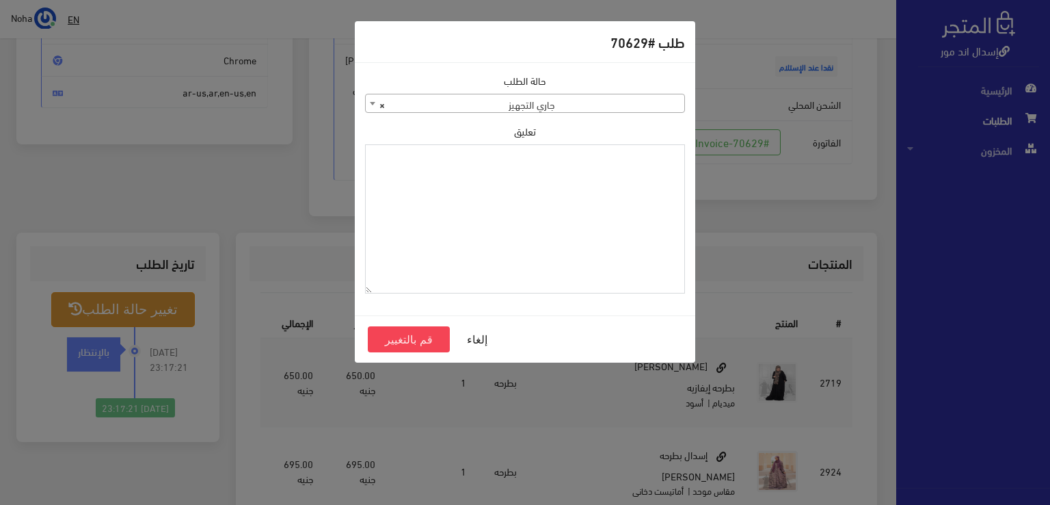
paste textarea "1123990"
type textarea "1123990"
click at [399, 341] on button "قم بالتغيير" at bounding box center [409, 339] width 82 height 26
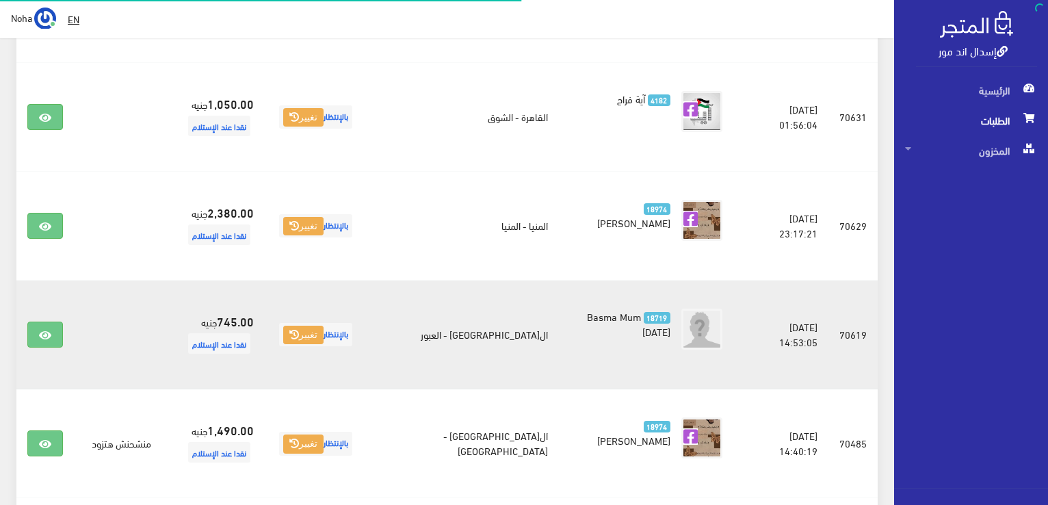
scroll to position [598, 0]
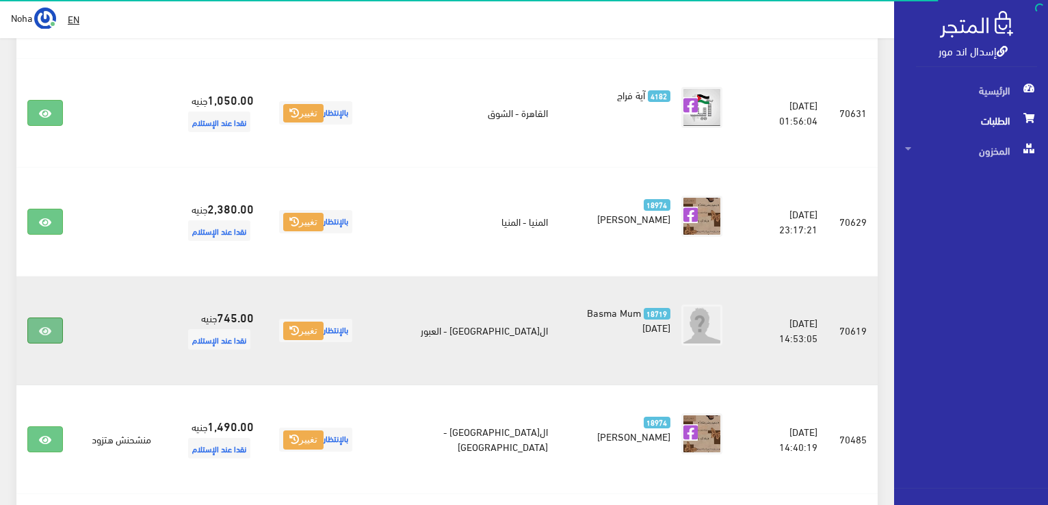
click at [49, 331] on icon at bounding box center [45, 330] width 12 height 11
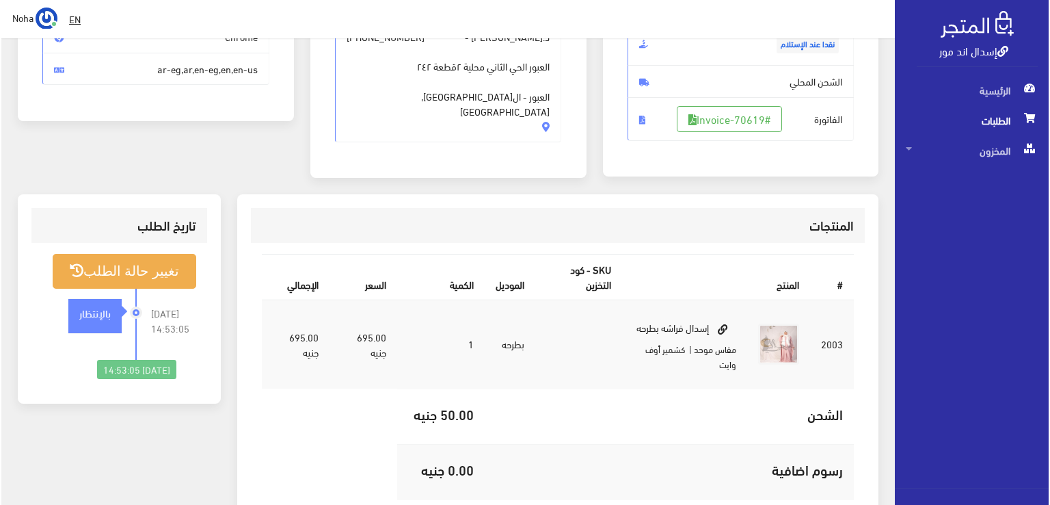
scroll to position [205, 0]
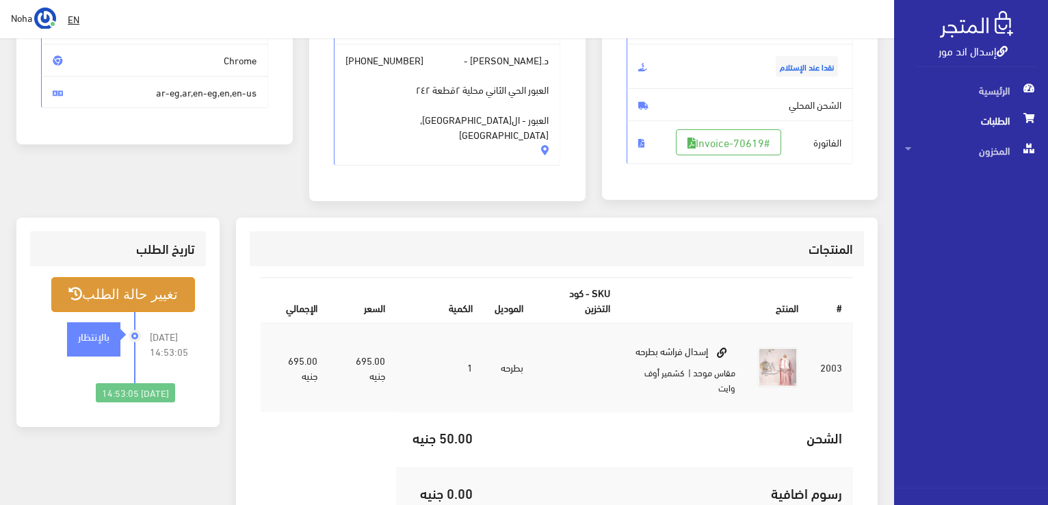
click at [114, 286] on button "تغيير حالة الطلب" at bounding box center [123, 294] width 144 height 35
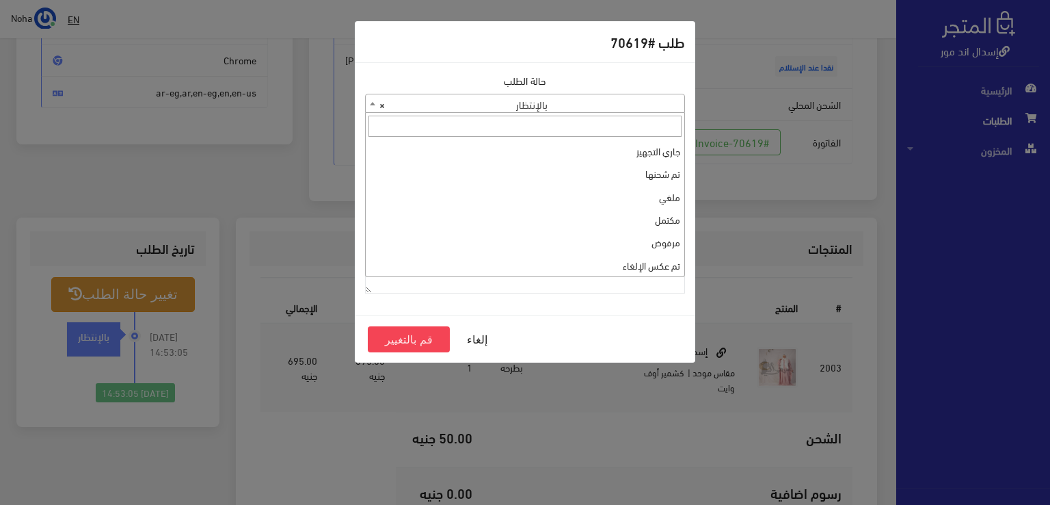
click at [550, 101] on span "× بالإنتظار" at bounding box center [525, 103] width 319 height 19
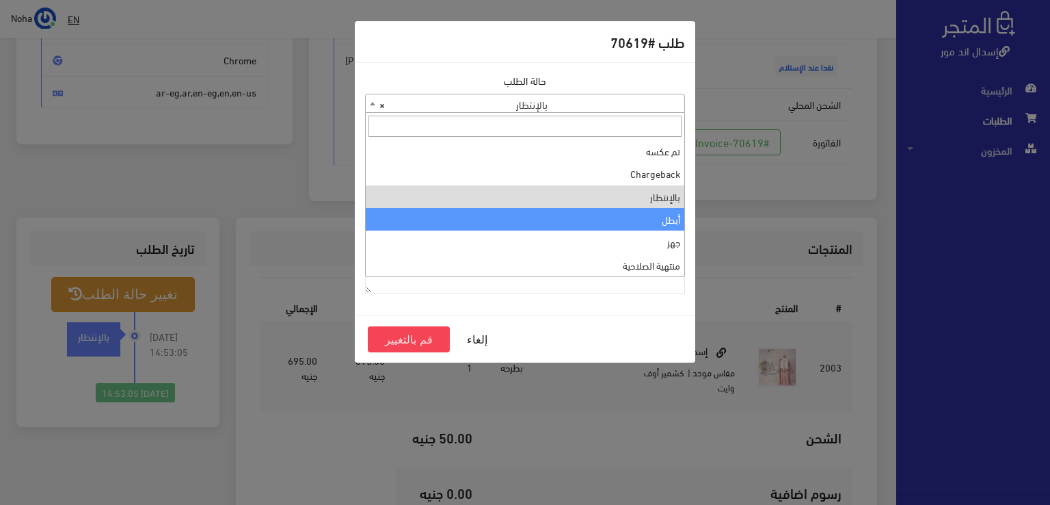
scroll to position [46, 0]
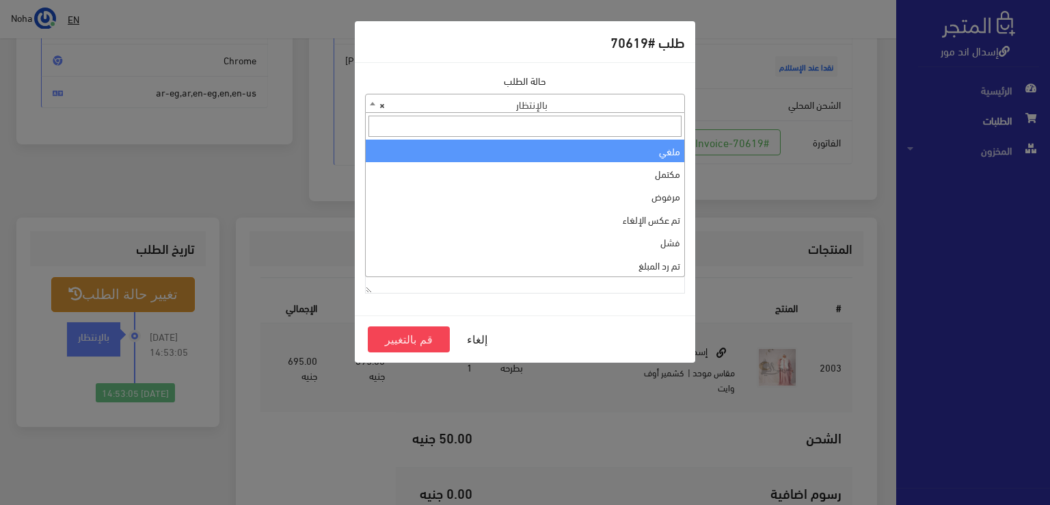
select select "3"
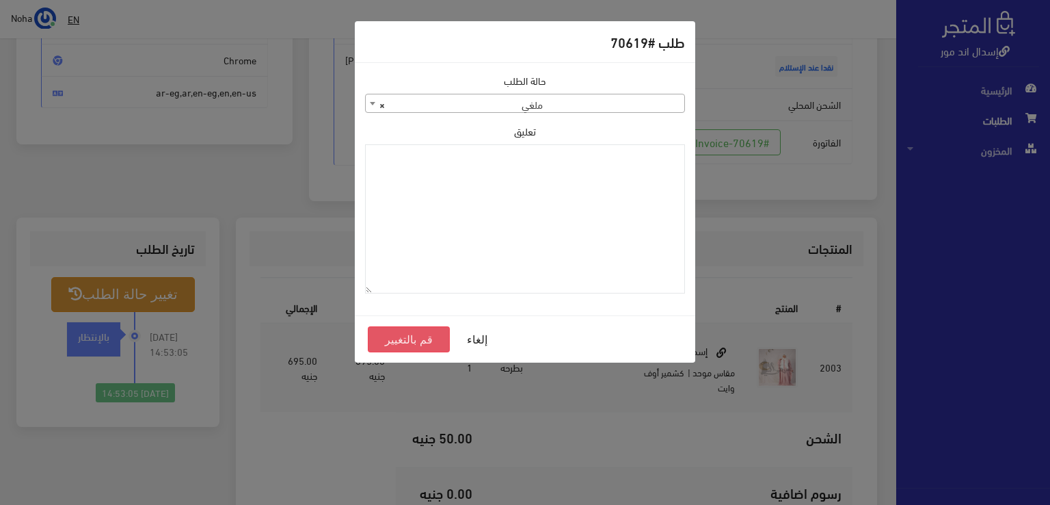
click at [416, 344] on button "قم بالتغيير" at bounding box center [409, 339] width 82 height 26
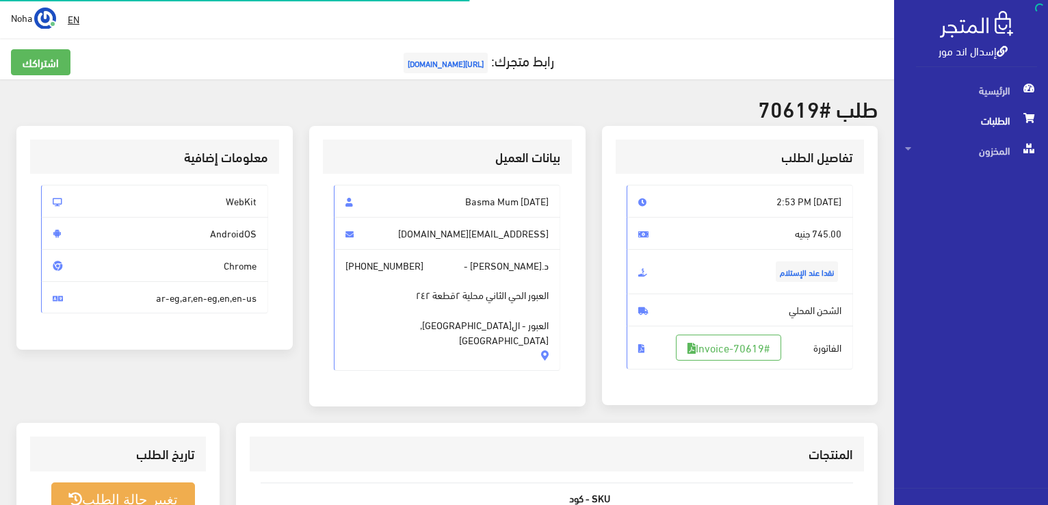
scroll to position [196, 0]
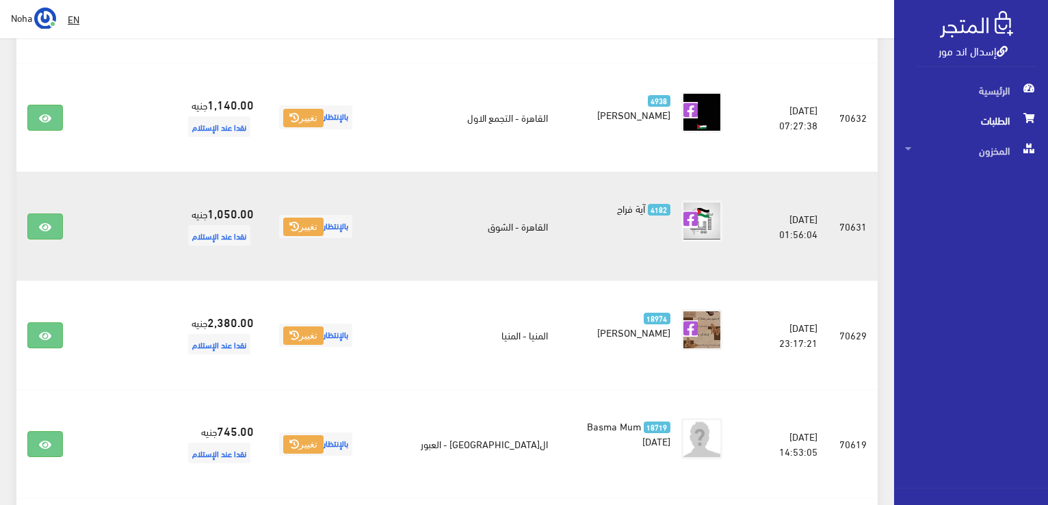
scroll to position [461, 0]
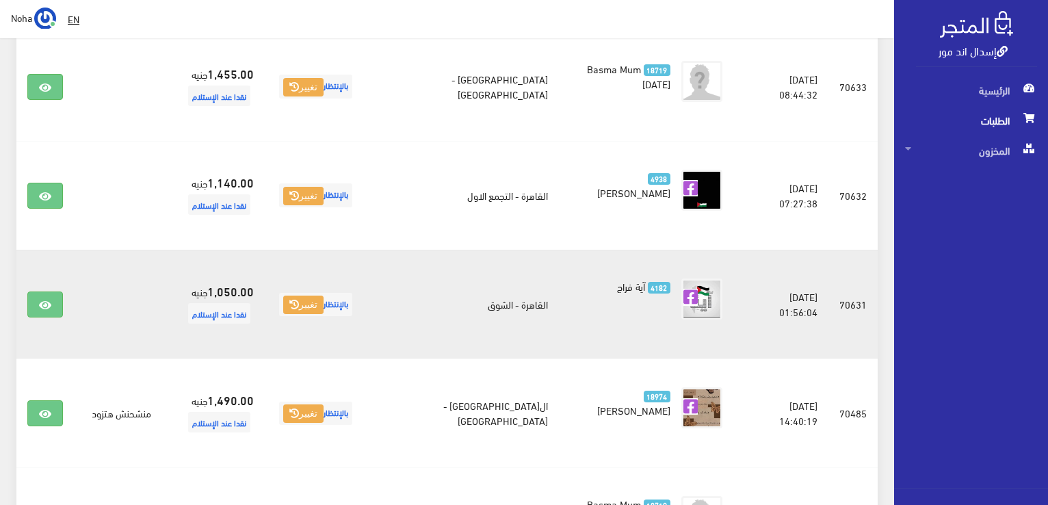
scroll to position [414, 0]
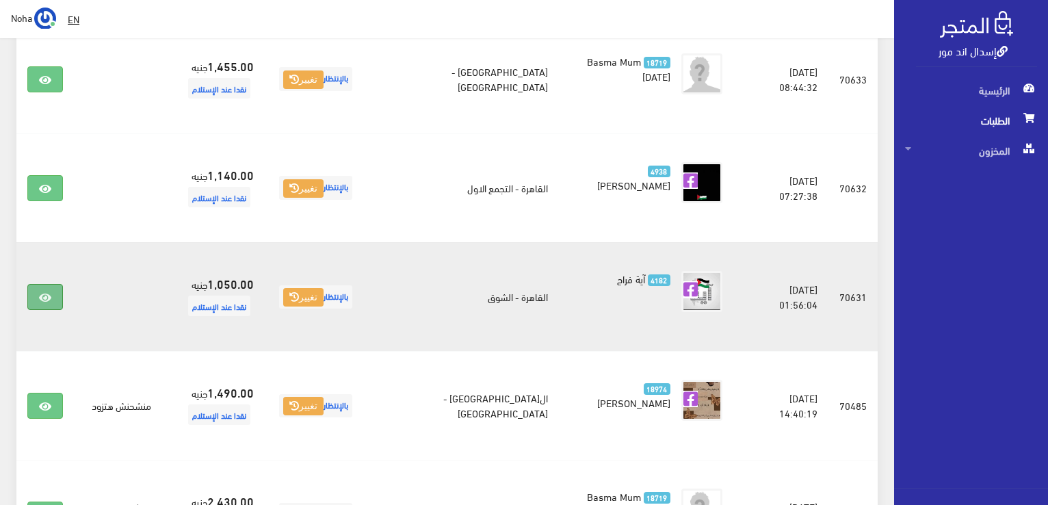
click at [49, 299] on icon at bounding box center [45, 297] width 12 height 11
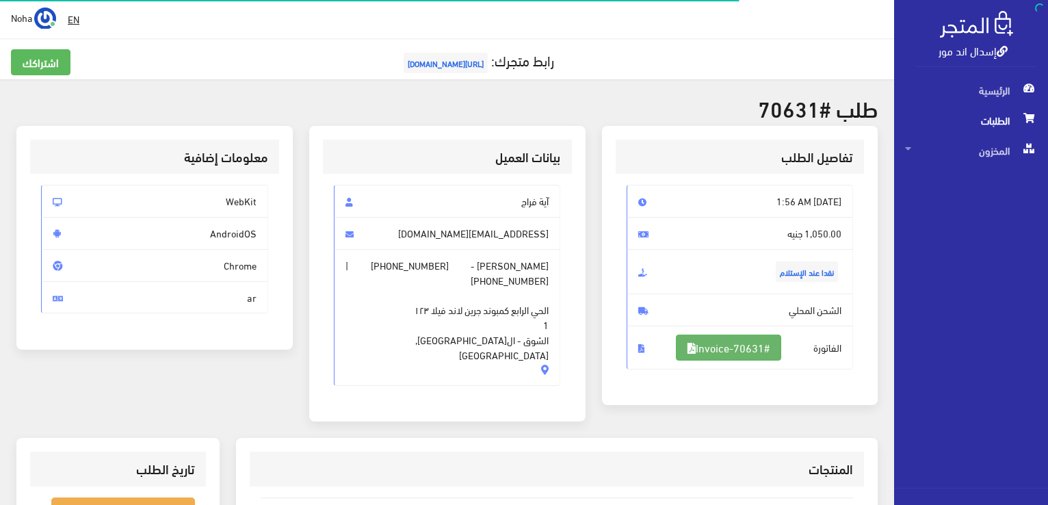
click at [711, 349] on link "#Invoice-70631" at bounding box center [728, 347] width 105 height 26
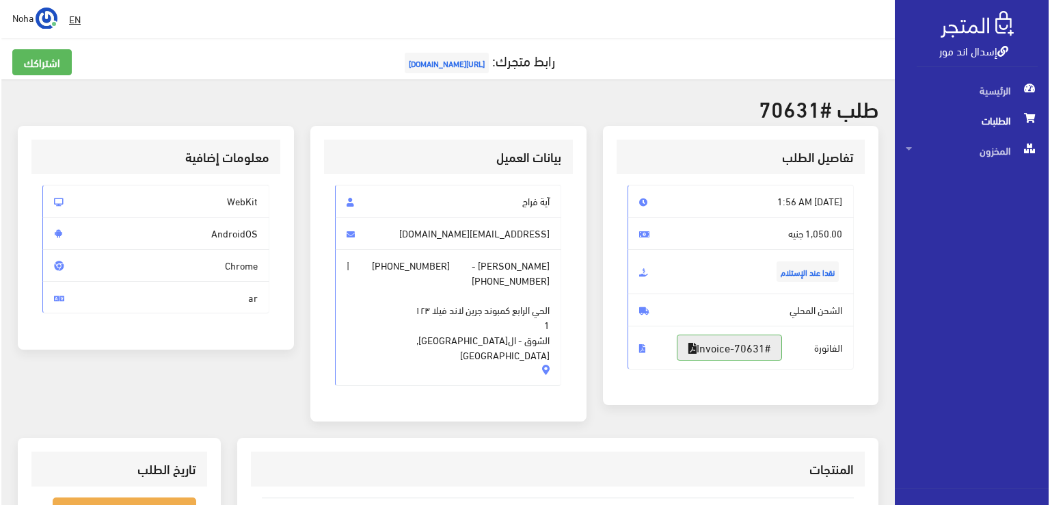
scroll to position [137, 0]
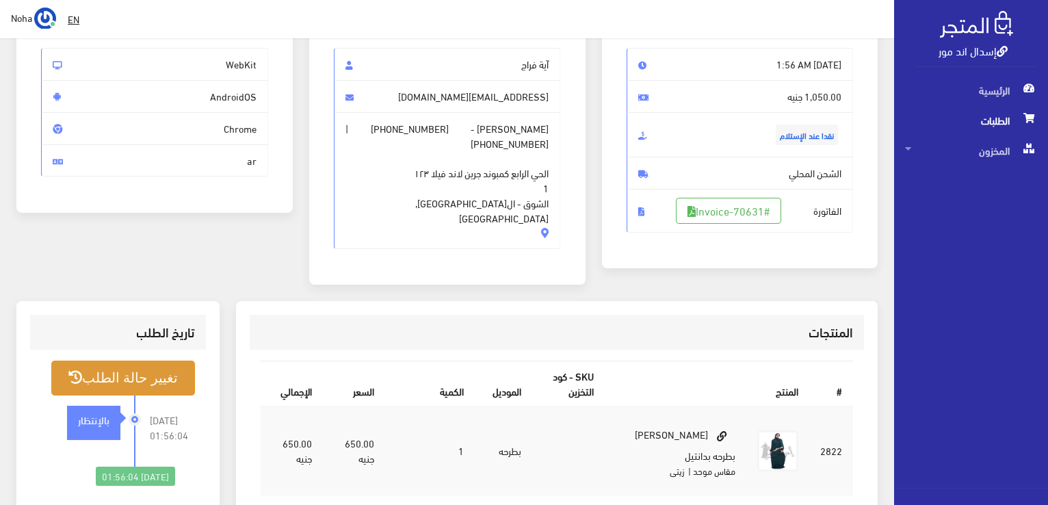
click at [161, 372] on button "تغيير حالة الطلب" at bounding box center [123, 377] width 144 height 35
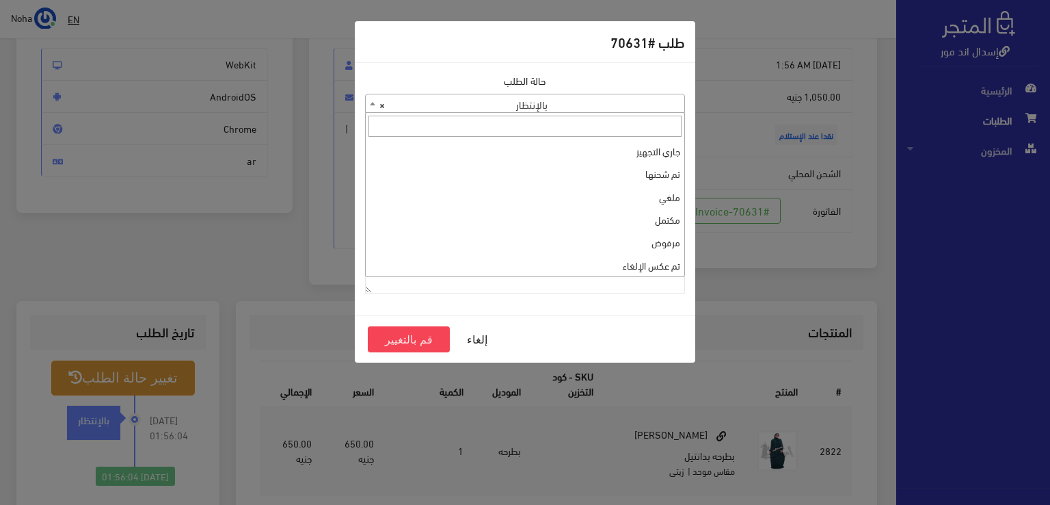
click at [596, 101] on span "× بالإنتظار" at bounding box center [525, 103] width 319 height 19
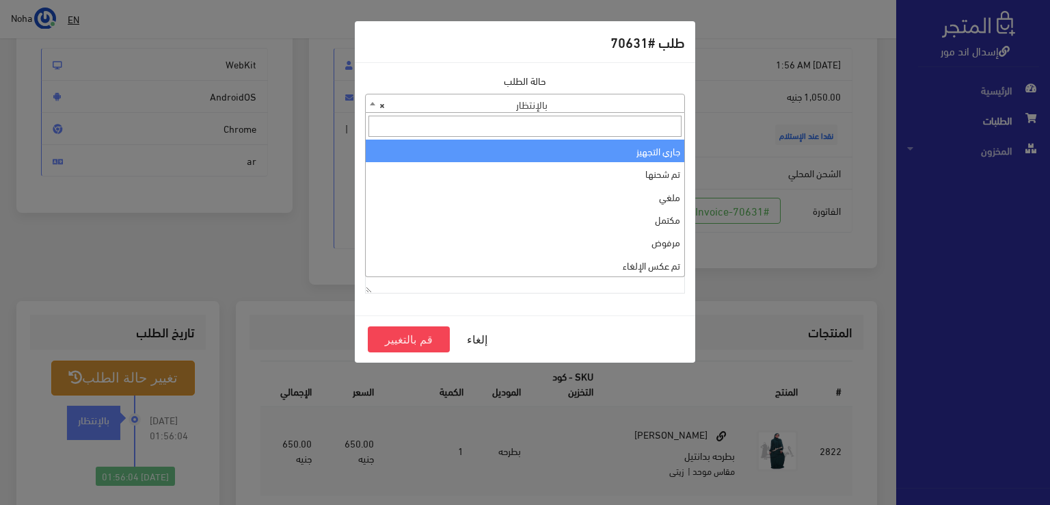
select select "1"
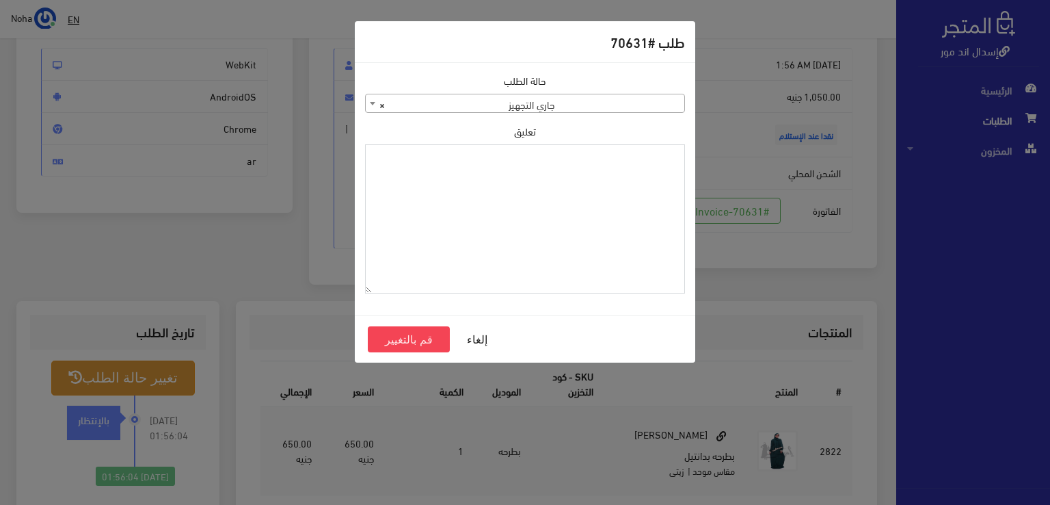
paste textarea "1123990"
type textarea "1123990"
click at [427, 341] on button "قم بالتغيير" at bounding box center [409, 339] width 82 height 26
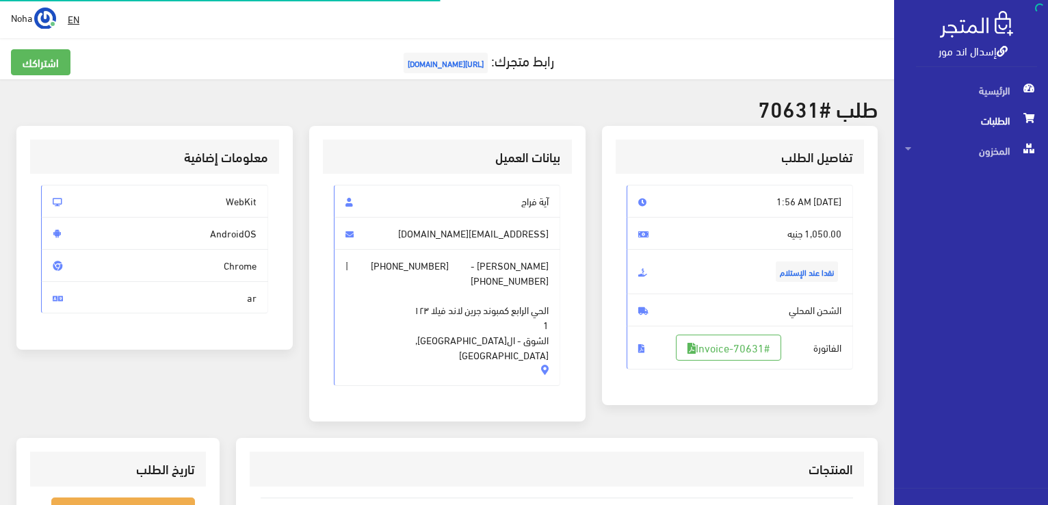
scroll to position [137, 0]
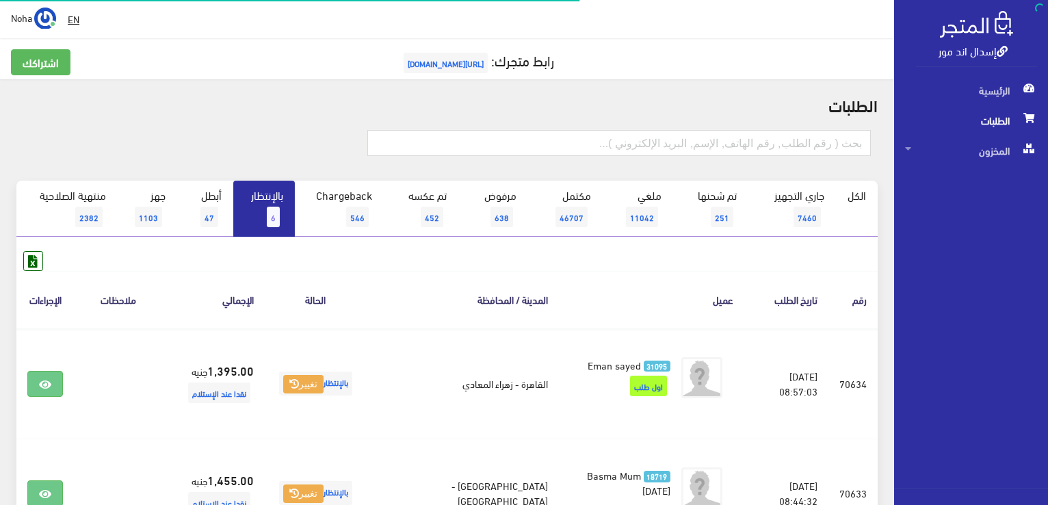
scroll to position [414, 0]
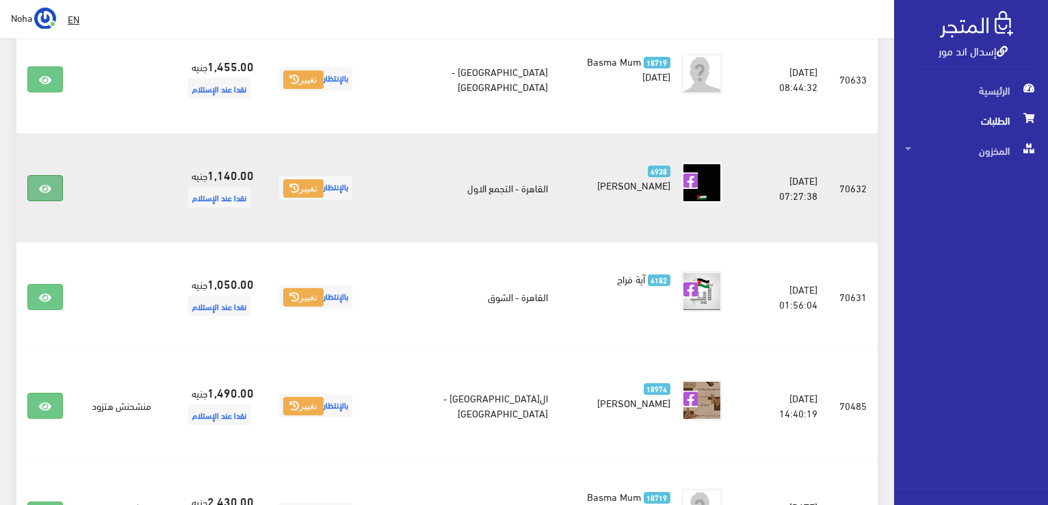
click at [57, 183] on link at bounding box center [45, 188] width 36 height 26
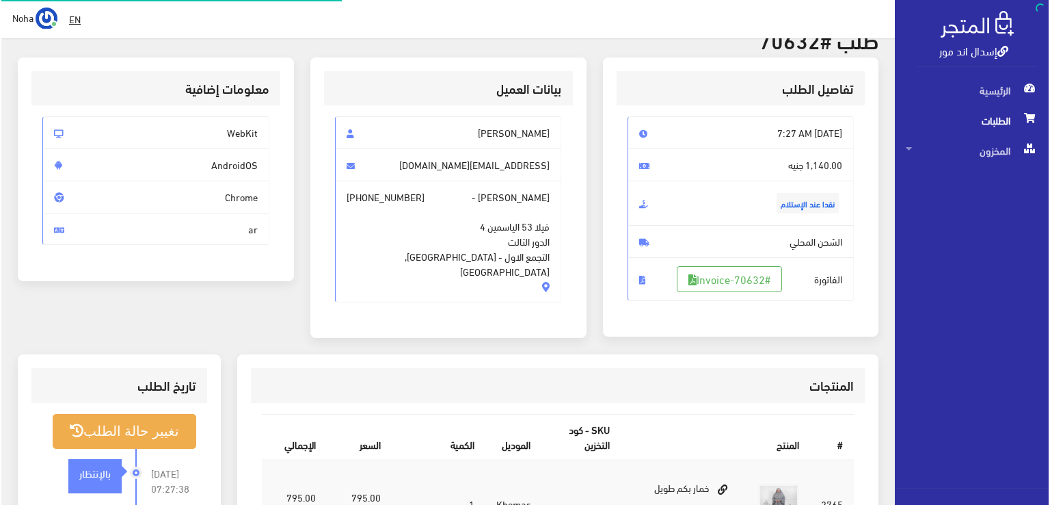
scroll to position [68, 0]
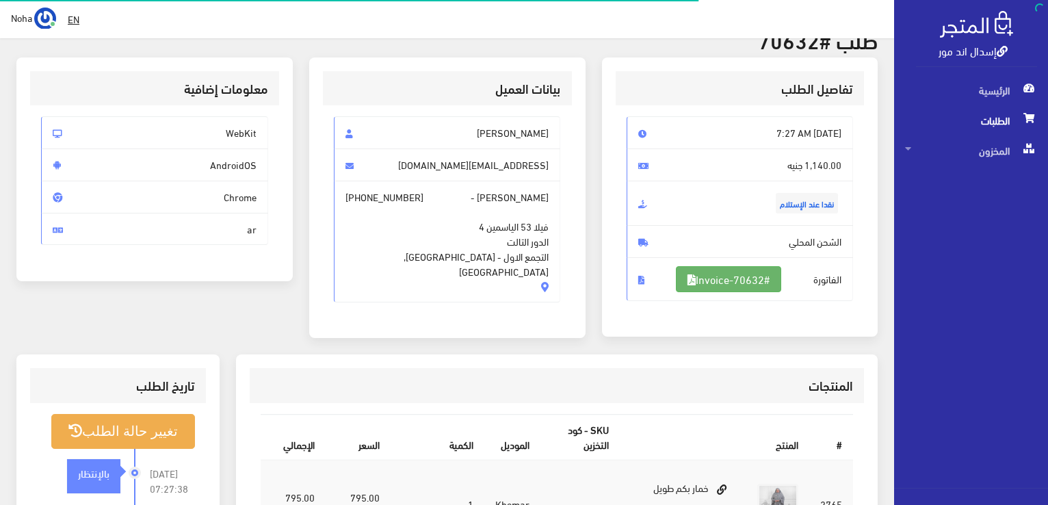
click at [751, 277] on link "#Invoice-70632" at bounding box center [728, 279] width 105 height 26
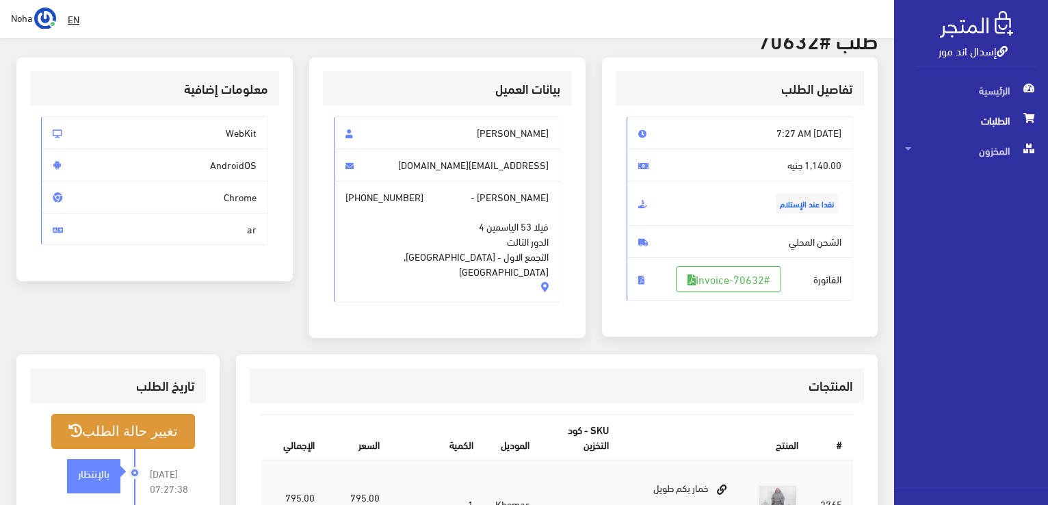
click at [139, 435] on button "تغيير حالة الطلب" at bounding box center [123, 431] width 144 height 35
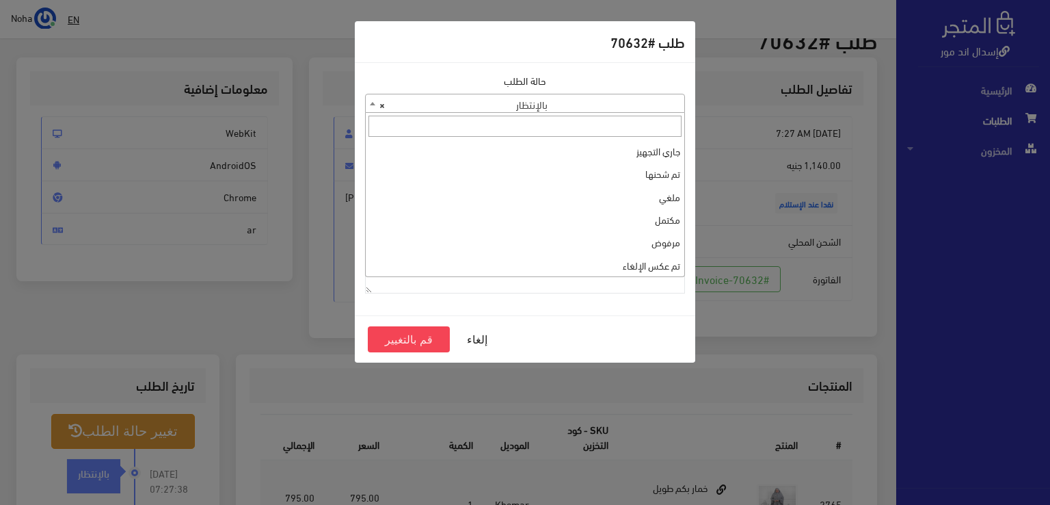
click at [484, 101] on span "× بالإنتظار" at bounding box center [525, 103] width 319 height 19
click at [524, 146] on textarea "تعليق" at bounding box center [525, 219] width 320 height 150
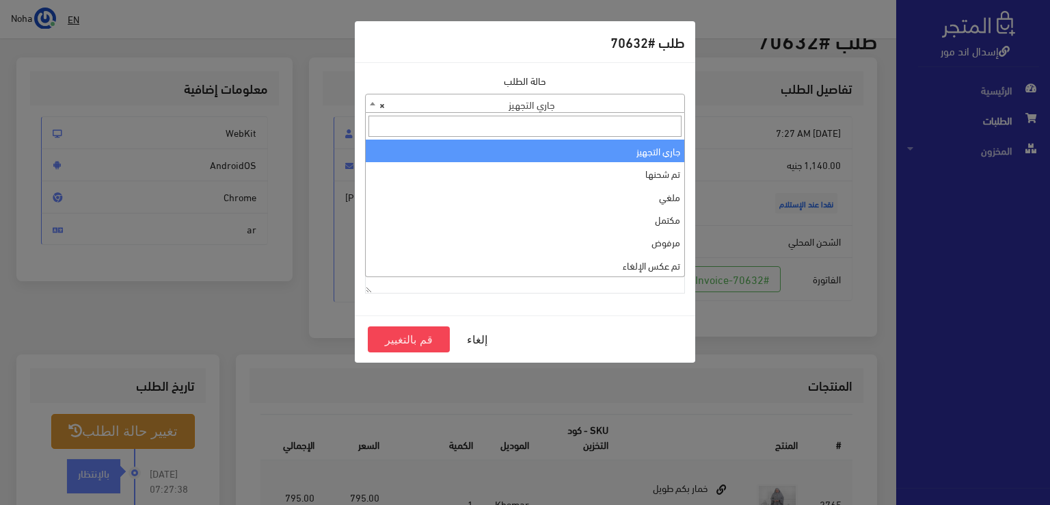
click at [539, 109] on span "× جاري التجهيز" at bounding box center [525, 103] width 319 height 19
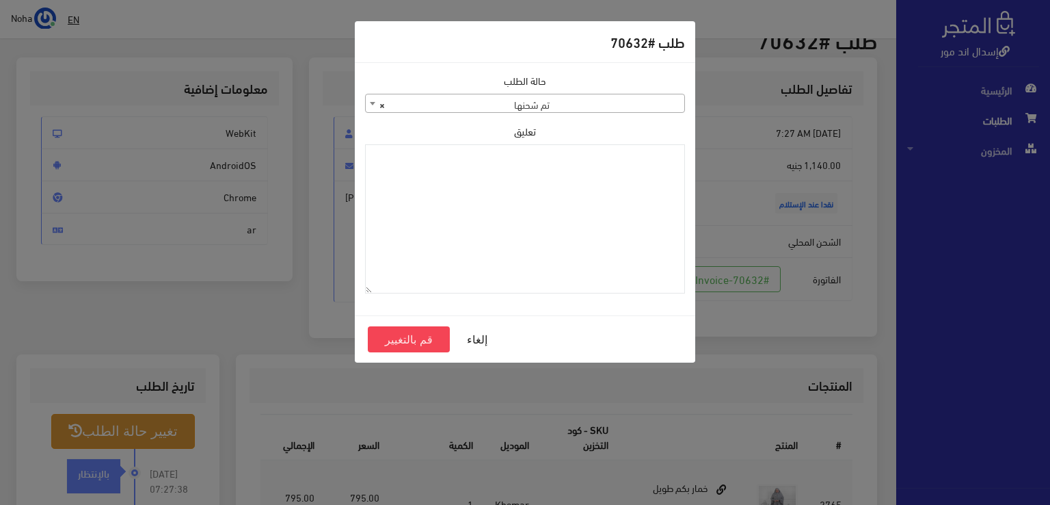
click at [563, 101] on span "× تم شحنها" at bounding box center [525, 103] width 319 height 19
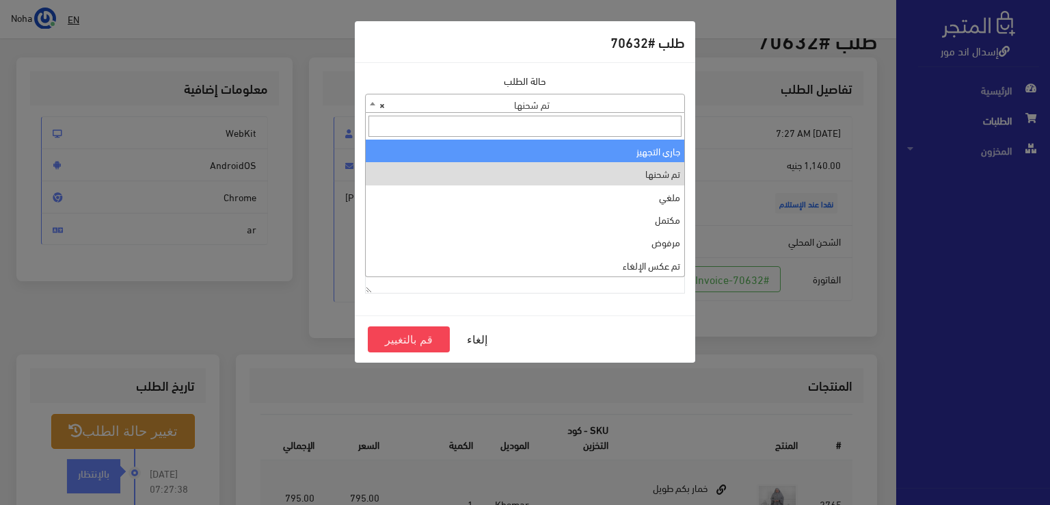
select select "1"
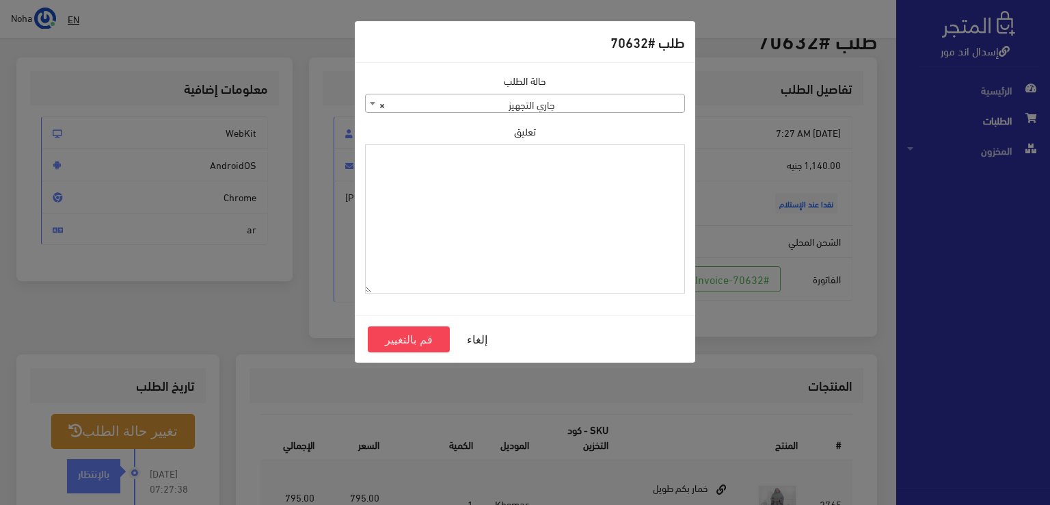
paste textarea "1123990"
type textarea "1123990"
click at [405, 337] on button "قم بالتغيير" at bounding box center [409, 339] width 82 height 26
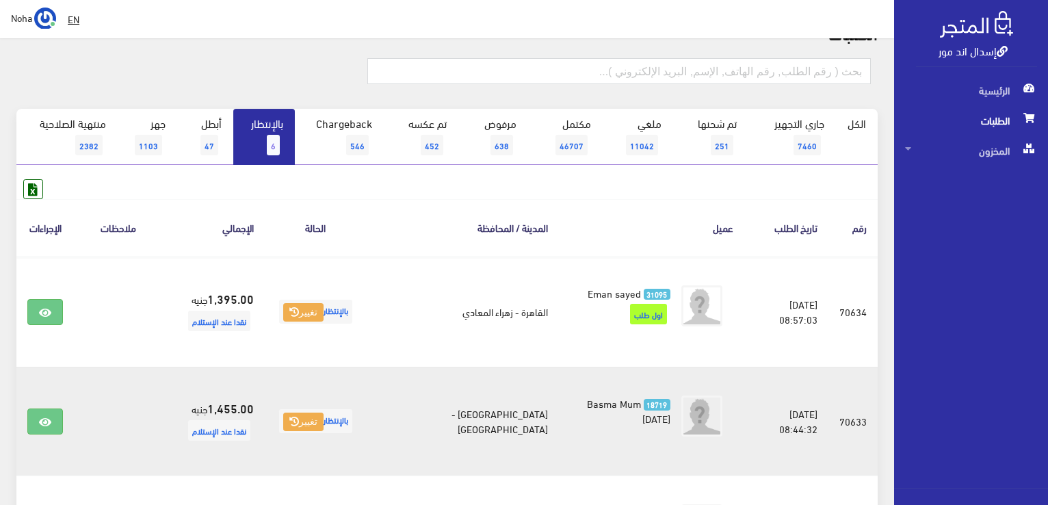
scroll to position [140, 0]
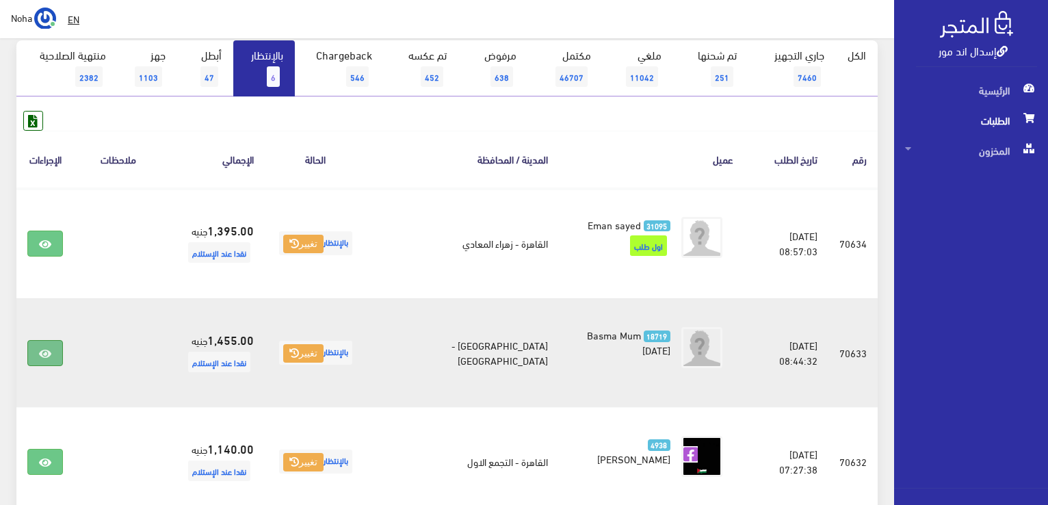
click at [48, 348] on icon at bounding box center [45, 353] width 12 height 11
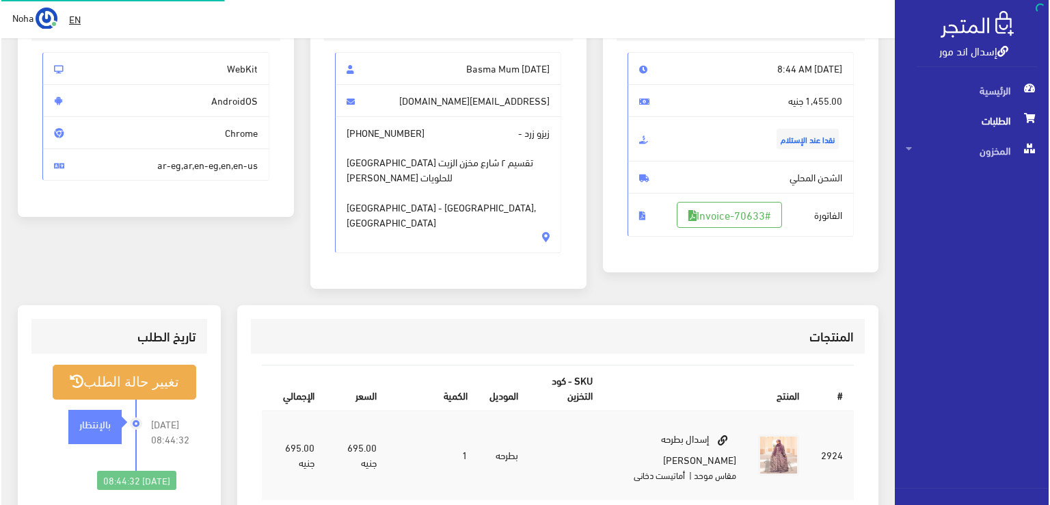
scroll to position [137, 0]
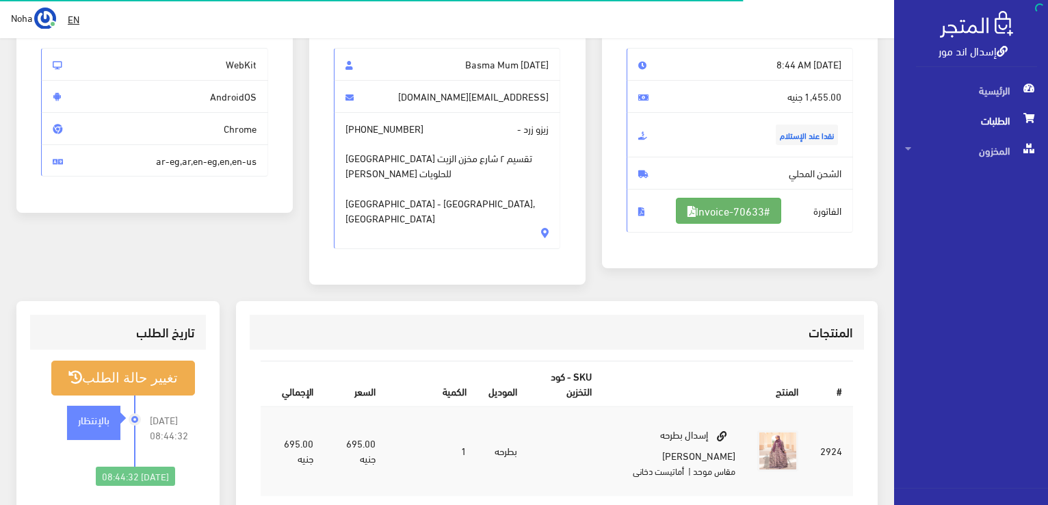
click at [747, 207] on link "#Invoice-70633" at bounding box center [728, 211] width 105 height 26
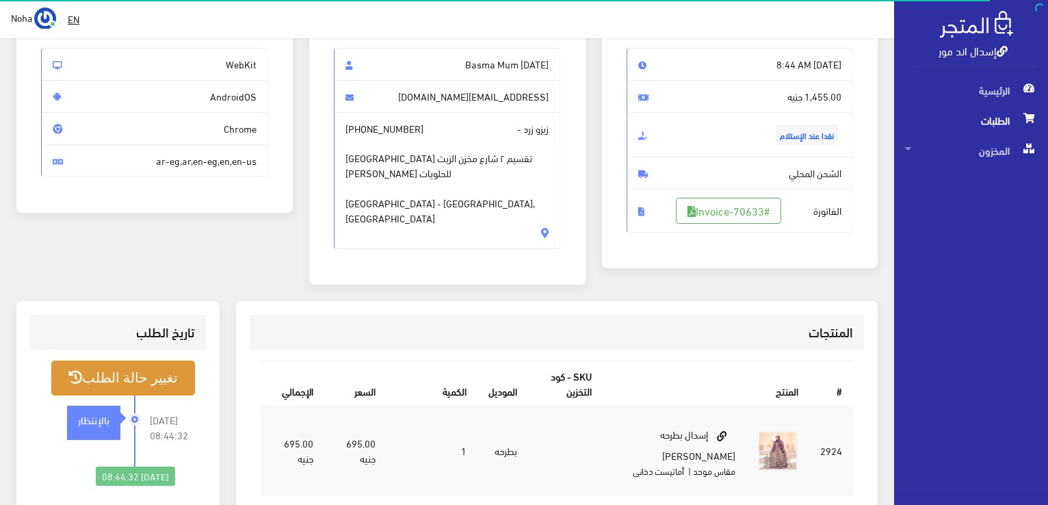
click at [164, 369] on button "تغيير حالة الطلب" at bounding box center [123, 377] width 144 height 35
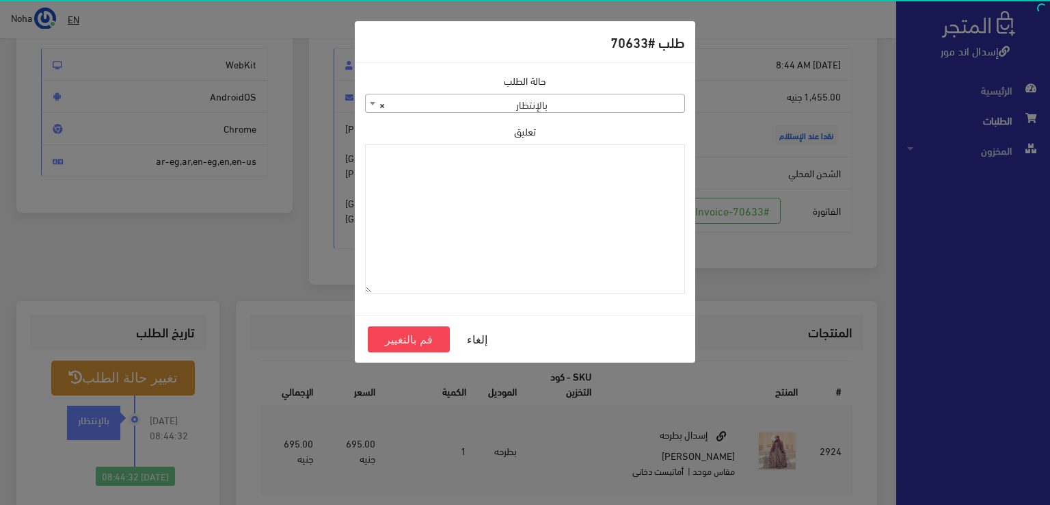
click at [579, 109] on span "× بالإنتظار" at bounding box center [525, 103] width 319 height 19
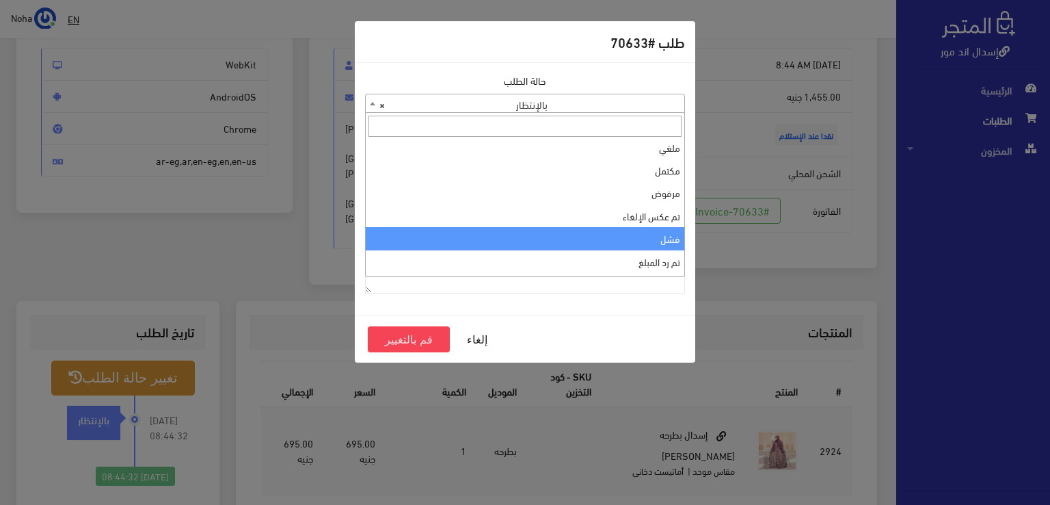
scroll to position [0, 0]
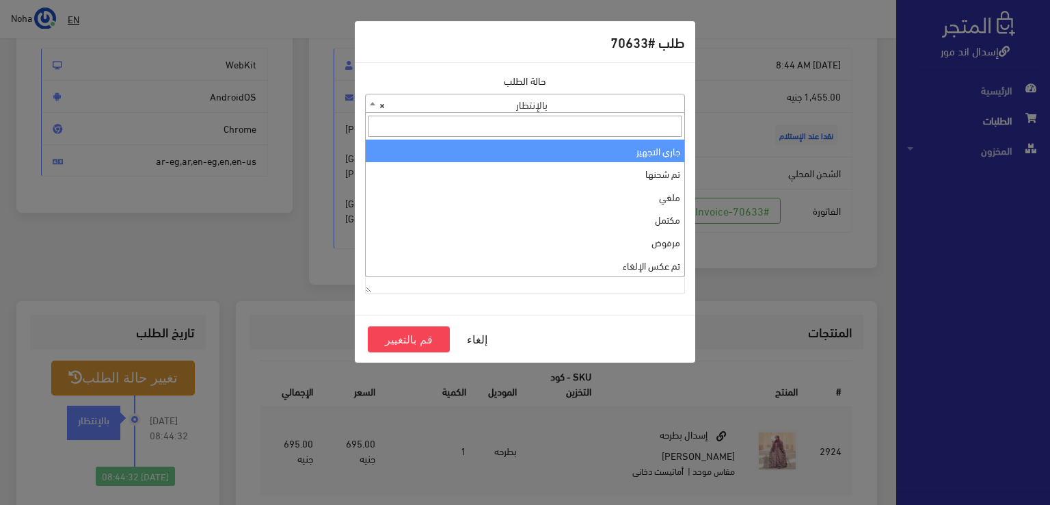
select select "1"
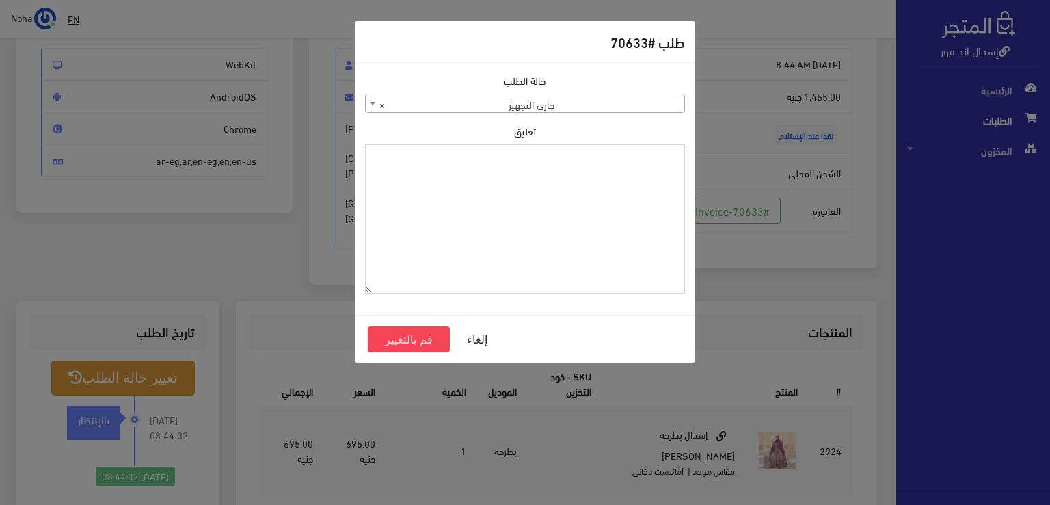
paste textarea "1123990"
type textarea "1123990"
click at [404, 336] on button "قم بالتغيير" at bounding box center [409, 339] width 82 height 26
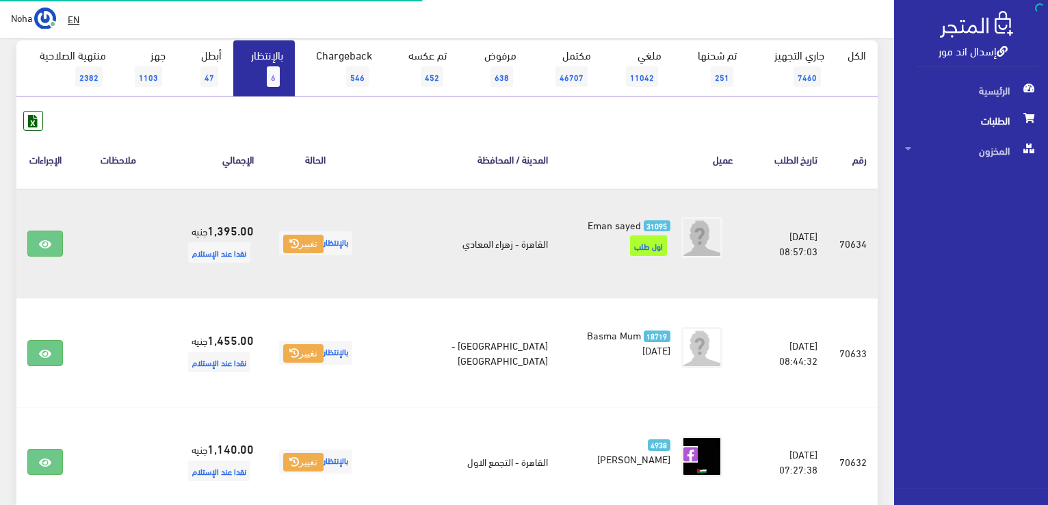
scroll to position [140, 0]
click at [58, 238] on link at bounding box center [45, 243] width 36 height 26
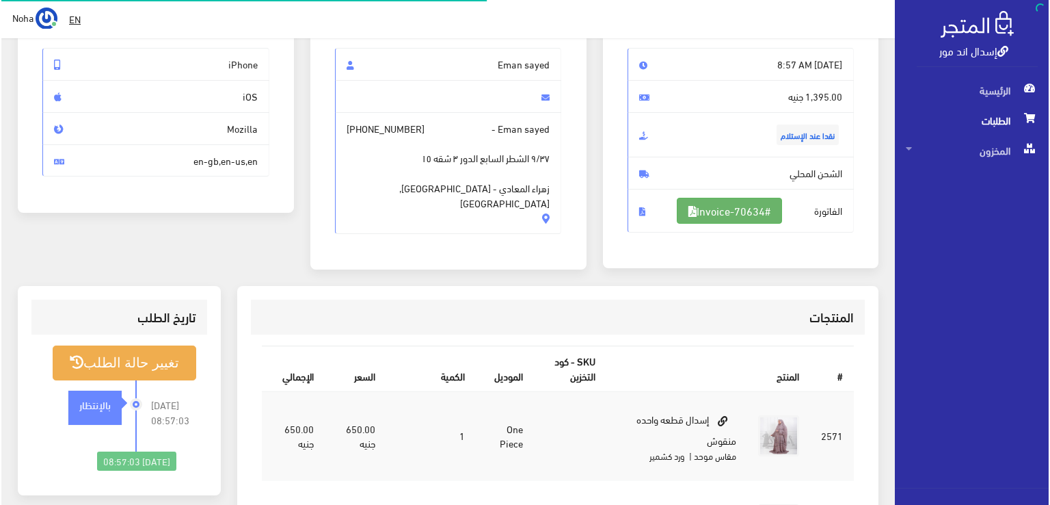
scroll to position [137, 0]
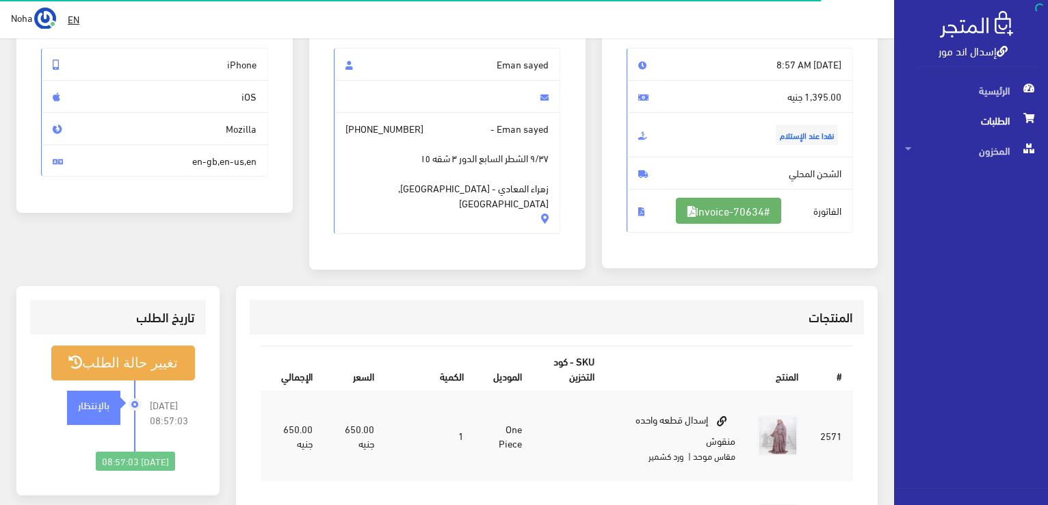
click at [695, 220] on link "#Invoice-70634" at bounding box center [728, 211] width 105 height 26
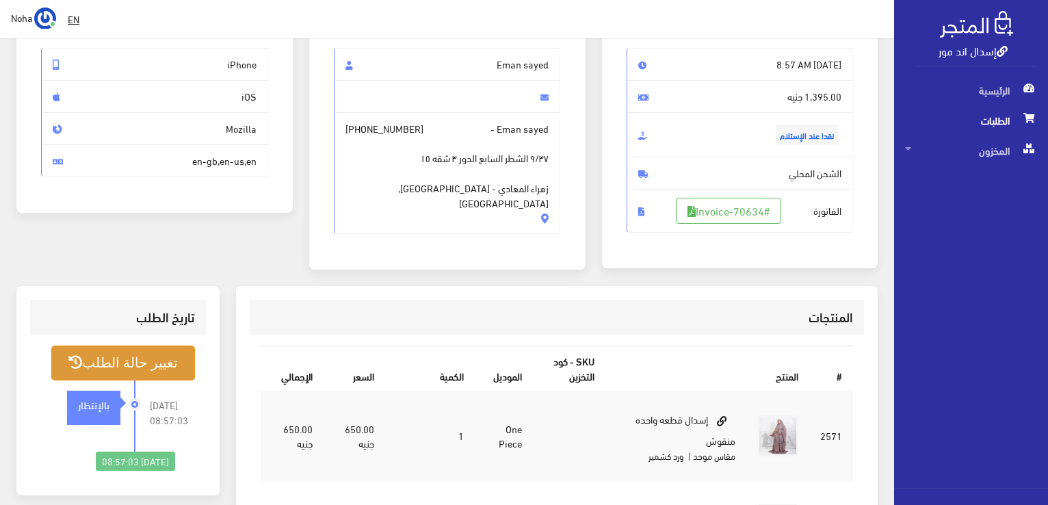
click at [152, 349] on button "تغيير حالة الطلب" at bounding box center [123, 362] width 144 height 35
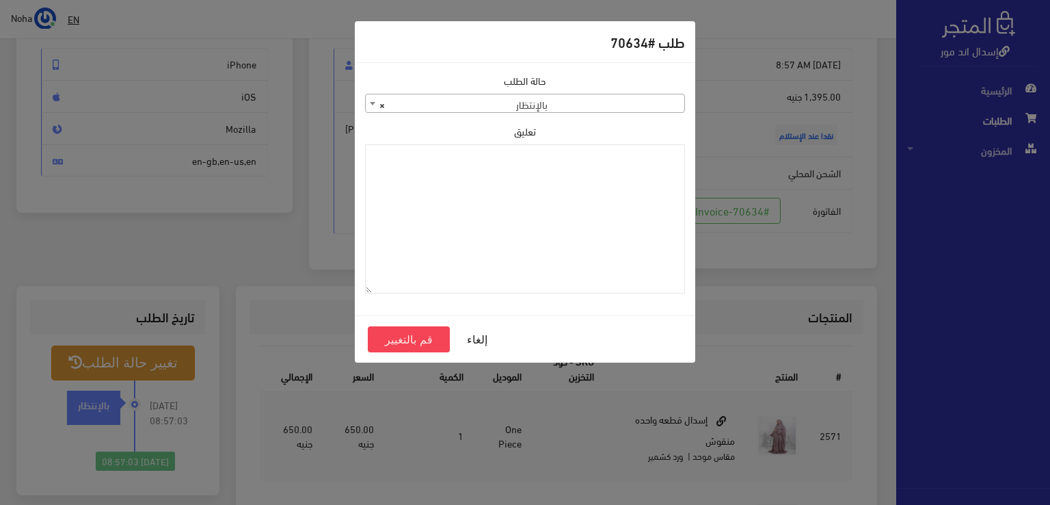
drag, startPoint x: 649, startPoint y: 96, endPoint x: 649, endPoint y: 105, distance: 8.2
click at [649, 97] on span "× بالإنتظار" at bounding box center [525, 103] width 319 height 19
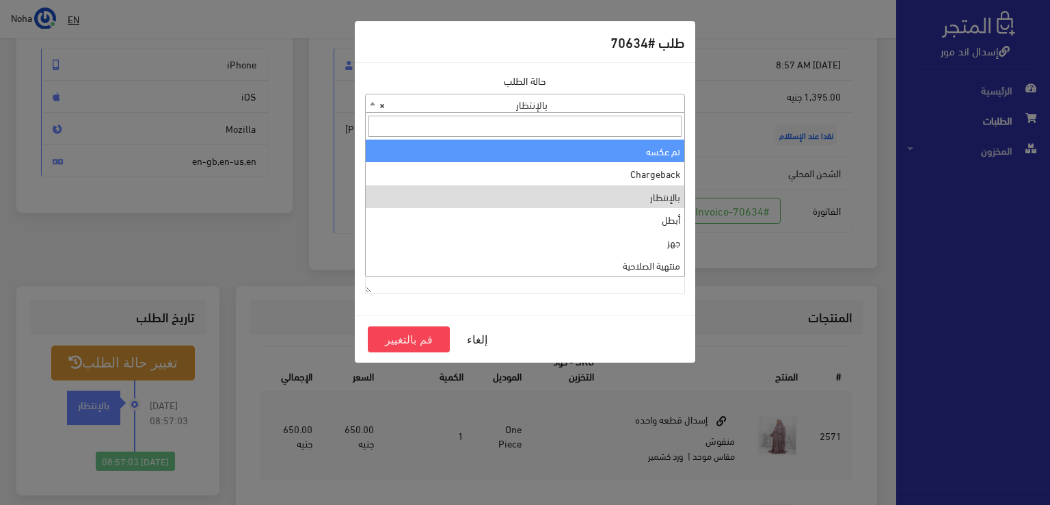
scroll to position [0, 0]
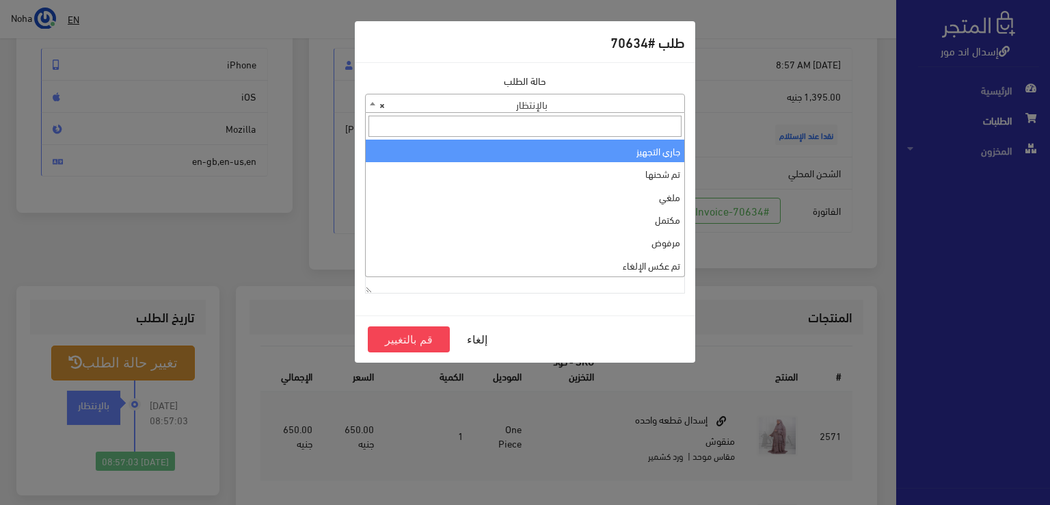
select select "1"
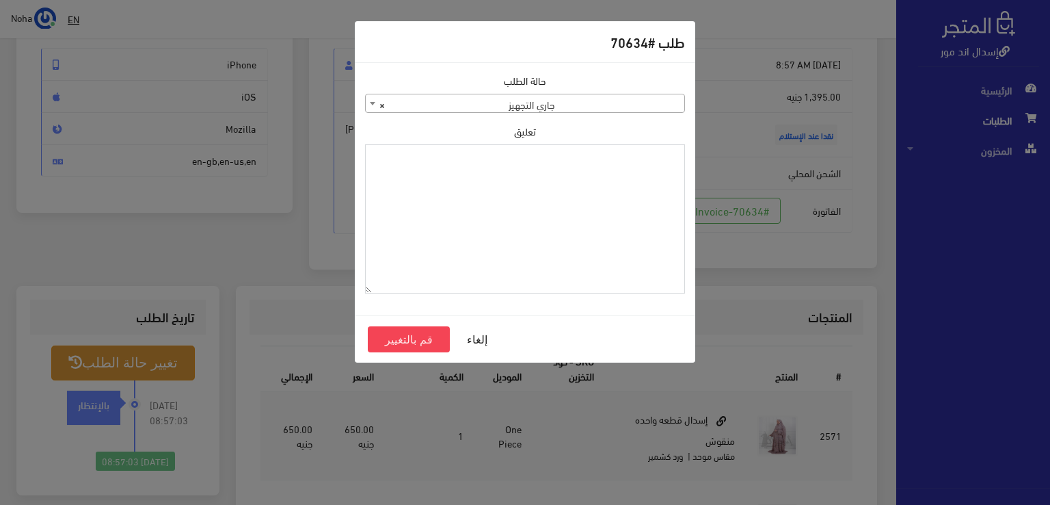
paste textarea "1123990"
type textarea "1123990"
click at [432, 337] on button "قم بالتغيير" at bounding box center [409, 339] width 82 height 26
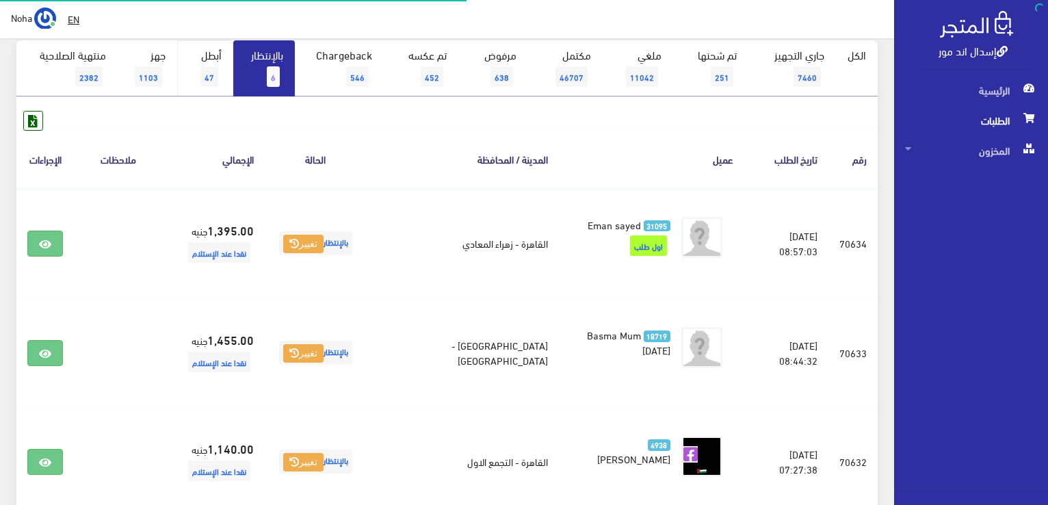
scroll to position [140, 0]
click at [274, 76] on span "6" at bounding box center [273, 76] width 13 height 21
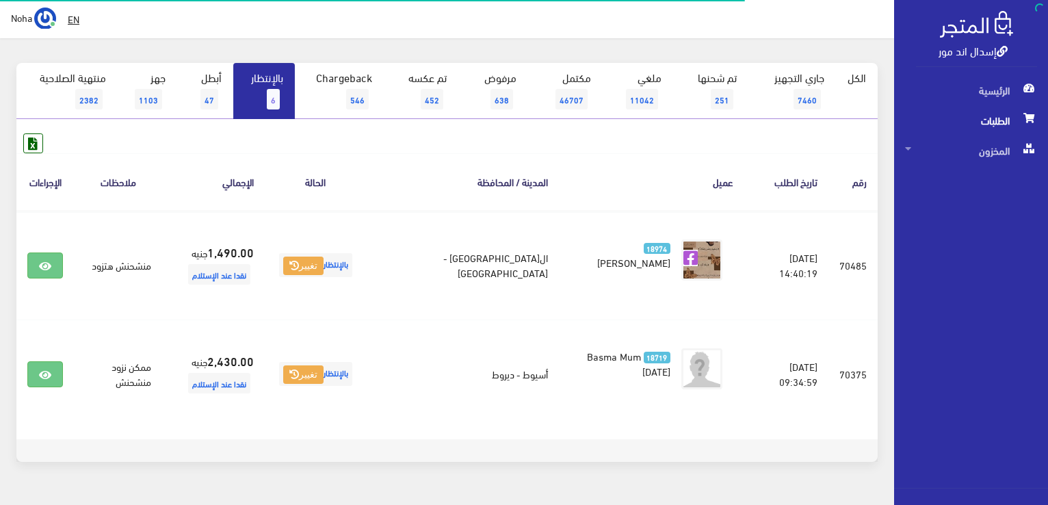
scroll to position [150, 0]
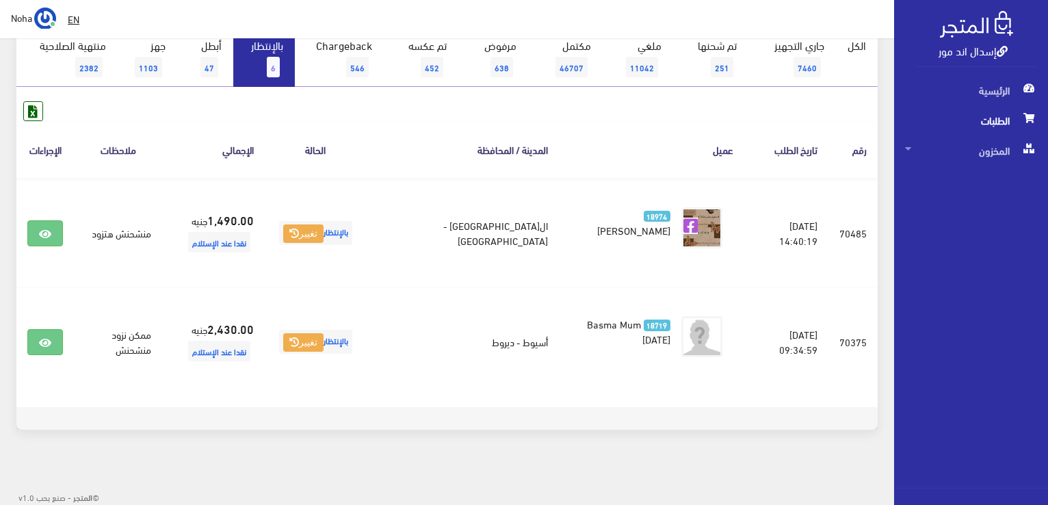
click at [287, 75] on link "بالإنتظار 6" at bounding box center [264, 59] width 62 height 56
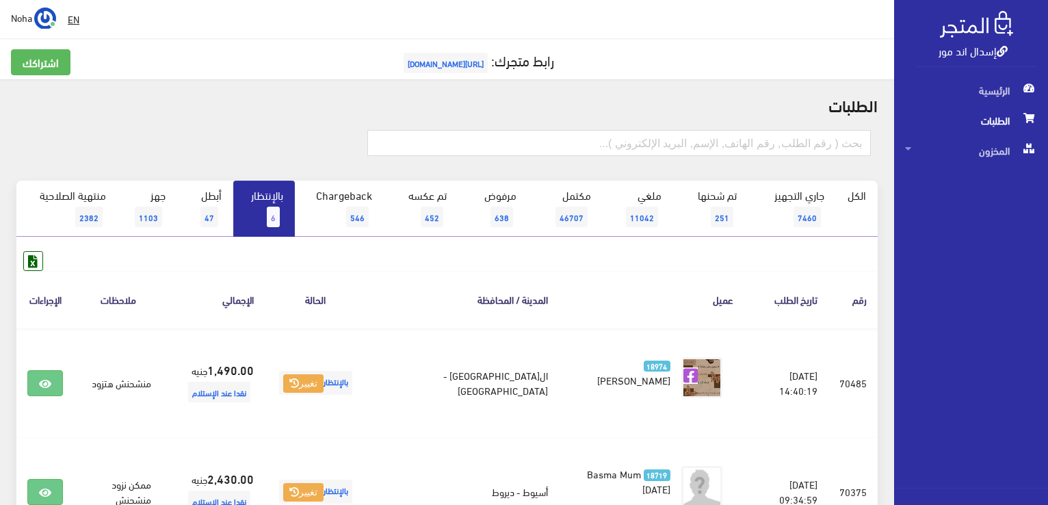
click at [267, 201] on link "بالإنتظار 6" at bounding box center [264, 209] width 62 height 56
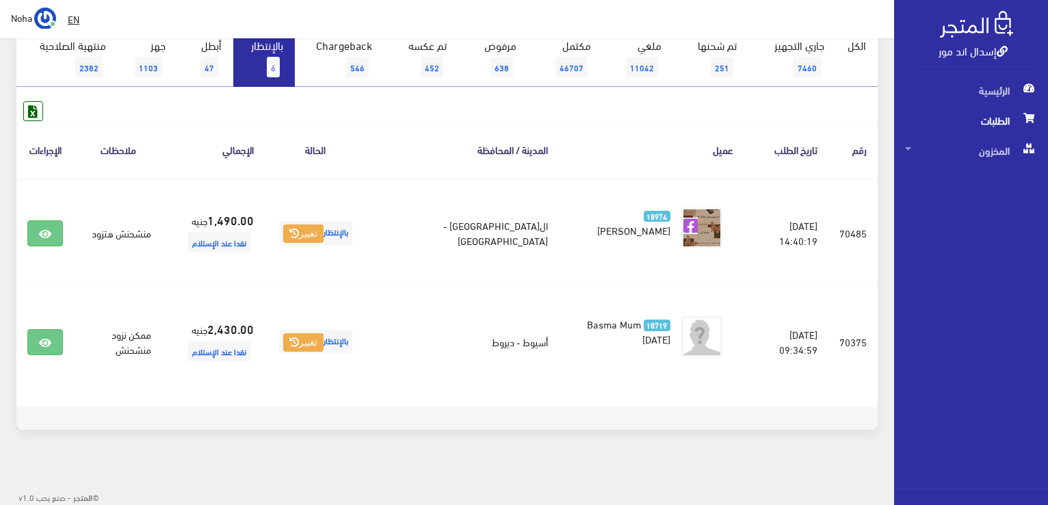
click at [276, 69] on span "6" at bounding box center [273, 67] width 13 height 21
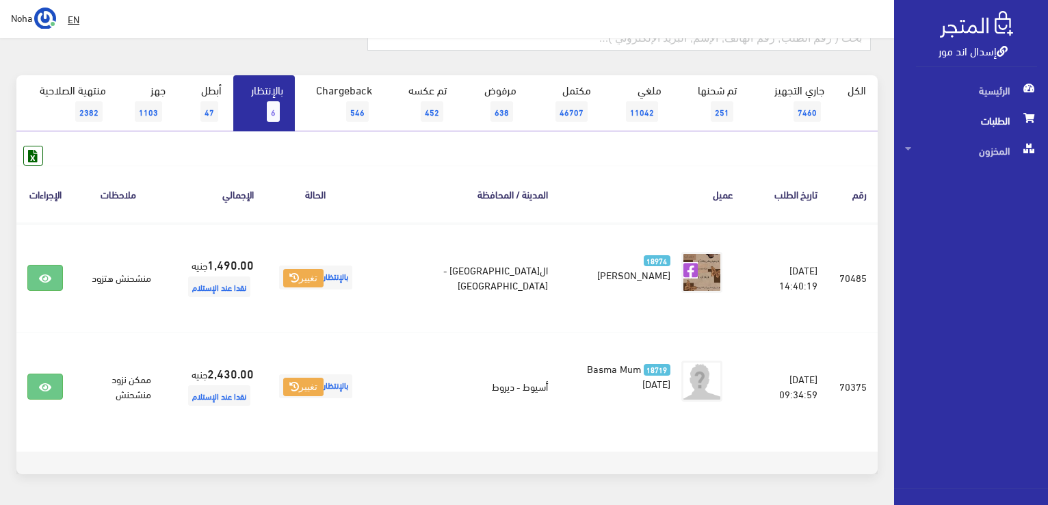
scroll to position [137, 0]
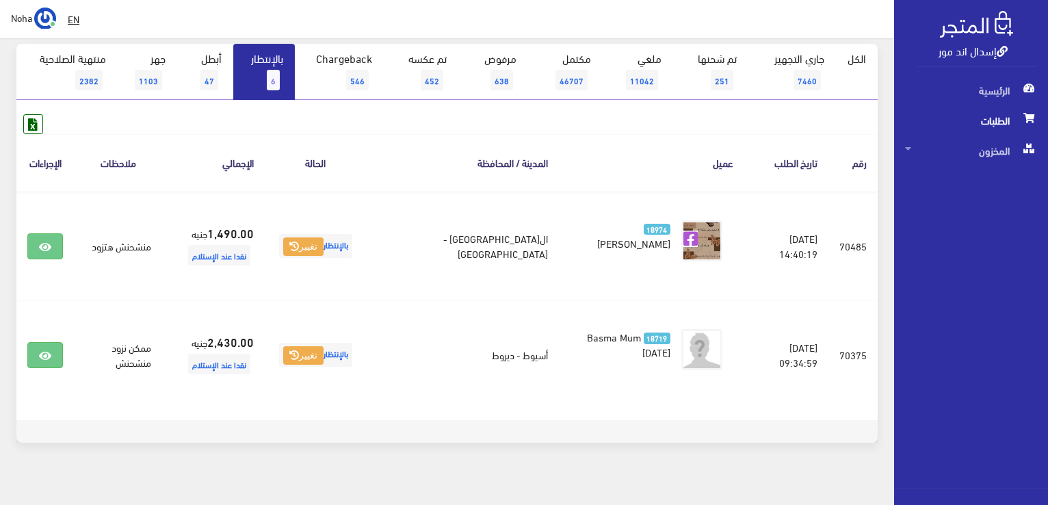
click at [232, 159] on th "اﻹجمالي" at bounding box center [213, 162] width 103 height 57
drag, startPoint x: 321, startPoint y: 159, endPoint x: 351, endPoint y: 164, distance: 30.5
click at [351, 164] on th "الحالة" at bounding box center [316, 162] width 102 height 57
click at [356, 164] on th "الحالة" at bounding box center [316, 162] width 102 height 57
drag, startPoint x: 405, startPoint y: 163, endPoint x: 481, endPoint y: 160, distance: 75.9
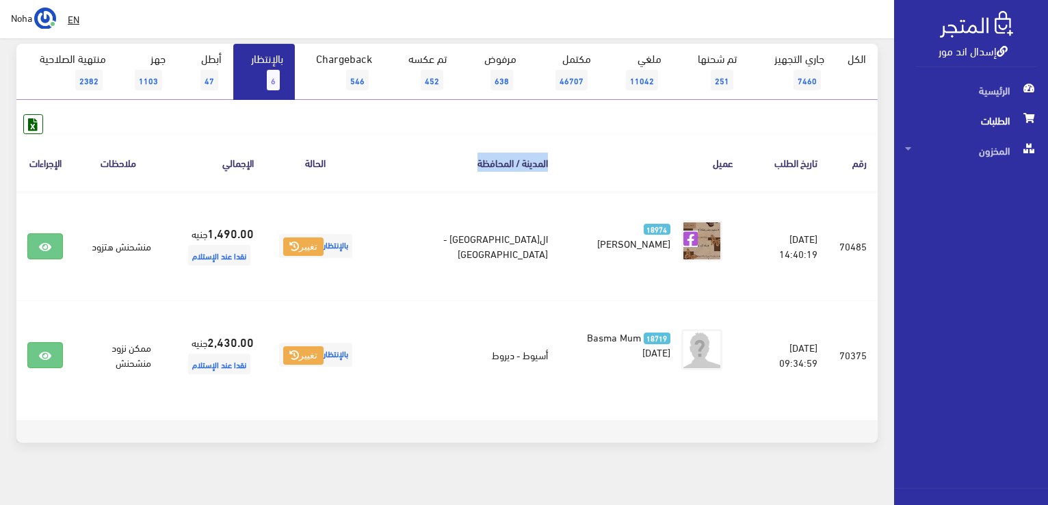
click at [481, 160] on th "المدينة / المحافظة" at bounding box center [462, 162] width 192 height 57
click at [559, 162] on th "عميل" at bounding box center [651, 162] width 185 height 57
drag, startPoint x: 672, startPoint y: 165, endPoint x: 698, endPoint y: 164, distance: 26.0
click at [698, 164] on th "عميل" at bounding box center [651, 162] width 185 height 57
click at [771, 165] on th "تاريخ الطلب" at bounding box center [786, 162] width 84 height 57
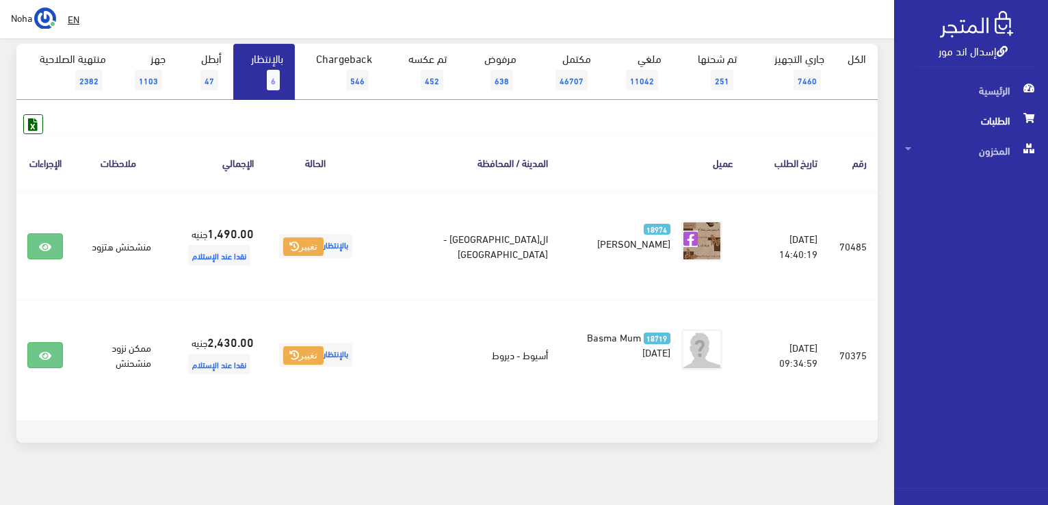
drag, startPoint x: 768, startPoint y: 165, endPoint x: 747, endPoint y: 155, distance: 23.5
click at [747, 155] on th "تاريخ الطلب" at bounding box center [786, 162] width 84 height 57
click at [246, 159] on th "اﻹجمالي" at bounding box center [213, 162] width 103 height 57
drag, startPoint x: 233, startPoint y: 159, endPoint x: 505, endPoint y: 158, distance: 271.5
click at [505, 158] on tr "رقم تاريخ الطلب عميل المدينة / المحافظة الحالة اﻹجمالي ملاحظات الإجراءات" at bounding box center [446, 162] width 861 height 57
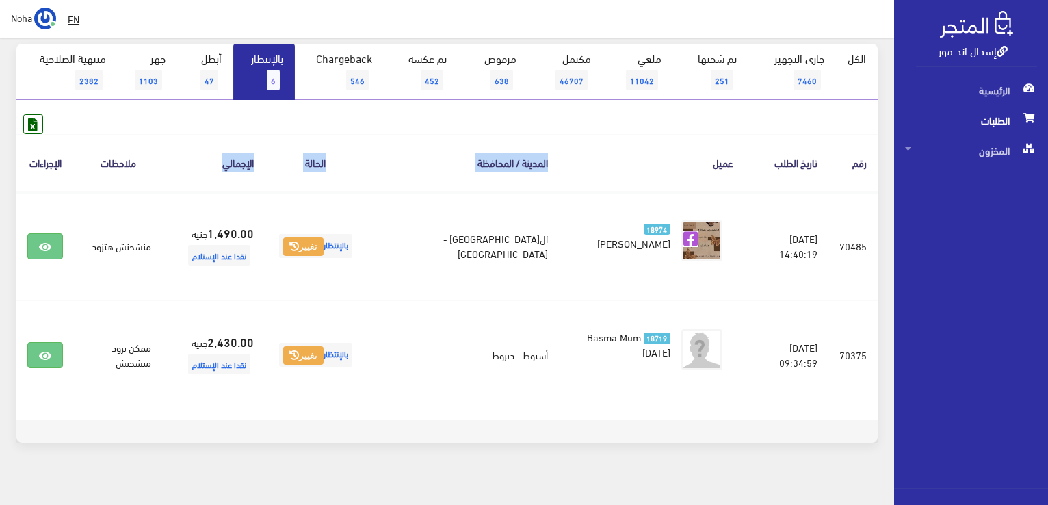
click at [559, 146] on th "عميل" at bounding box center [651, 162] width 185 height 57
click at [248, 60] on link "بالإنتظار 6" at bounding box center [264, 72] width 62 height 56
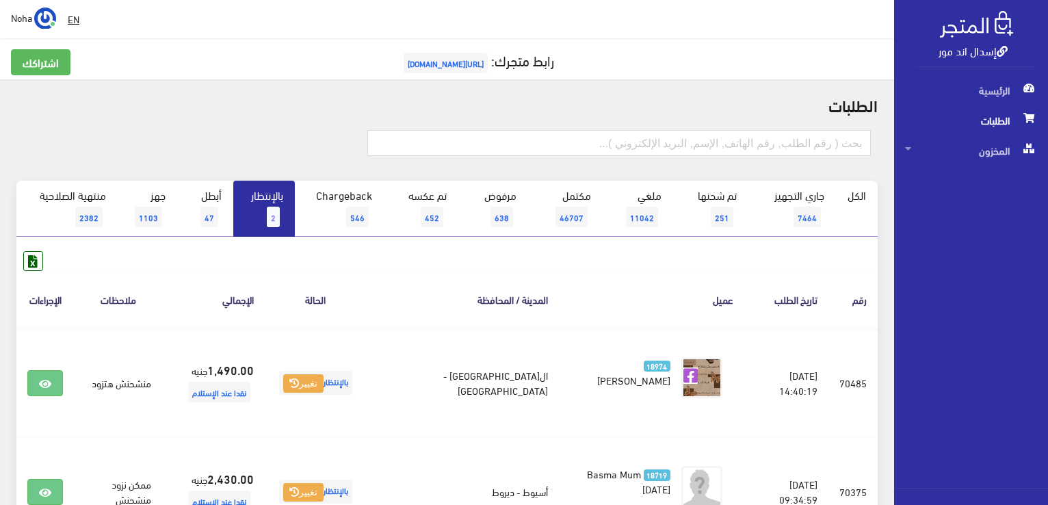
click at [260, 191] on link "بالإنتظار 2" at bounding box center [264, 209] width 62 height 56
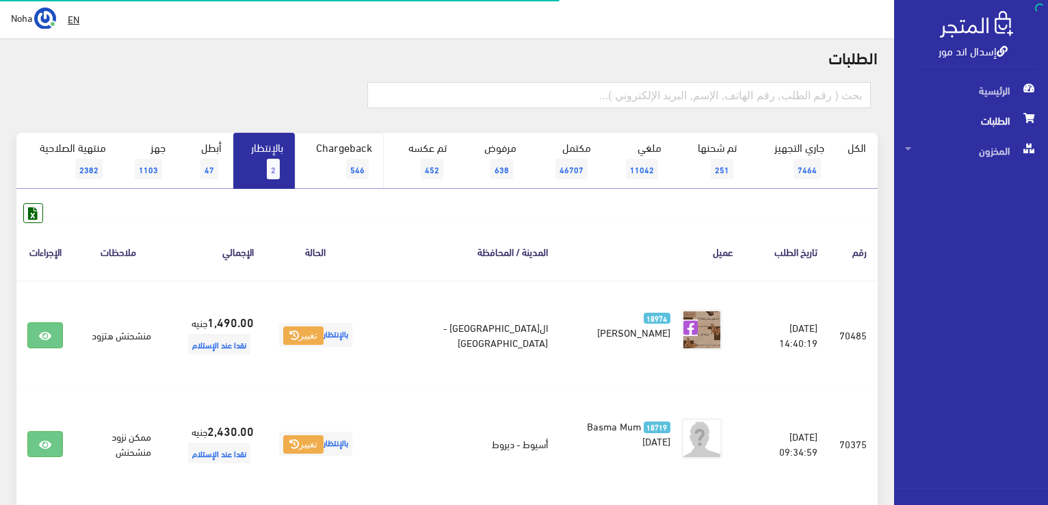
scroll to position [68, 0]
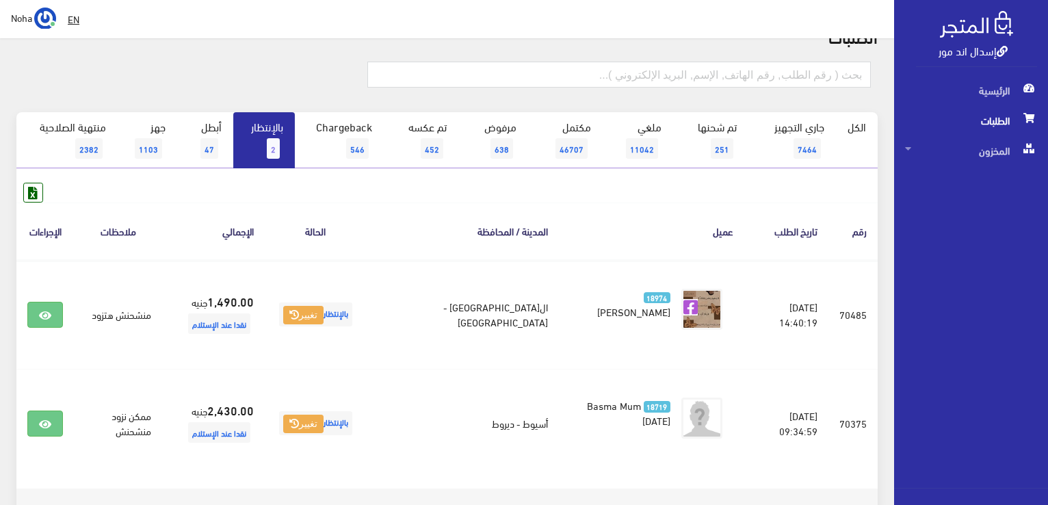
click at [274, 157] on span "2" at bounding box center [273, 148] width 13 height 21
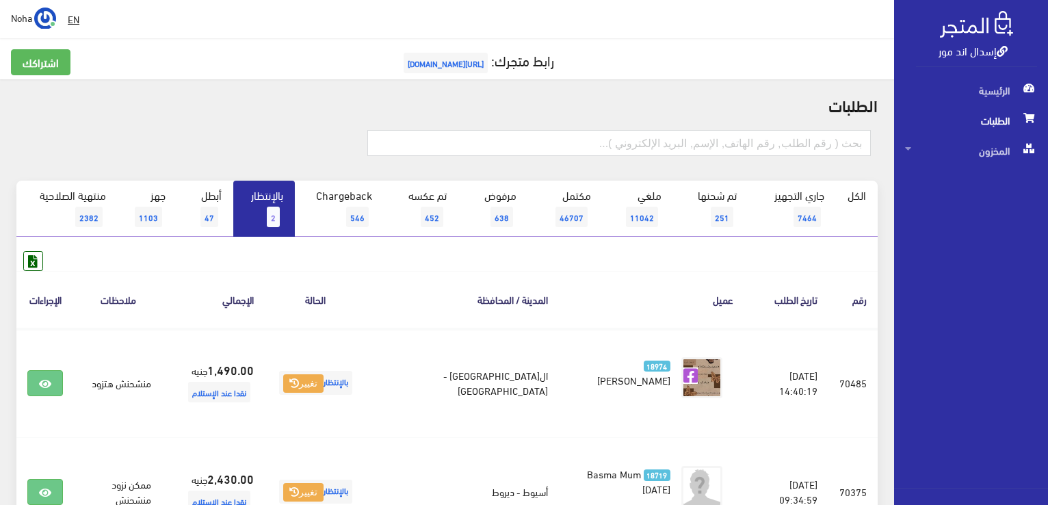
click at [261, 204] on link "بالإنتظار 2" at bounding box center [264, 209] width 62 height 56
click at [278, 209] on span "2" at bounding box center [273, 216] width 13 height 21
click at [283, 209] on link "بالإنتظار 2" at bounding box center [264, 209] width 62 height 56
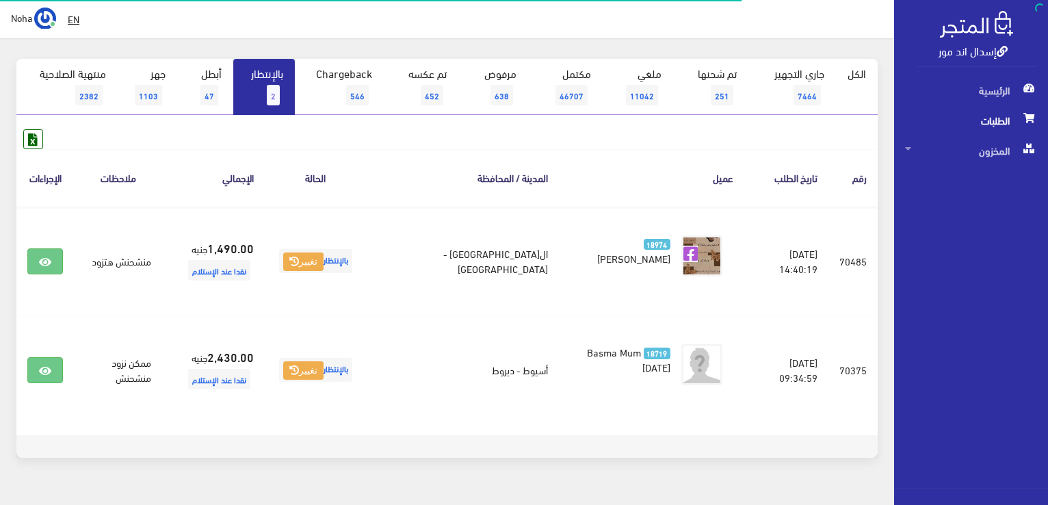
scroll to position [150, 0]
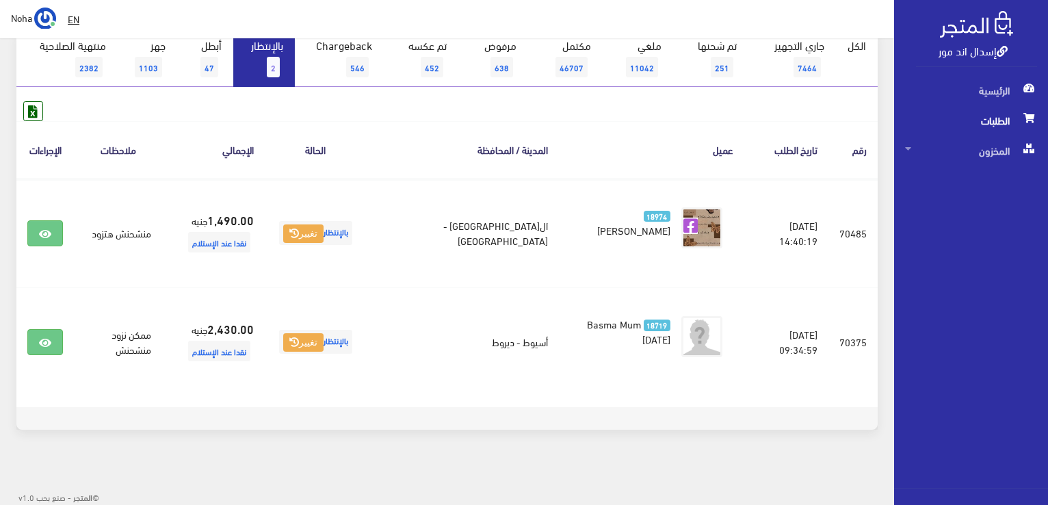
click at [281, 70] on link "بالإنتظار 2" at bounding box center [264, 59] width 62 height 56
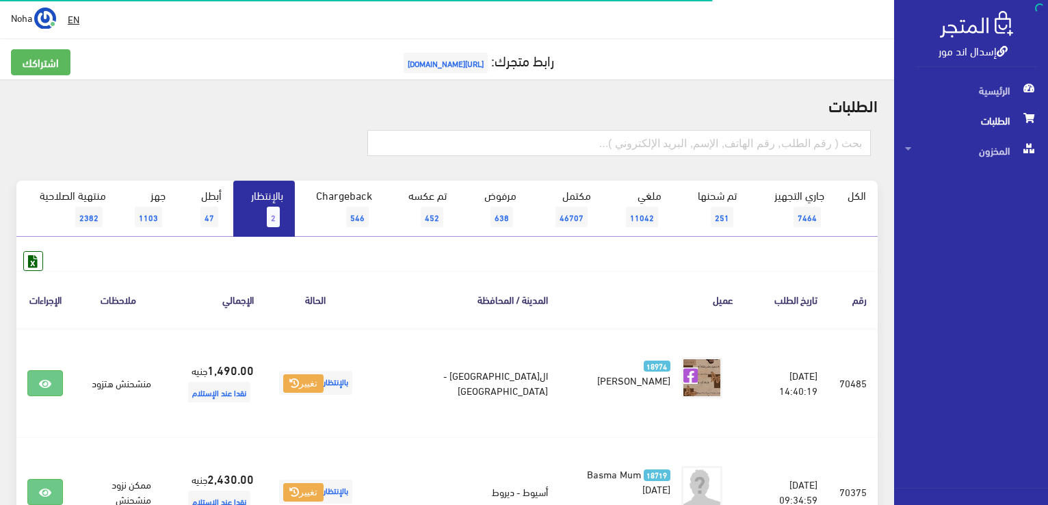
scroll to position [137, 0]
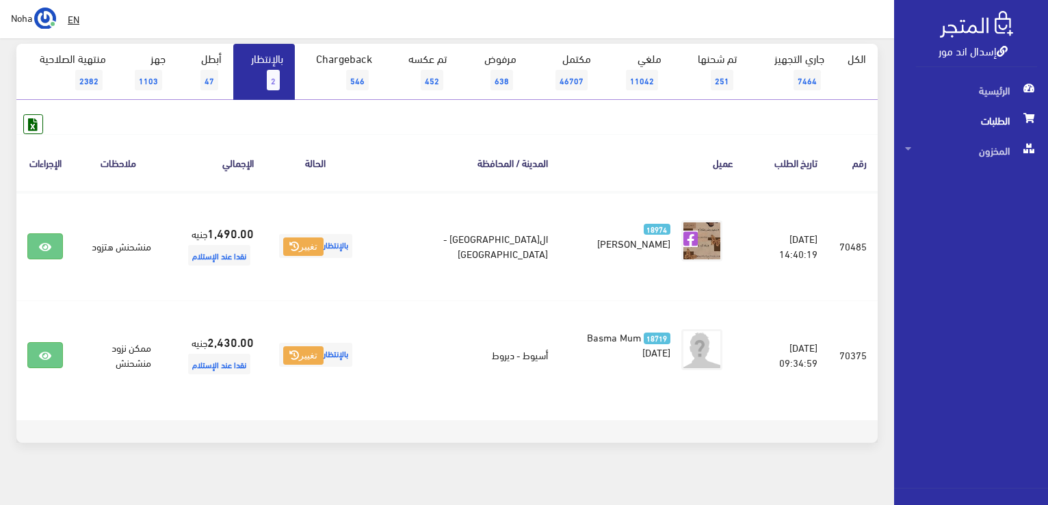
click at [248, 66] on link "بالإنتظار 2" at bounding box center [264, 72] width 62 height 56
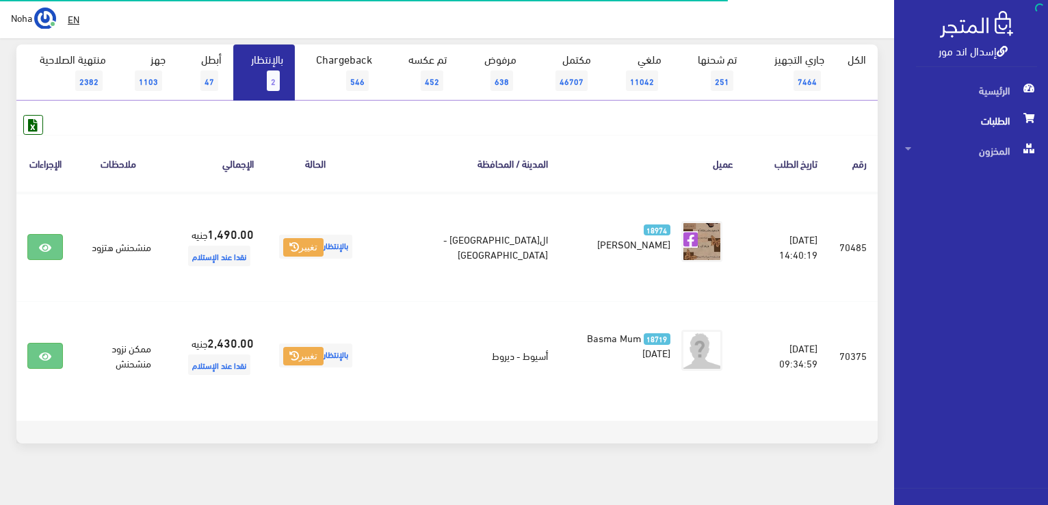
scroll to position [137, 0]
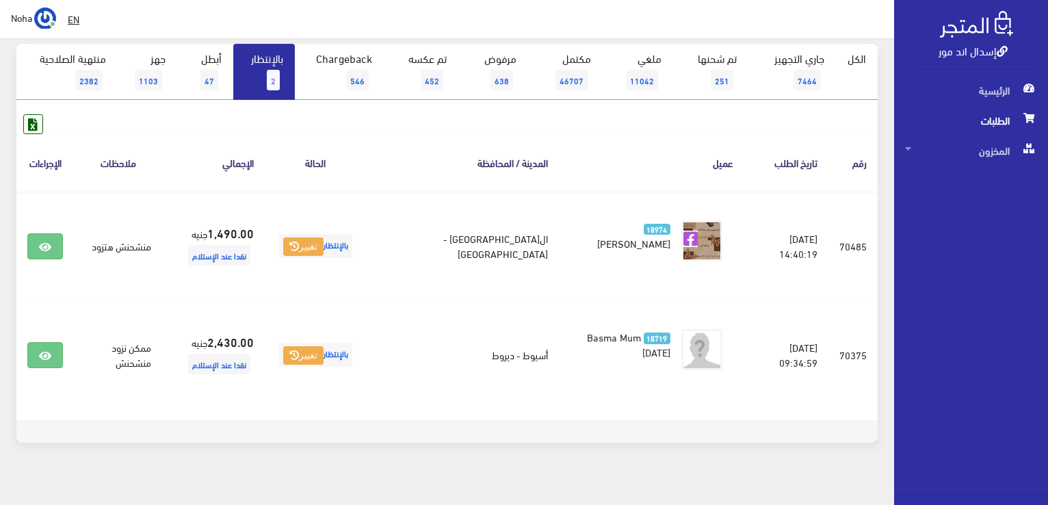
click at [239, 59] on link "بالإنتظار 2" at bounding box center [264, 72] width 62 height 56
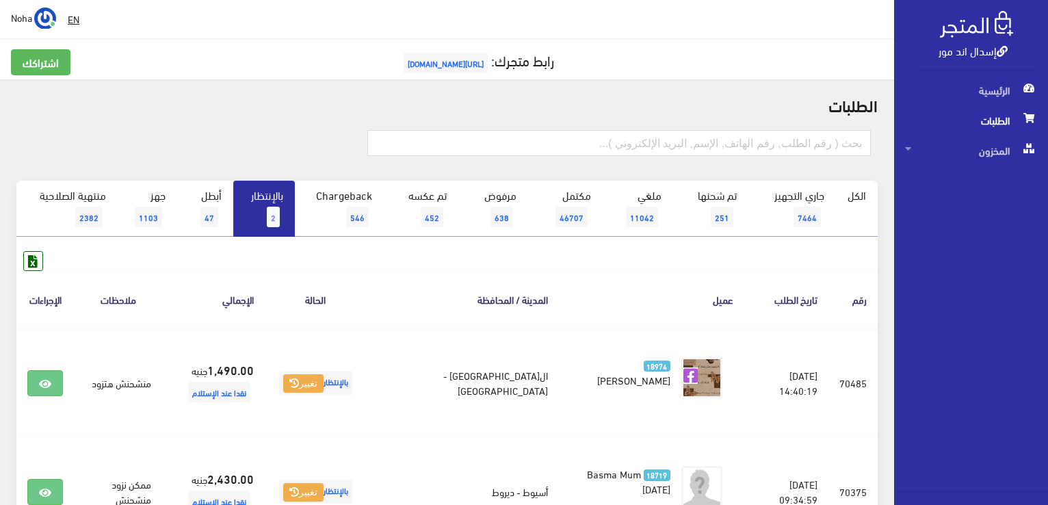
click at [252, 209] on link "بالإنتظار 2" at bounding box center [264, 209] width 62 height 56
click at [271, 206] on span "2" at bounding box center [273, 216] width 13 height 21
